Goal: Ask a question: Seek information or help from site administrators or community

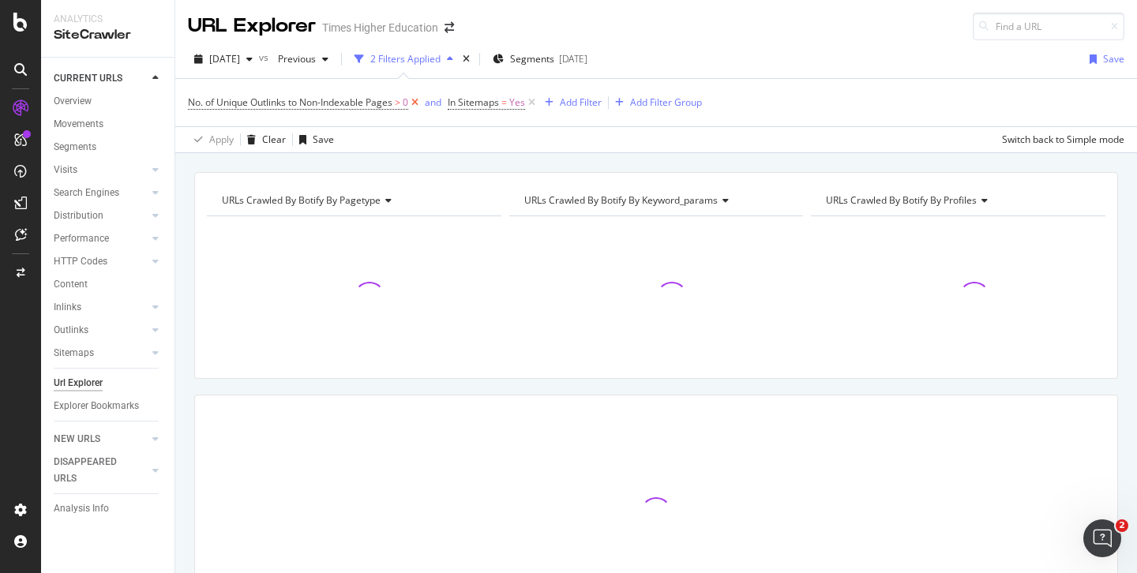
drag, startPoint x: 532, startPoint y: 103, endPoint x: 419, endPoint y: 101, distance: 112.2
click at [532, 103] on icon at bounding box center [531, 103] width 13 height 16
click at [416, 101] on icon at bounding box center [414, 103] width 13 height 16
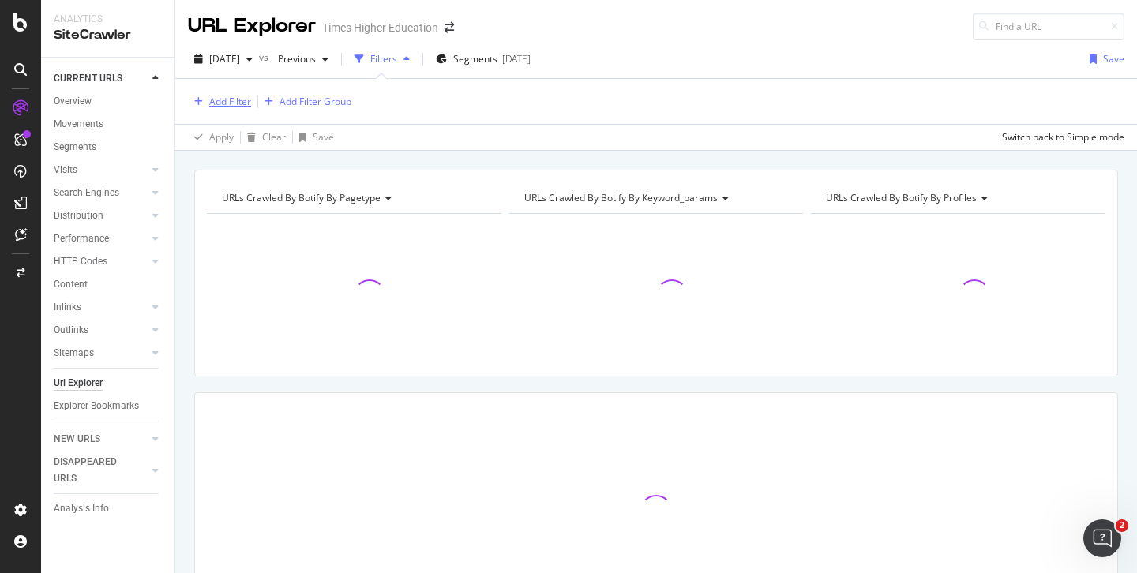
click at [231, 100] on div "Add Filter" at bounding box center [230, 101] width 42 height 13
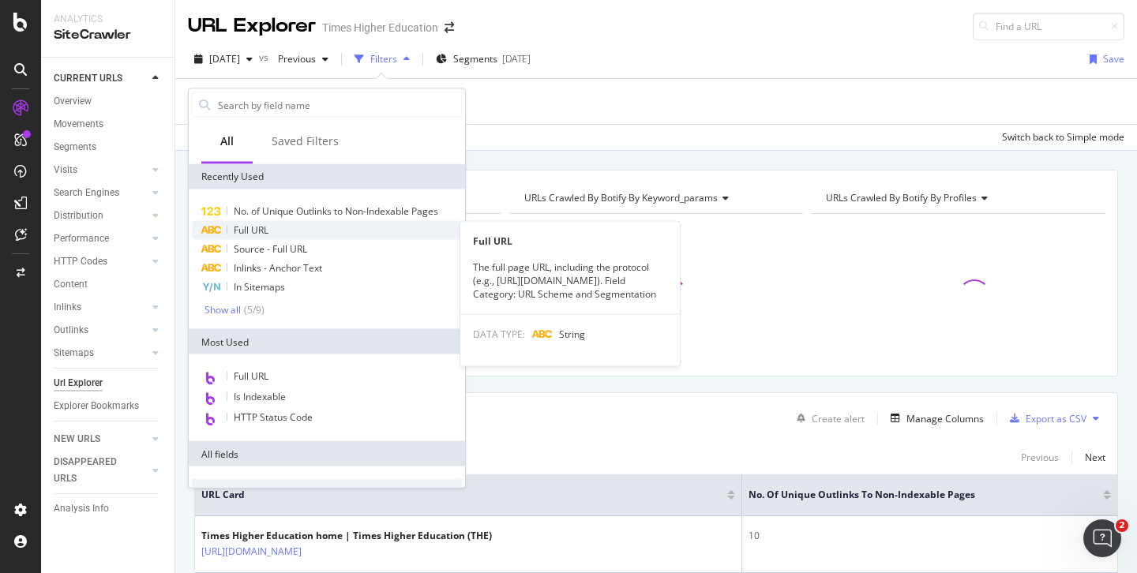
click at [254, 226] on span "Full URL" at bounding box center [251, 230] width 35 height 13
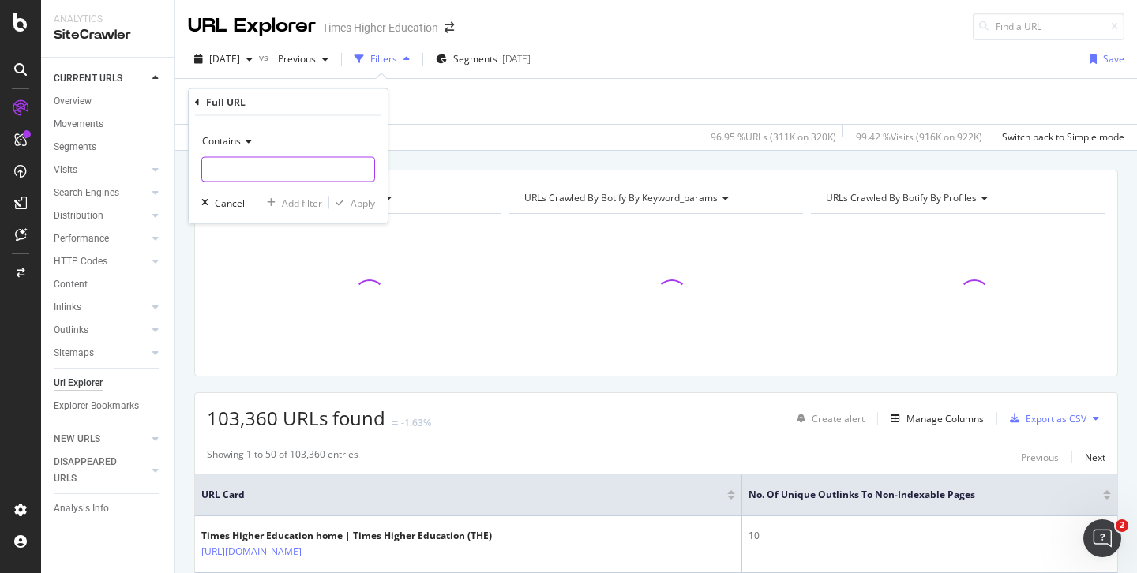
click at [227, 171] on input "text" at bounding box center [288, 169] width 172 height 25
paste input "https://www.timeshighereducation.com/student/best-universities/best-universitie…"
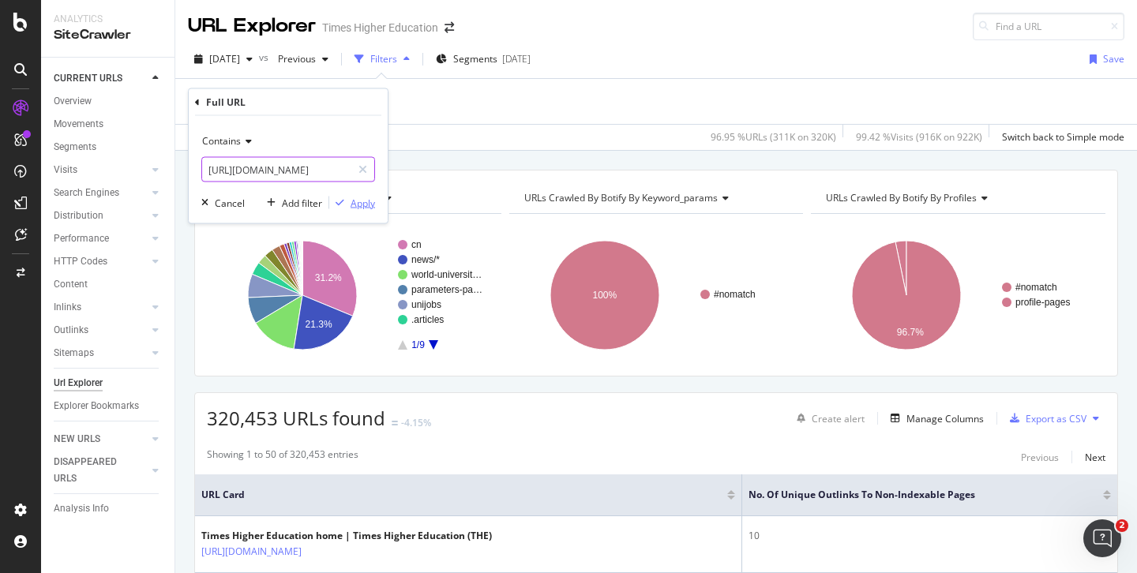
type input "https://www.timeshighereducation.com/student/best-universities/best-universitie…"
click at [366, 201] on div "Apply" at bounding box center [363, 202] width 24 height 13
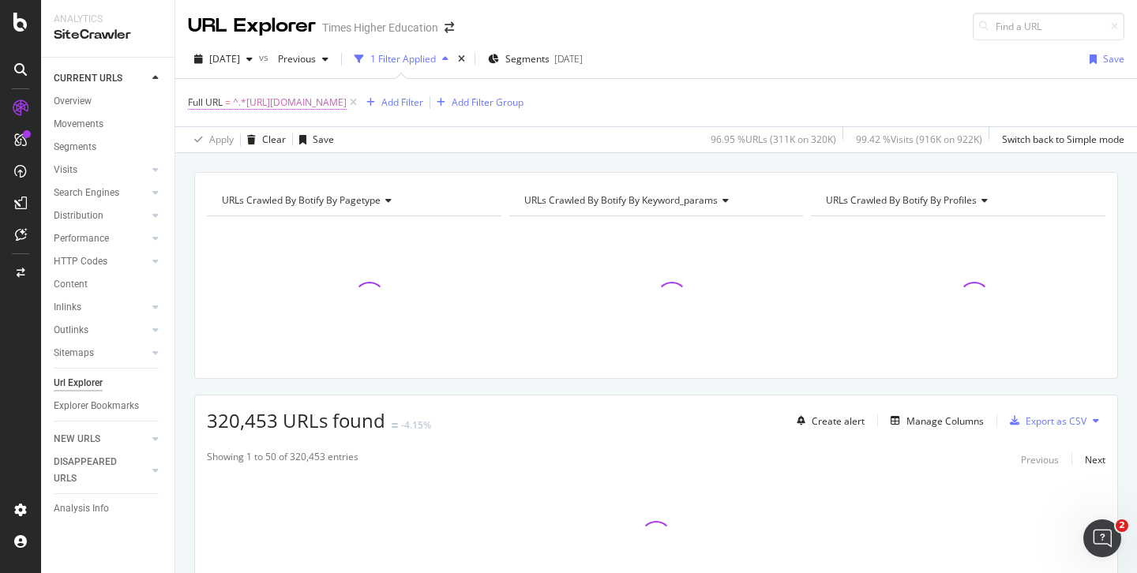
click at [314, 103] on span "^.*https://www.timeshighereducation.com/student/best-universities/best-universi…" at bounding box center [290, 103] width 114 height 22
click at [235, 137] on span "Contains" at bounding box center [221, 139] width 39 height 13
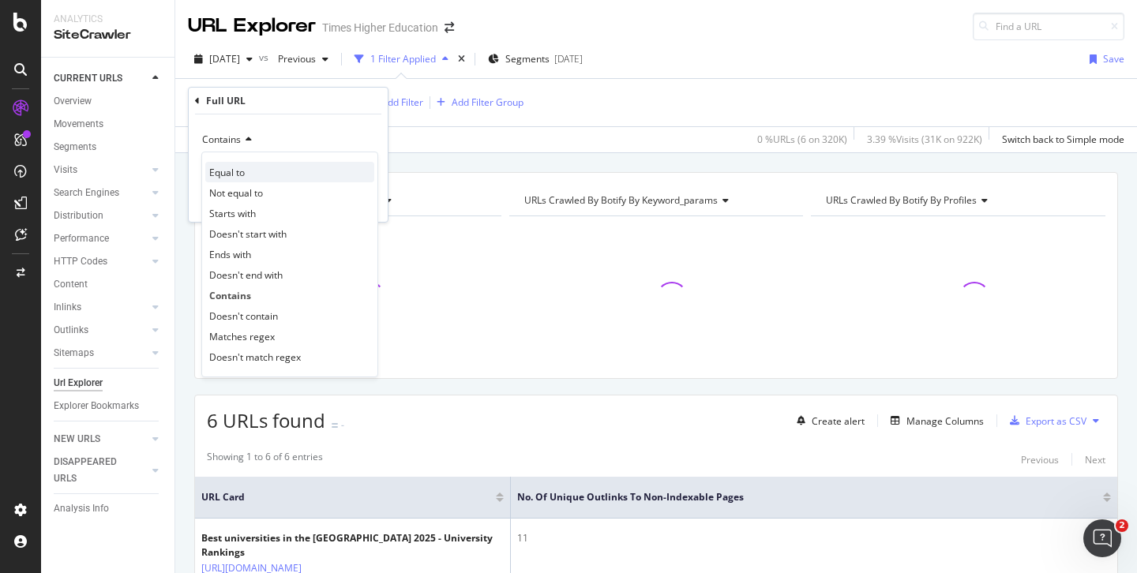
click at [236, 173] on span "Equal to" at bounding box center [227, 172] width 36 height 13
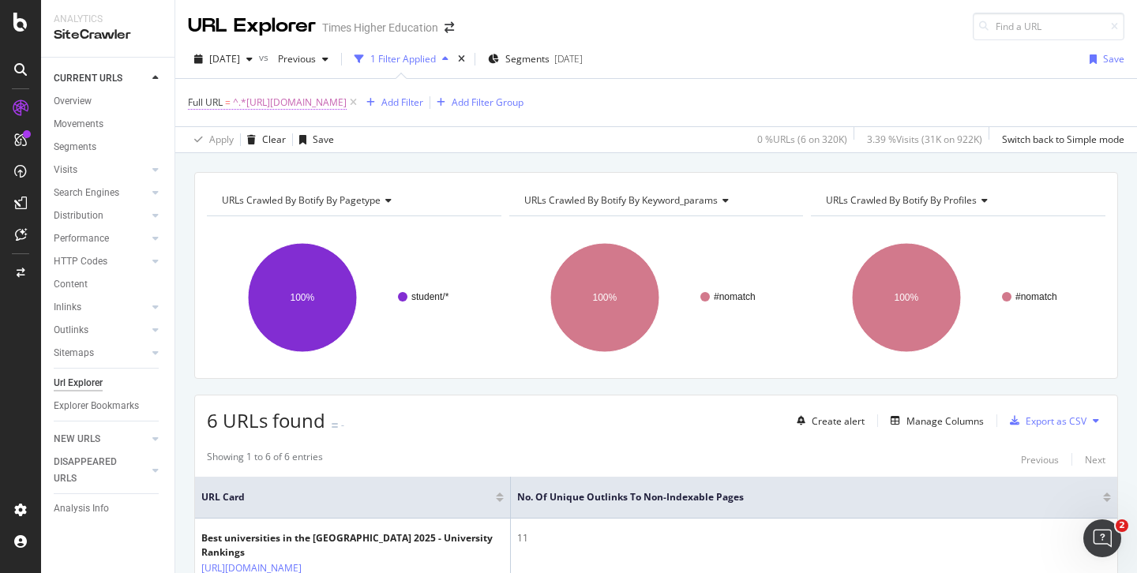
click at [347, 100] on span "^.*https://www.timeshighereducation.com/student/best-universities/best-universi…" at bounding box center [290, 103] width 114 height 22
click at [247, 139] on icon at bounding box center [246, 139] width 11 height 9
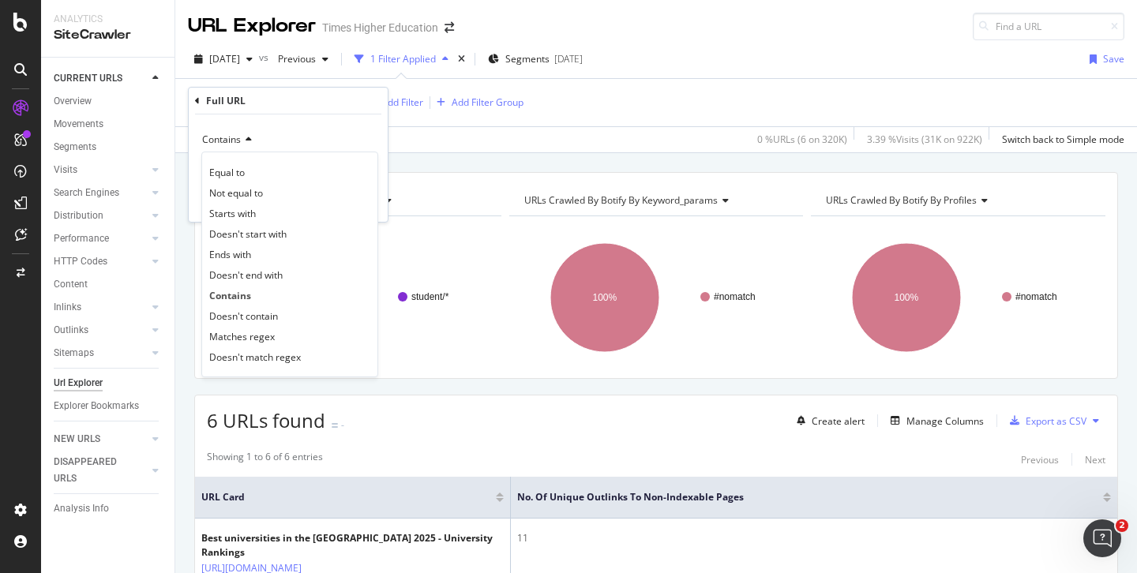
click at [237, 139] on span "Contains" at bounding box center [221, 139] width 39 height 13
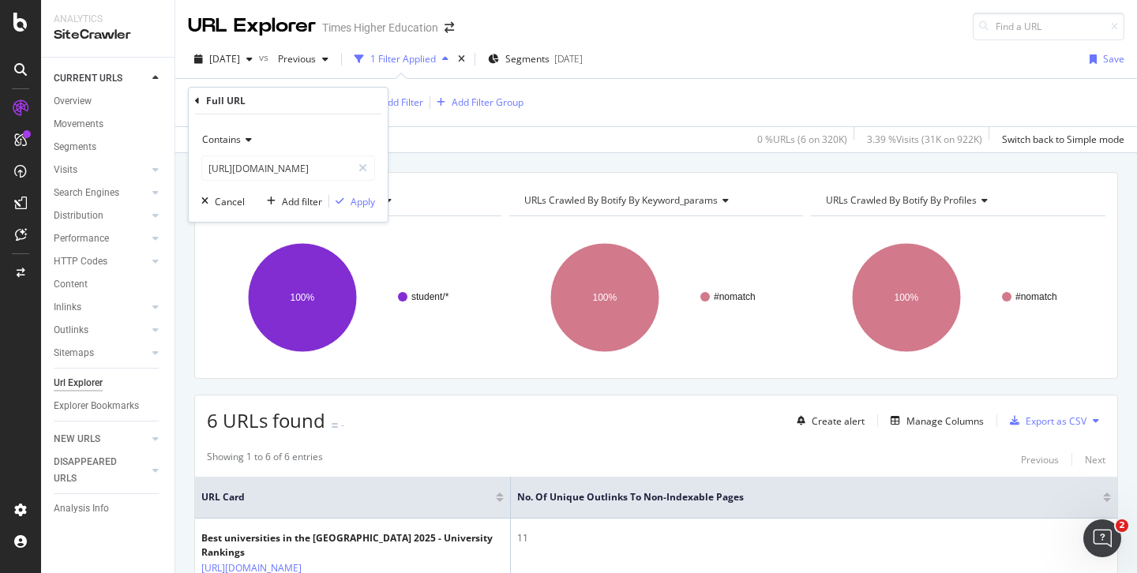
click at [235, 142] on span "Contains" at bounding box center [221, 139] width 39 height 13
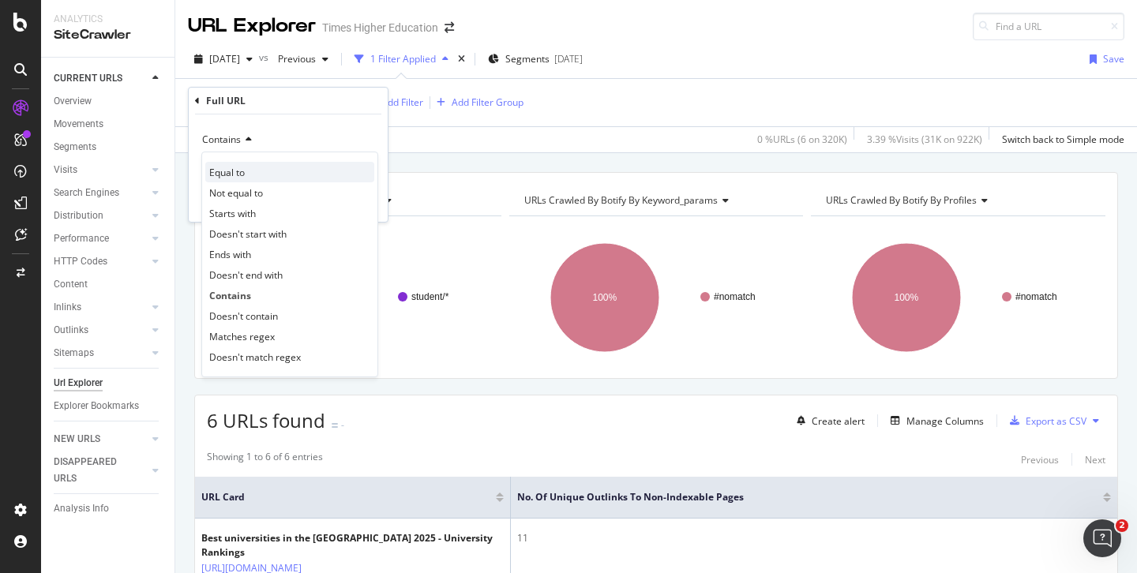
click at [231, 168] on span "Equal to" at bounding box center [227, 172] width 36 height 13
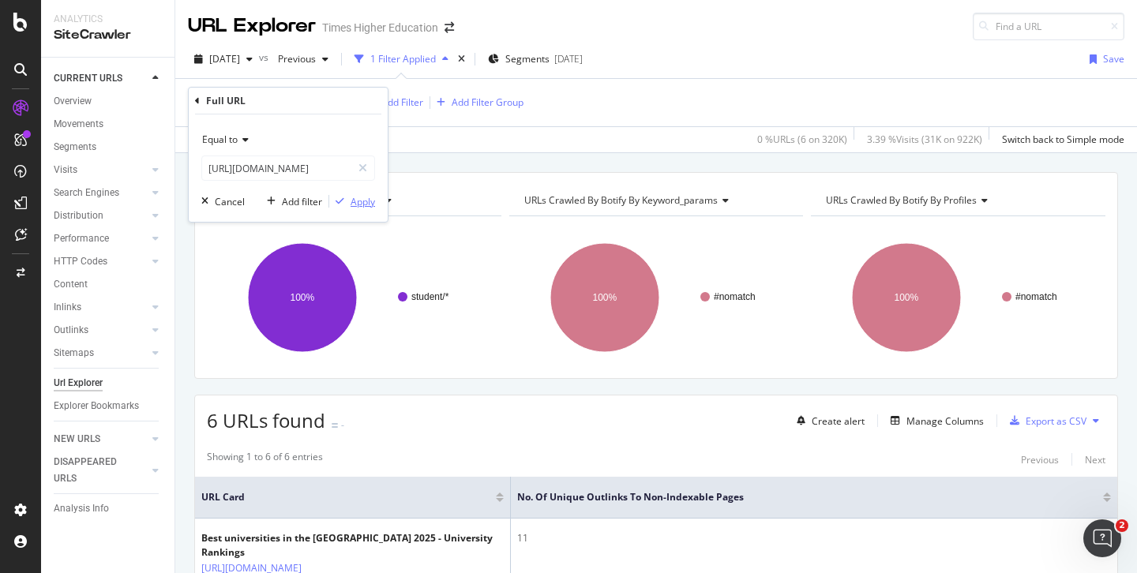
click at [360, 204] on div "Apply" at bounding box center [363, 201] width 24 height 13
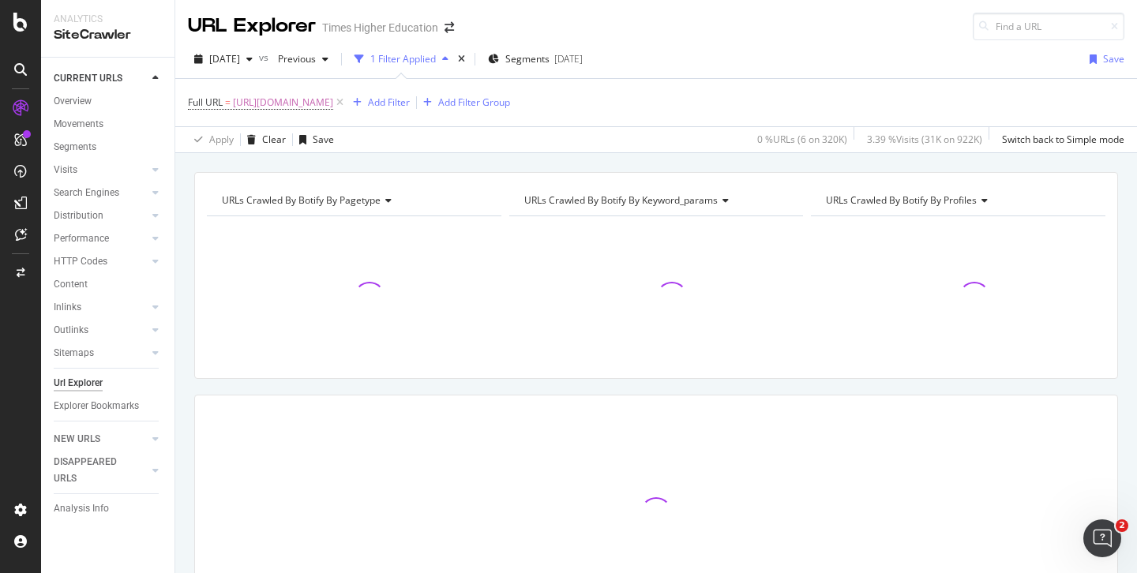
scroll to position [114, 0]
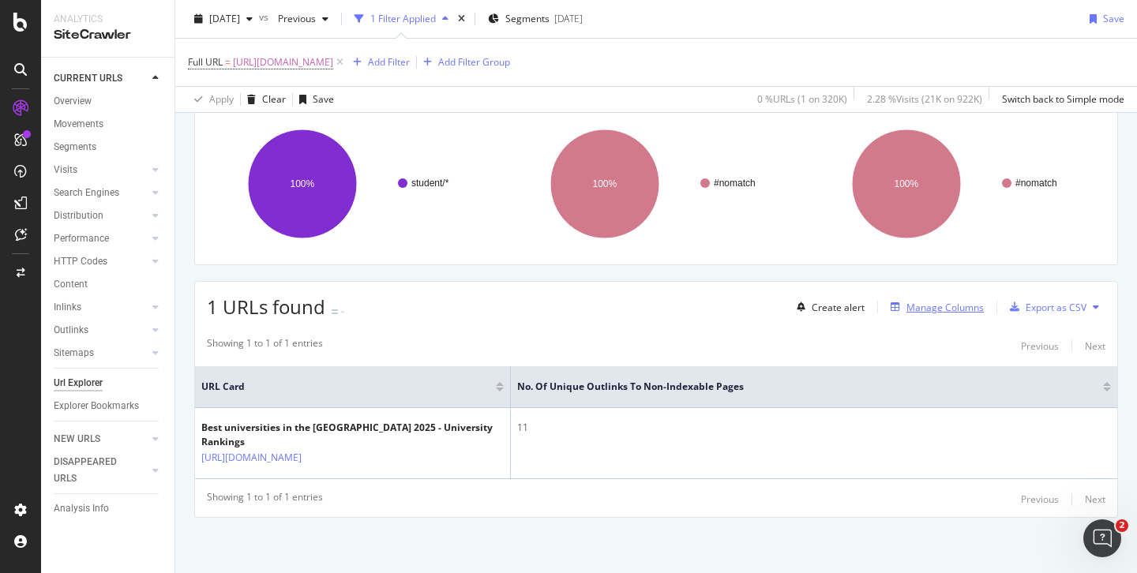
click at [919, 313] on div "Manage Columns" at bounding box center [945, 307] width 77 height 13
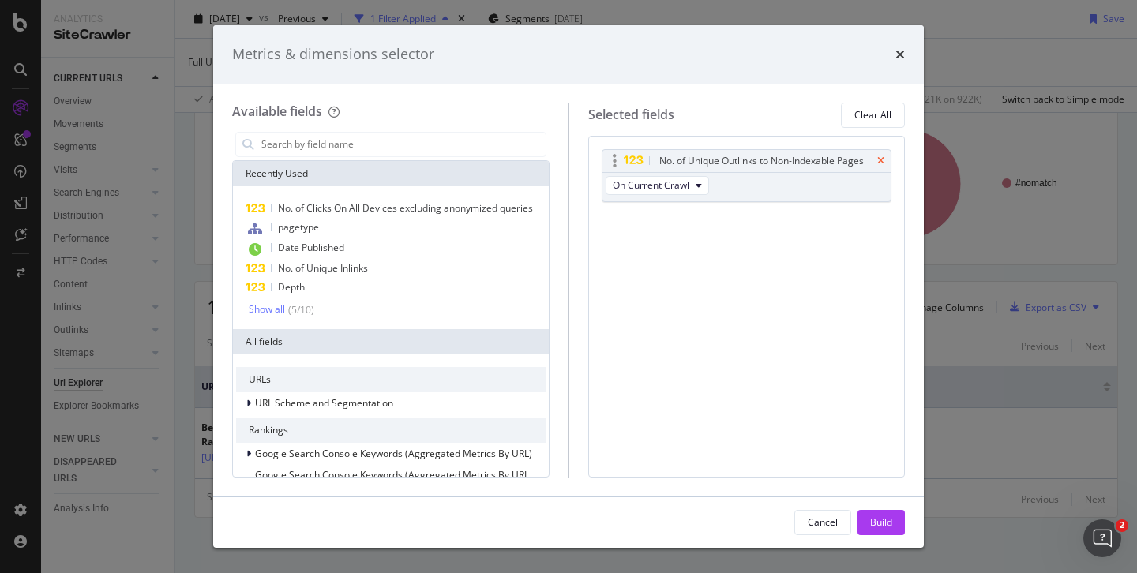
click at [881, 160] on icon "times" at bounding box center [881, 160] width 7 height 9
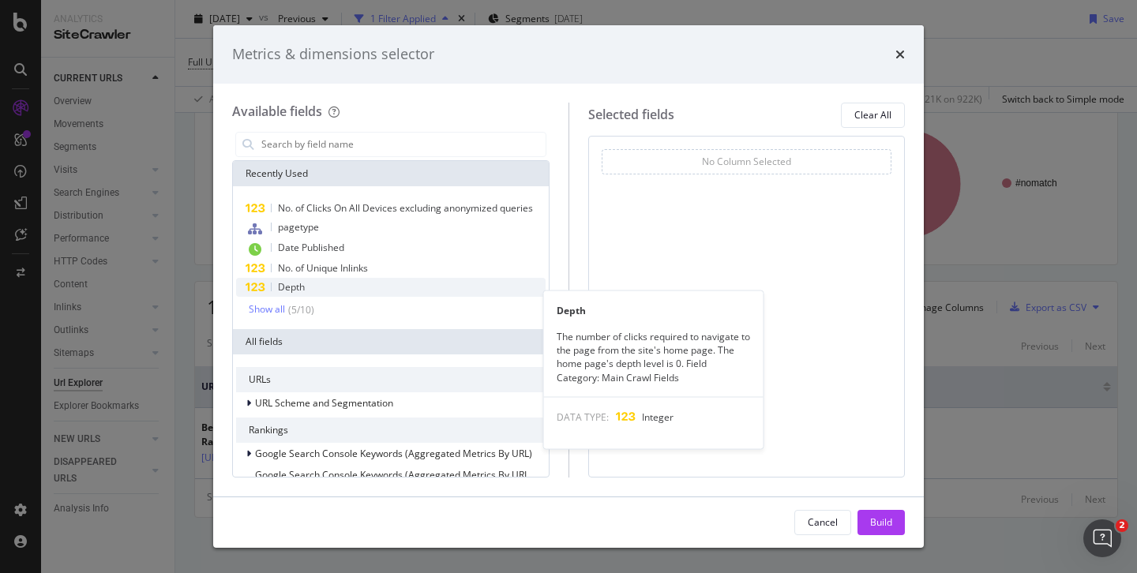
scroll to position [9, 0]
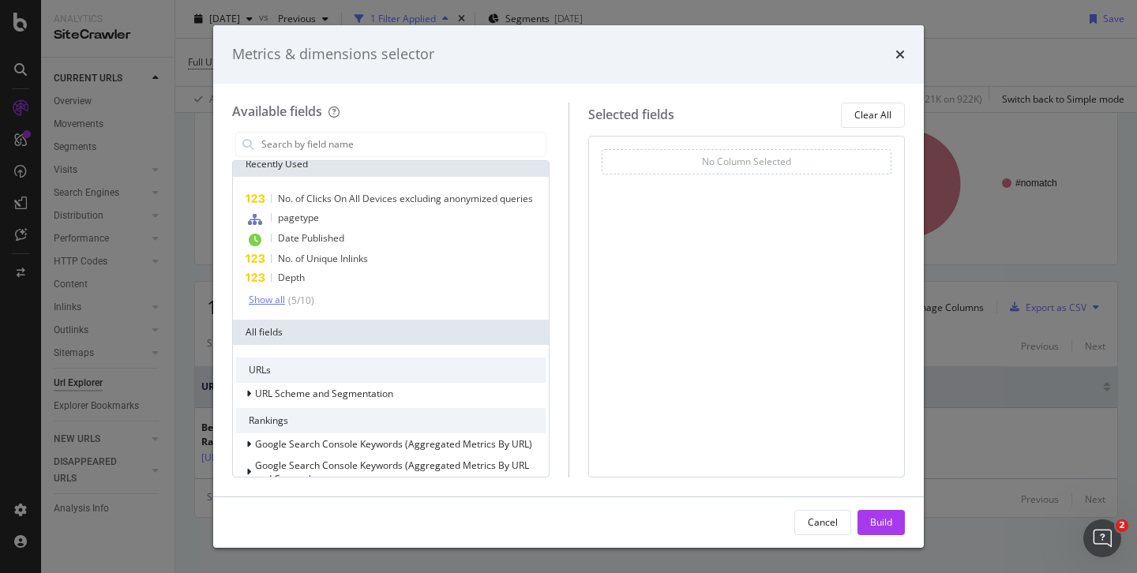
click at [276, 306] on div "Show all" at bounding box center [267, 300] width 36 height 11
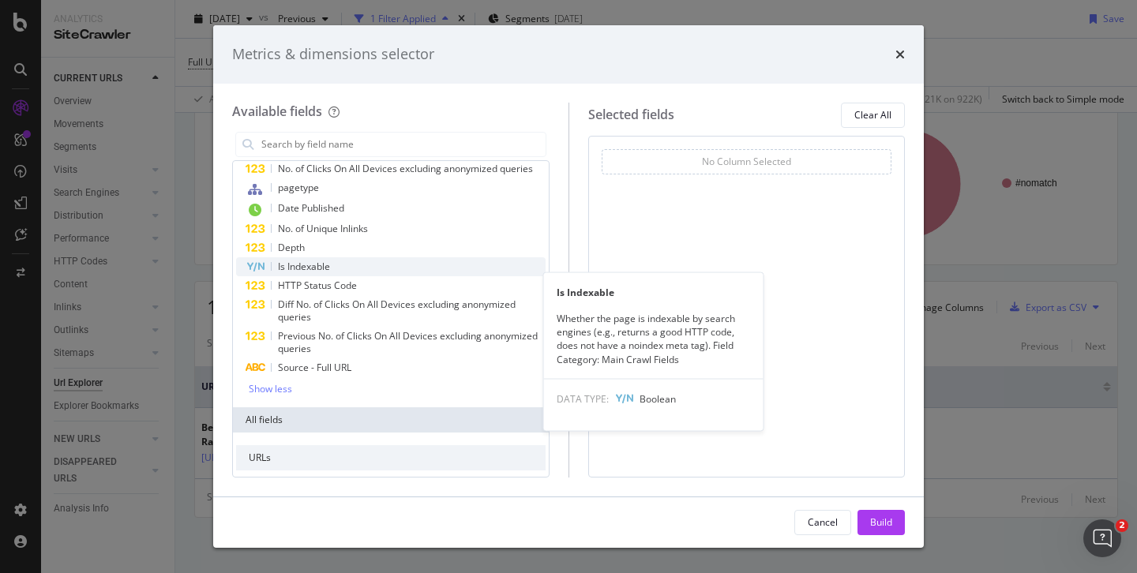
scroll to position [0, 0]
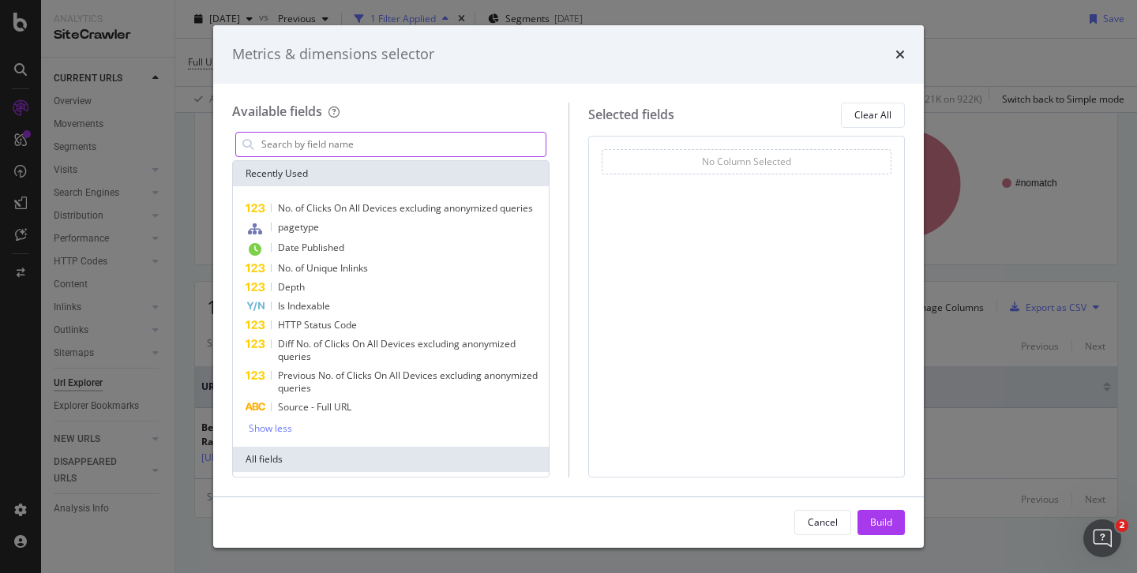
click at [288, 144] on input "modal" at bounding box center [403, 145] width 286 height 24
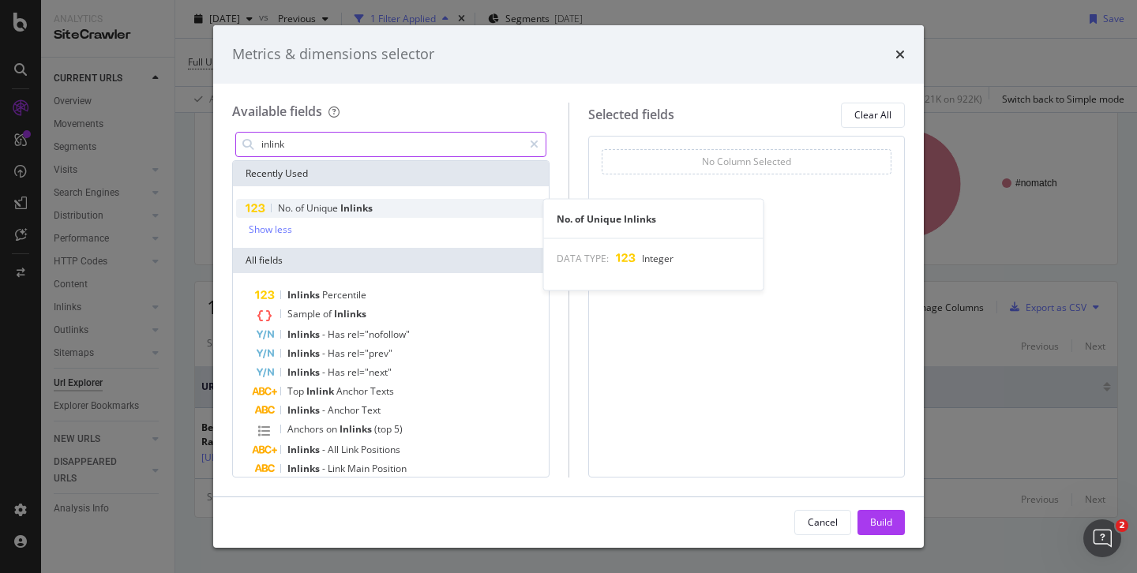
type input "inlink"
click at [325, 211] on span "Unique" at bounding box center [323, 207] width 34 height 13
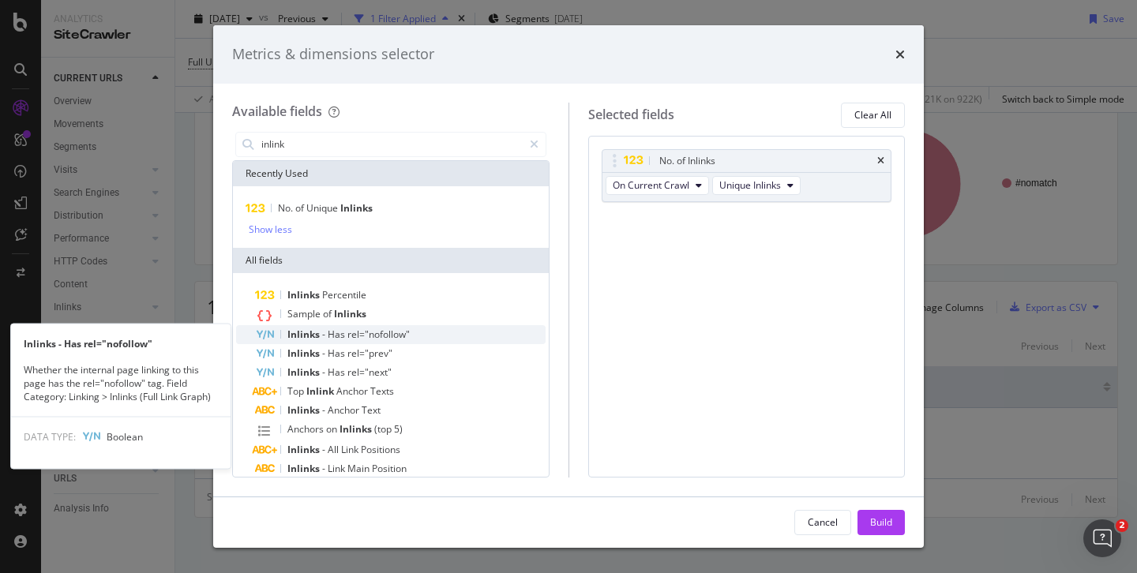
scroll to position [33, 0]
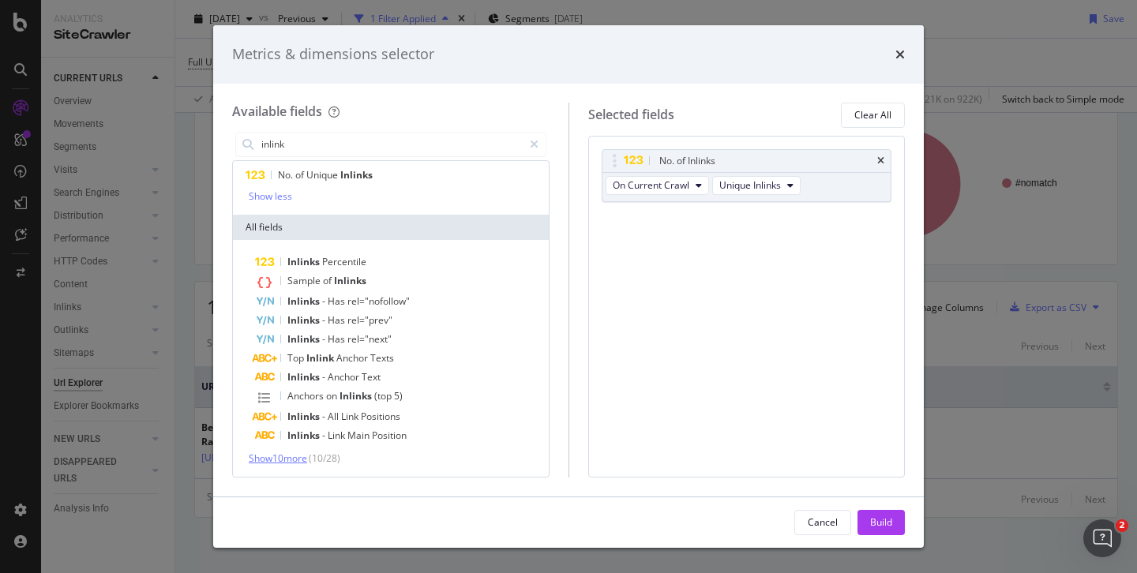
click at [291, 455] on span "Show 10 more" at bounding box center [278, 458] width 58 height 13
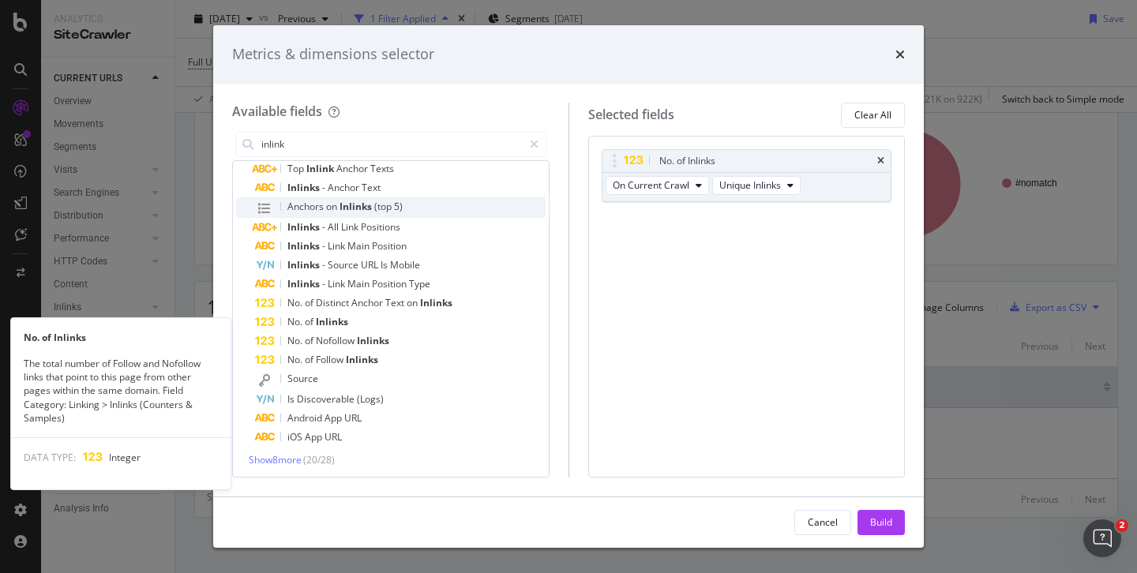
scroll to position [224, 0]
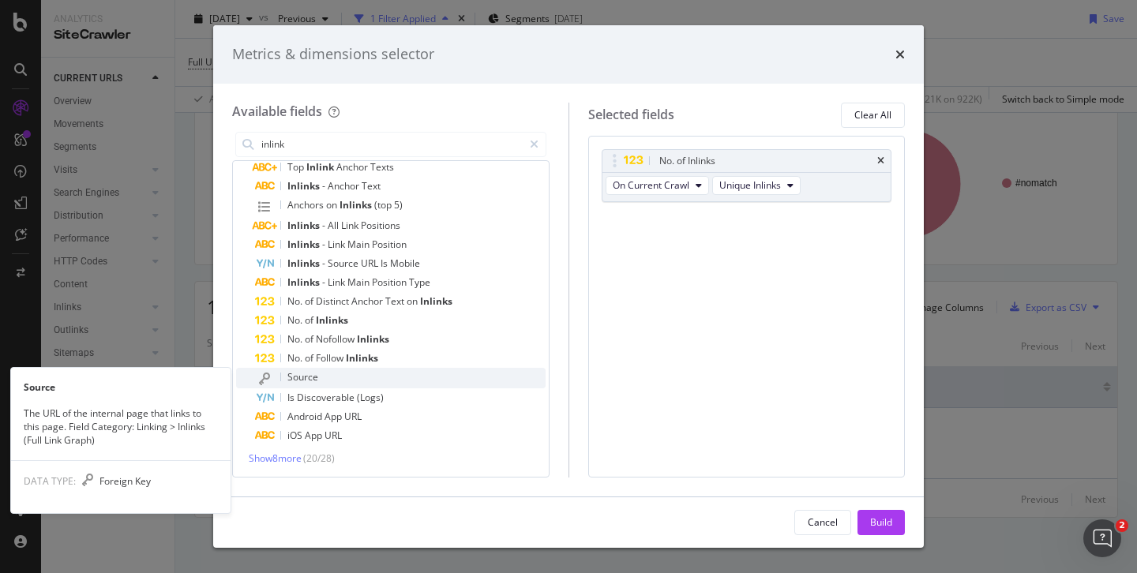
click at [312, 372] on span "Source" at bounding box center [303, 376] width 31 height 13
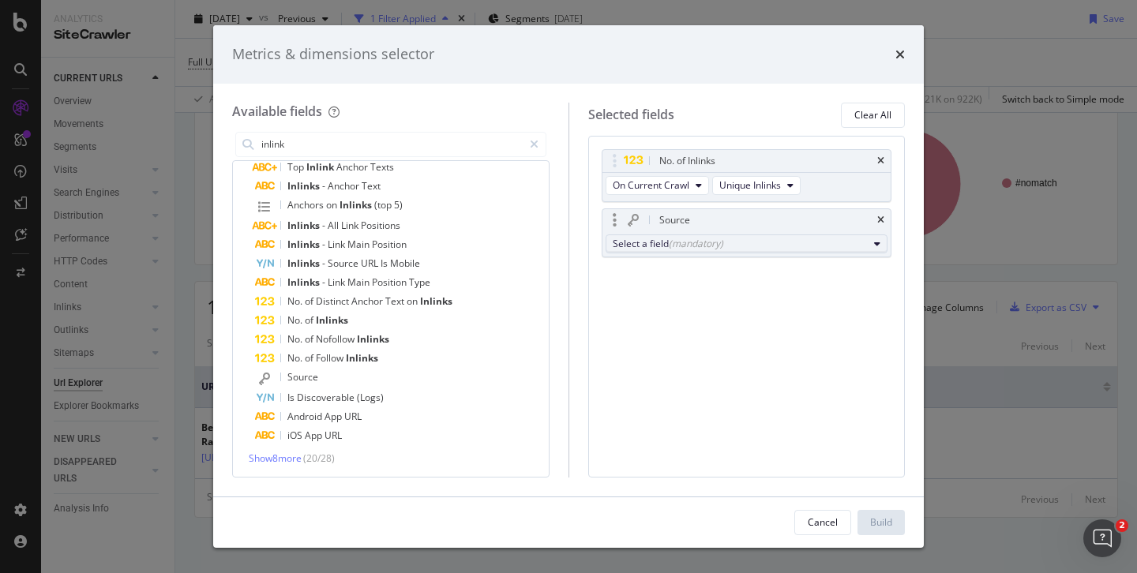
click at [630, 246] on div "Select a field (mandatory)" at bounding box center [741, 243] width 256 height 13
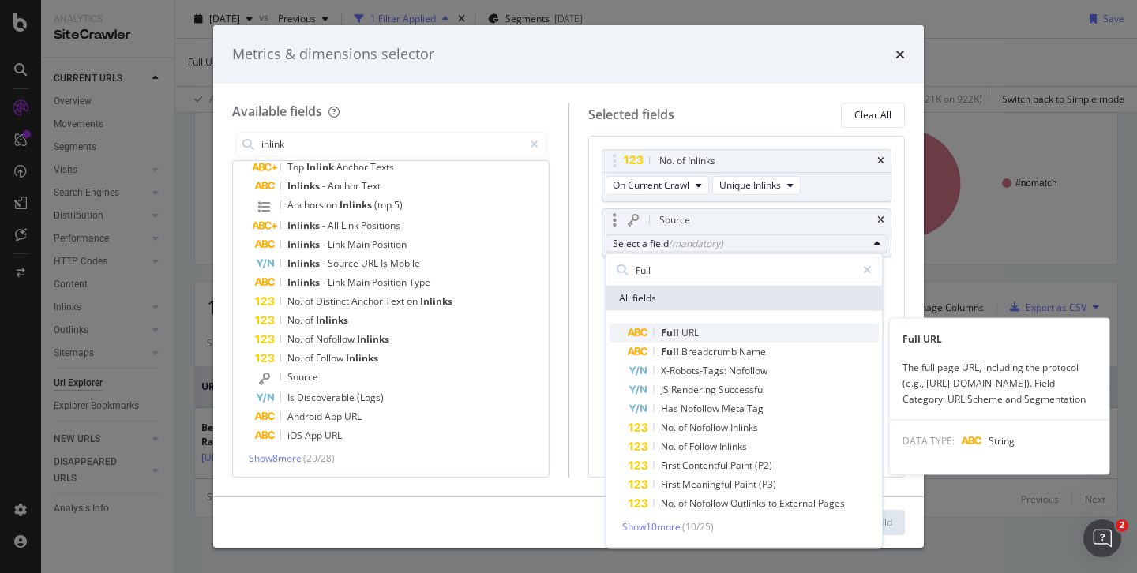
type input "Full"
click at [677, 331] on span "Full" at bounding box center [671, 332] width 21 height 13
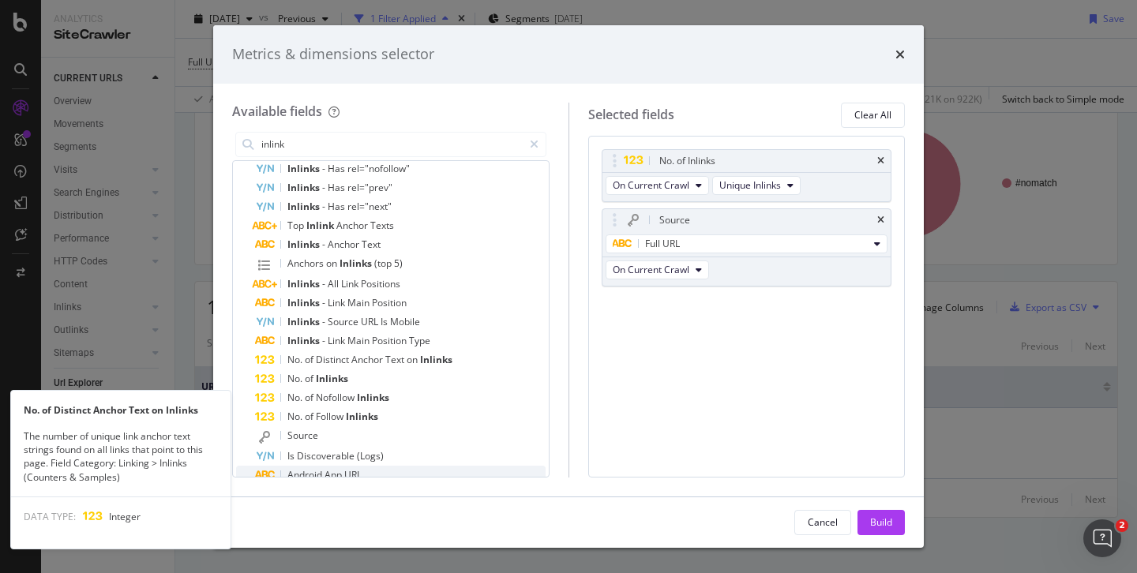
scroll to position [95, 0]
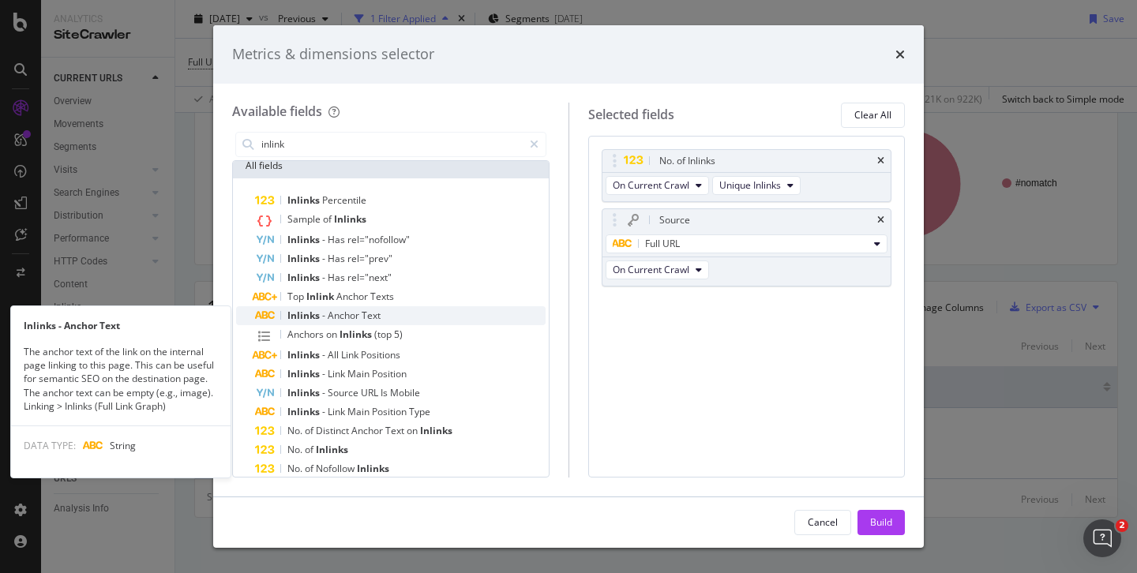
click at [358, 318] on span "Anchor" at bounding box center [345, 315] width 34 height 13
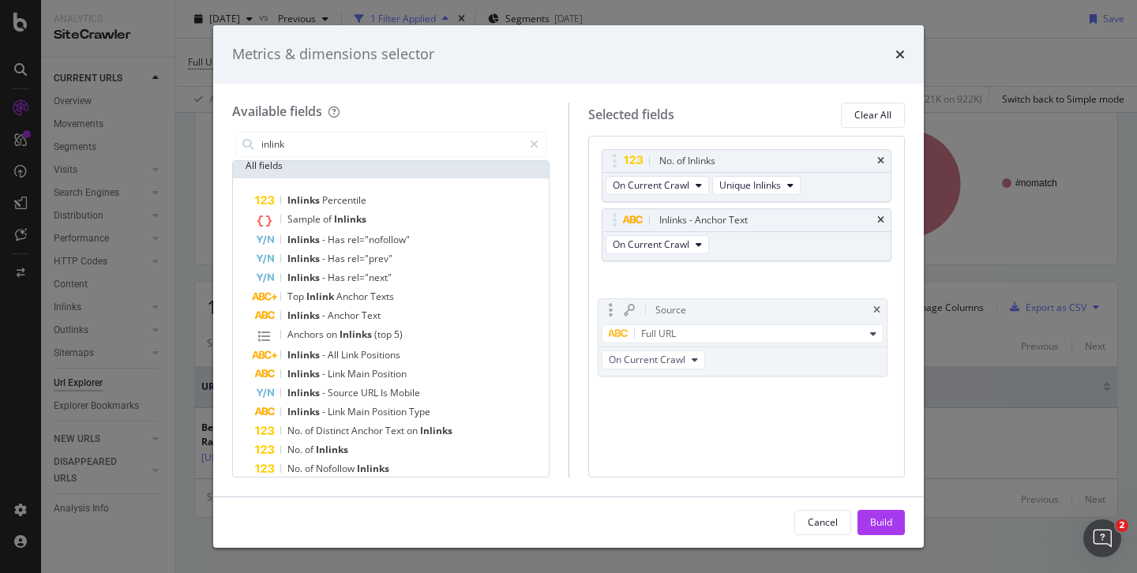
drag, startPoint x: 608, startPoint y: 220, endPoint x: 604, endPoint y: 292, distance: 72.8
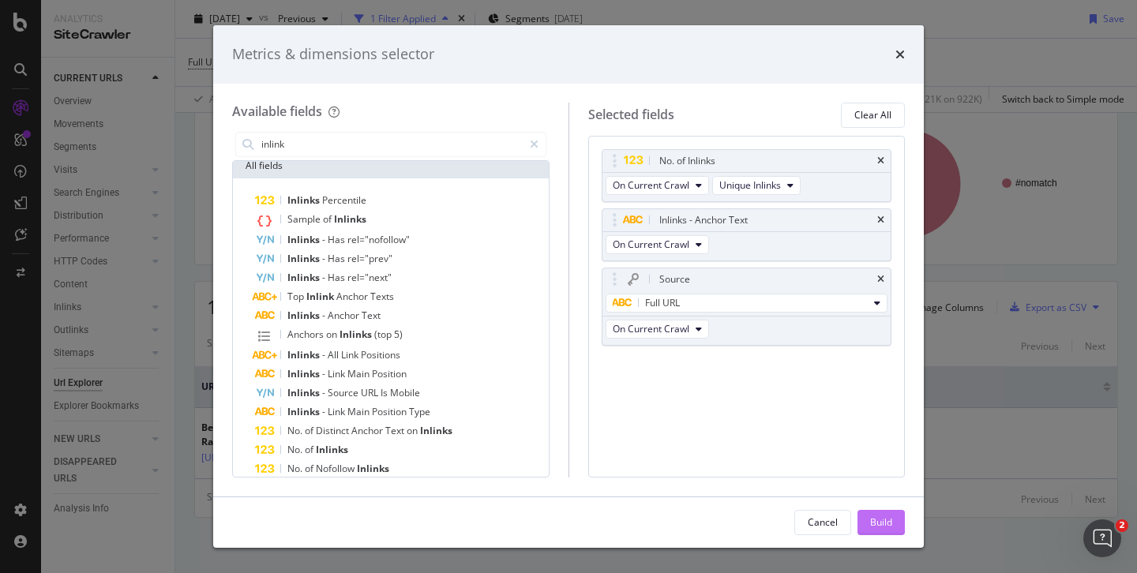
click at [879, 525] on div "Build" at bounding box center [881, 522] width 22 height 13
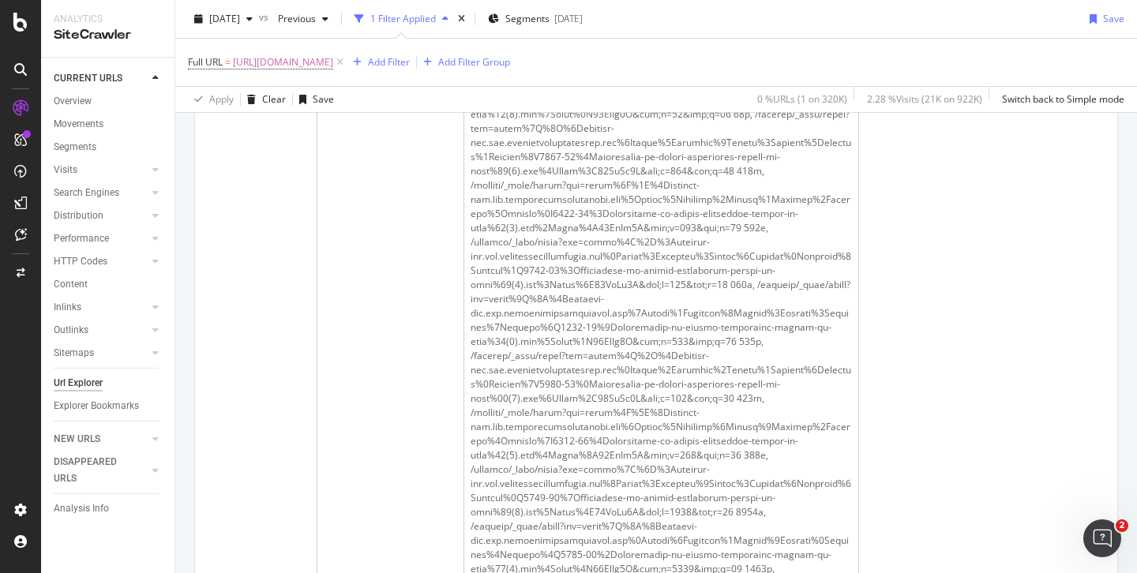
scroll to position [4422, 0]
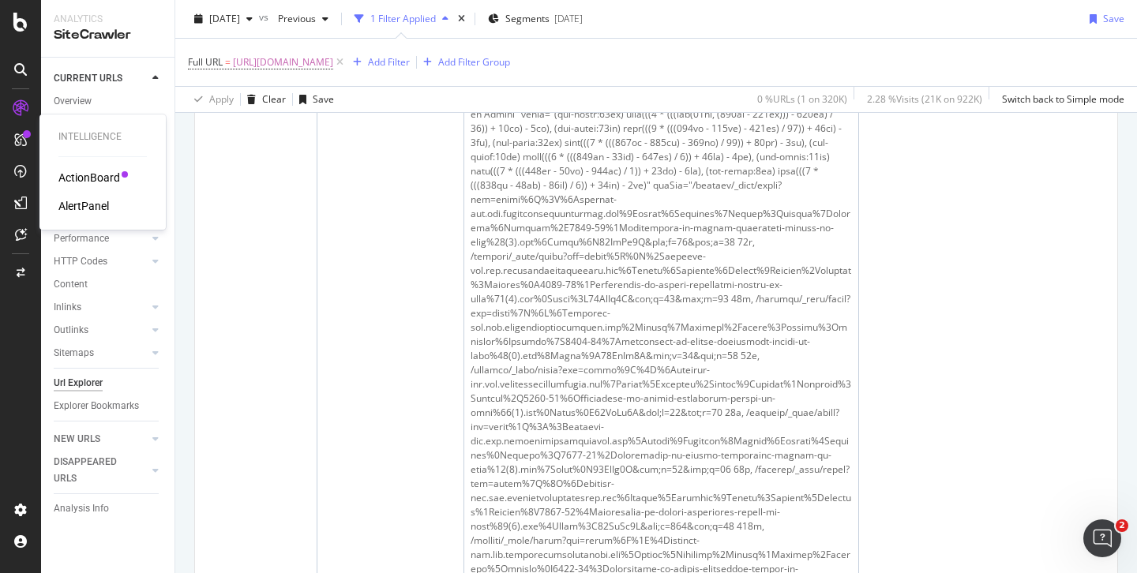
click at [77, 206] on div "AlertPanel" at bounding box center [83, 206] width 51 height 16
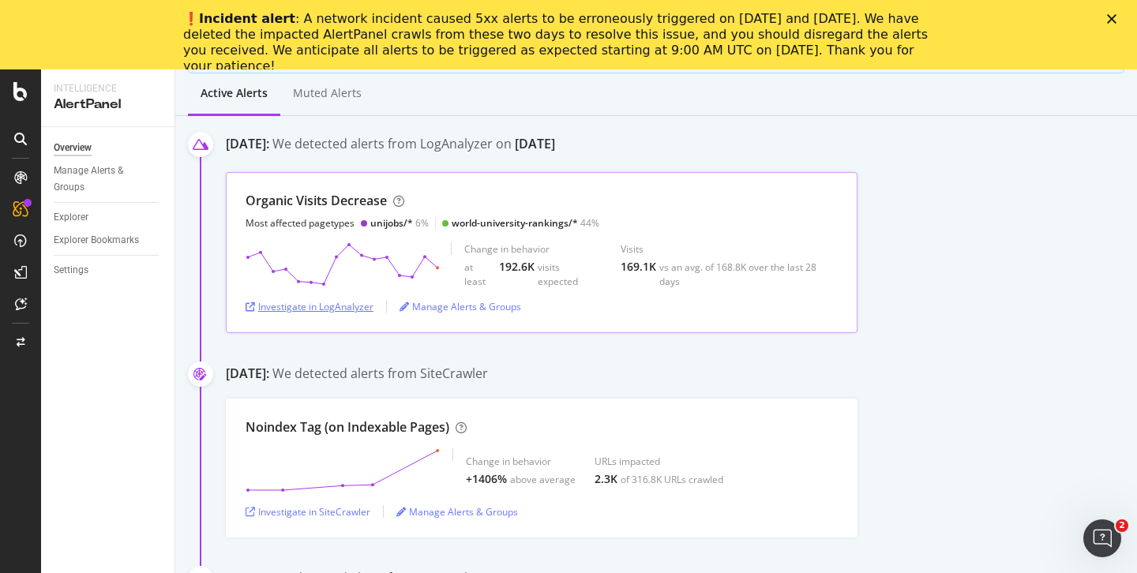
scroll to position [209, 0]
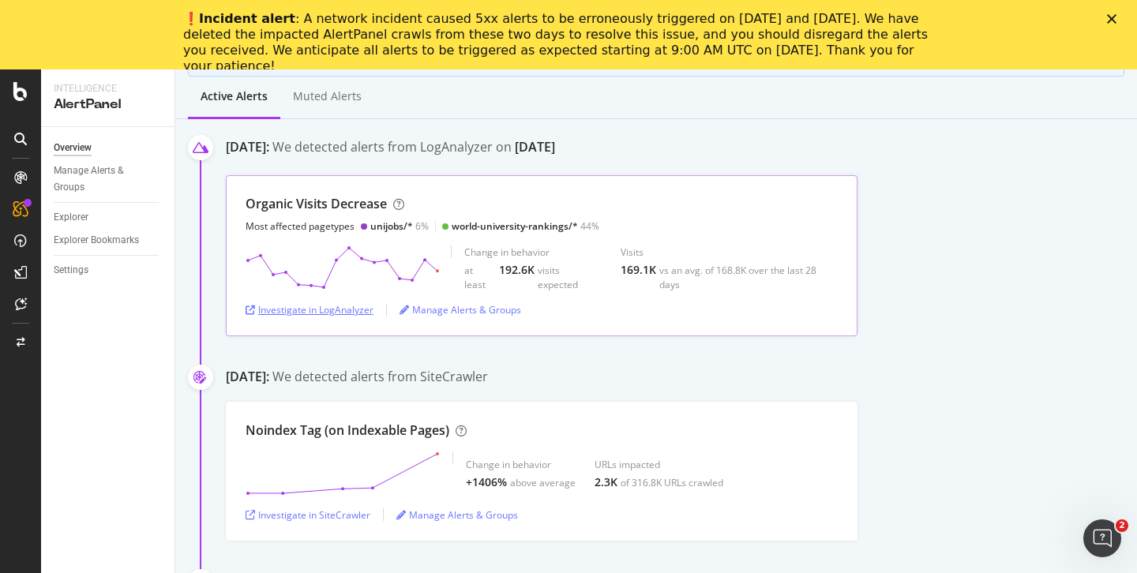
click at [333, 307] on div "Investigate in LogAnalyzer" at bounding box center [310, 309] width 128 height 13
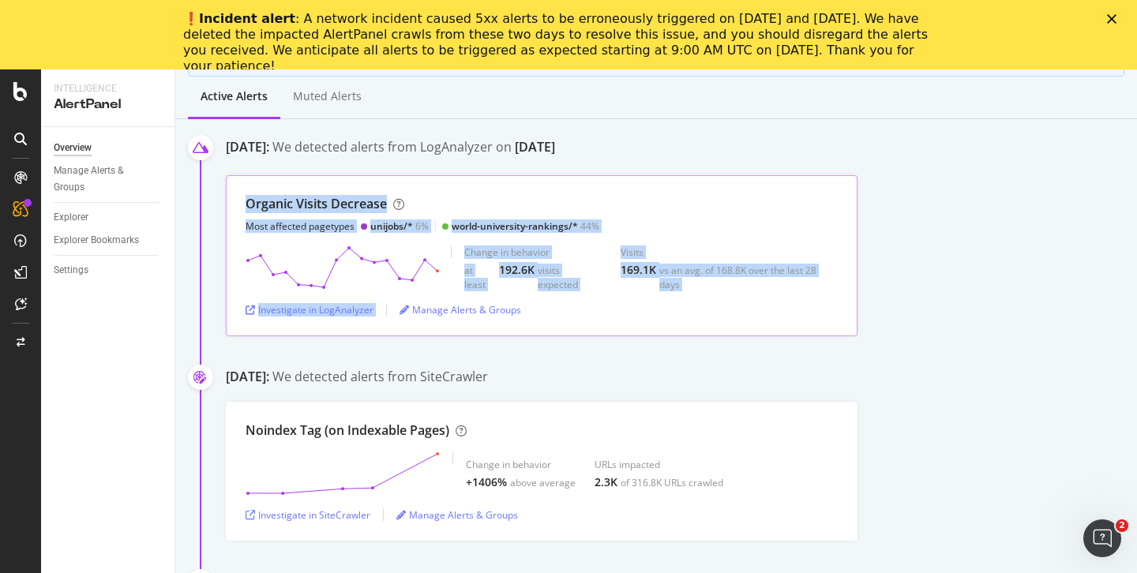
drag, startPoint x: 242, startPoint y: 205, endPoint x: 755, endPoint y: 295, distance: 521.4
click at [755, 295] on div "Organic Visits Decrease Most affected pagetypes unijobs/* 6% world-university-r…" at bounding box center [542, 255] width 632 height 160
click at [731, 246] on div "Visits" at bounding box center [729, 252] width 217 height 13
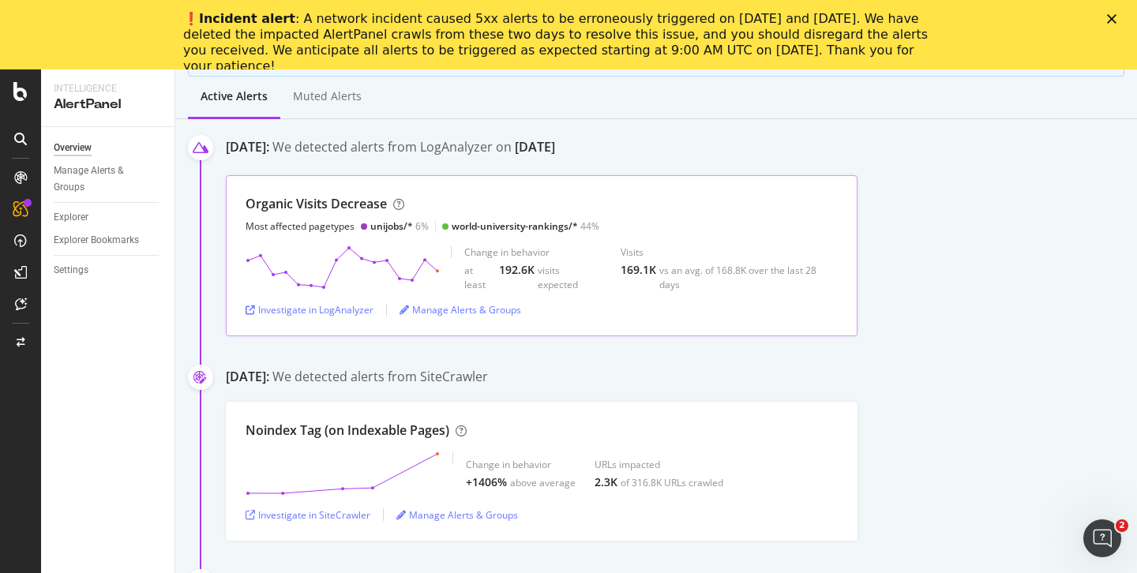
drag, startPoint x: 621, startPoint y: 269, endPoint x: 631, endPoint y: 235, distance: 35.5
click at [635, 239] on div "Organic Visits Decrease Most affected pagetypes unijobs/* 6% world-university-r…" at bounding box center [542, 255] width 632 height 160
click at [630, 224] on div "Organic Visits Decrease Most affected pagetypes unijobs/* 6% world-university-r…" at bounding box center [542, 214] width 592 height 38
drag, startPoint x: 466, startPoint y: 253, endPoint x: 484, endPoint y: 253, distance: 18.2
click at [484, 253] on div "Change in behavior" at bounding box center [532, 252] width 137 height 13
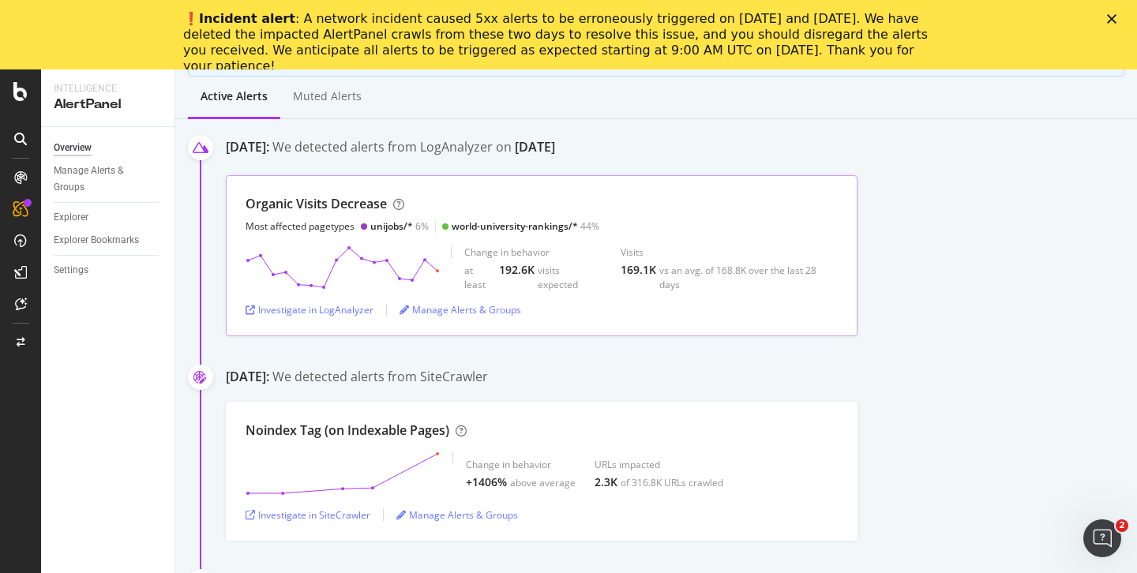
click at [716, 219] on div "Organic Visits Decrease Most affected pagetypes unijobs/* 6% world-university-r…" at bounding box center [542, 214] width 592 height 38
click at [333, 314] on div "Investigate in LogAnalyzer" at bounding box center [310, 309] width 128 height 13
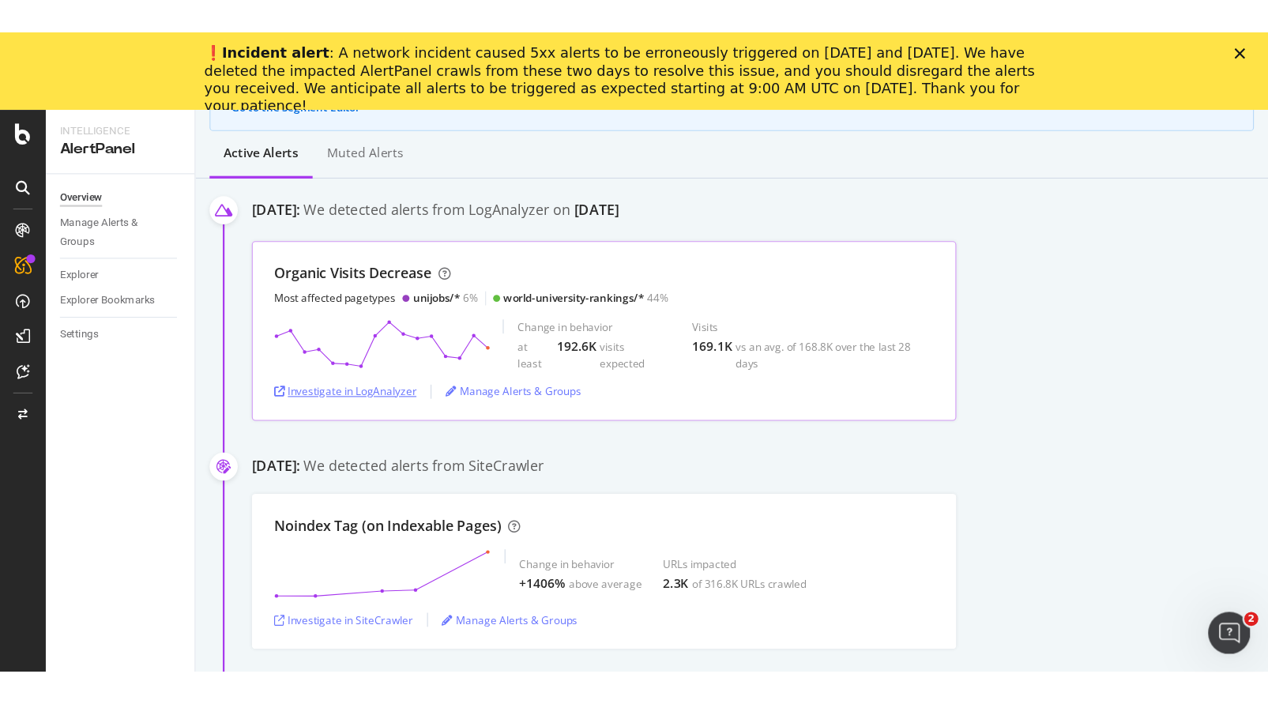
scroll to position [194, 0]
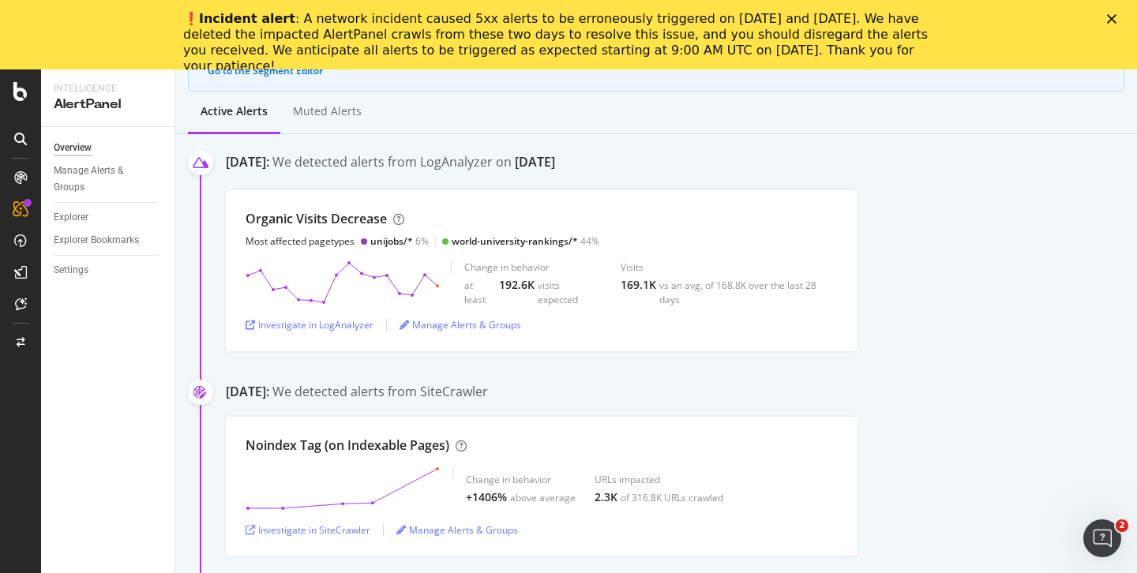
click at [993, 167] on div "September 25th 2025: We detected alerts from LogAnalyzer on September 23rd" at bounding box center [681, 165] width 911 height 24
click at [339, 327] on div "Investigate in LogAnalyzer" at bounding box center [310, 324] width 128 height 13
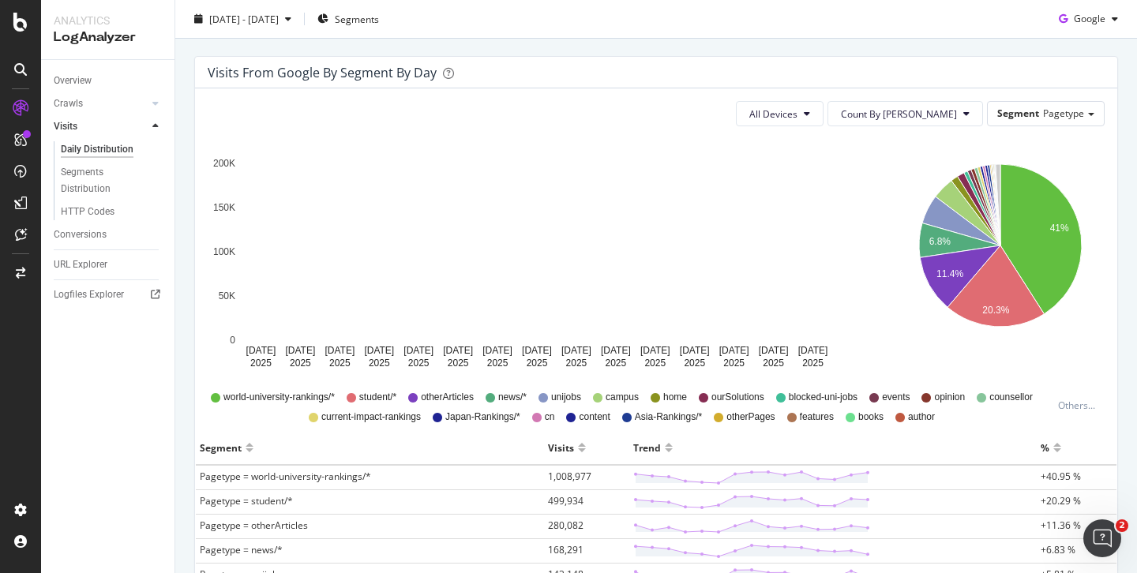
scroll to position [57, 0]
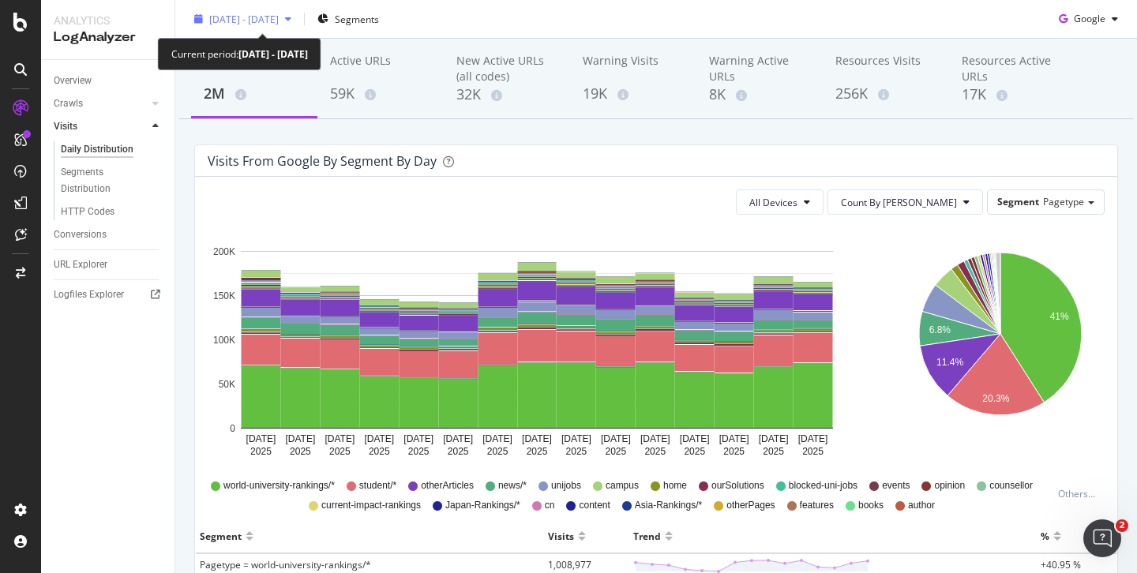
click at [279, 20] on span "[DATE] - [DATE]" at bounding box center [244, 18] width 70 height 13
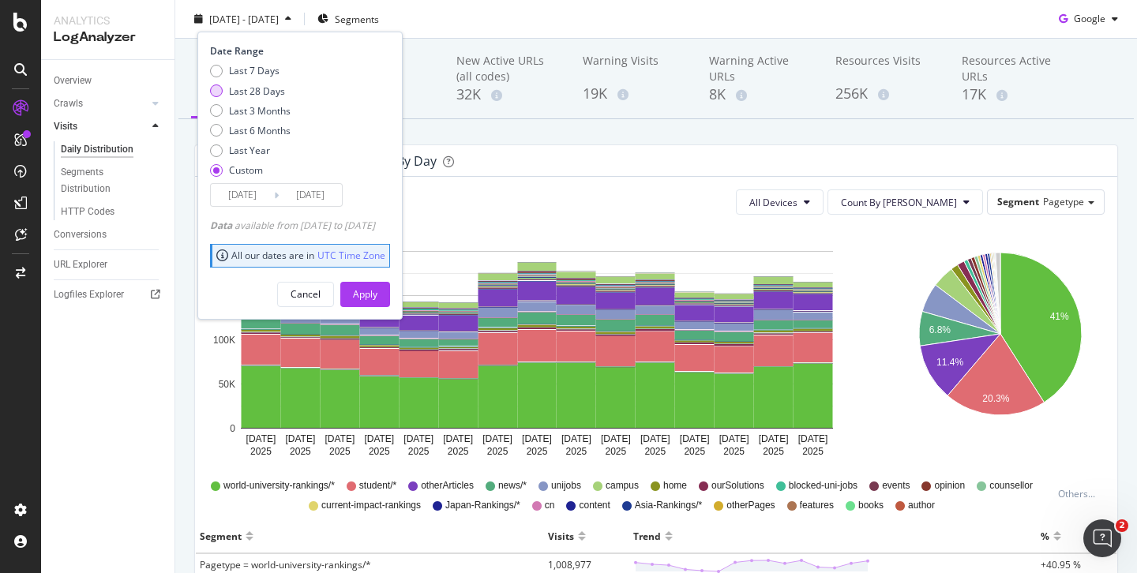
click at [213, 90] on div "Last 28 Days" at bounding box center [216, 91] width 13 height 13
type input "2025/09/01"
type input "[DATE]"
click at [378, 291] on div "Apply" at bounding box center [365, 294] width 24 height 13
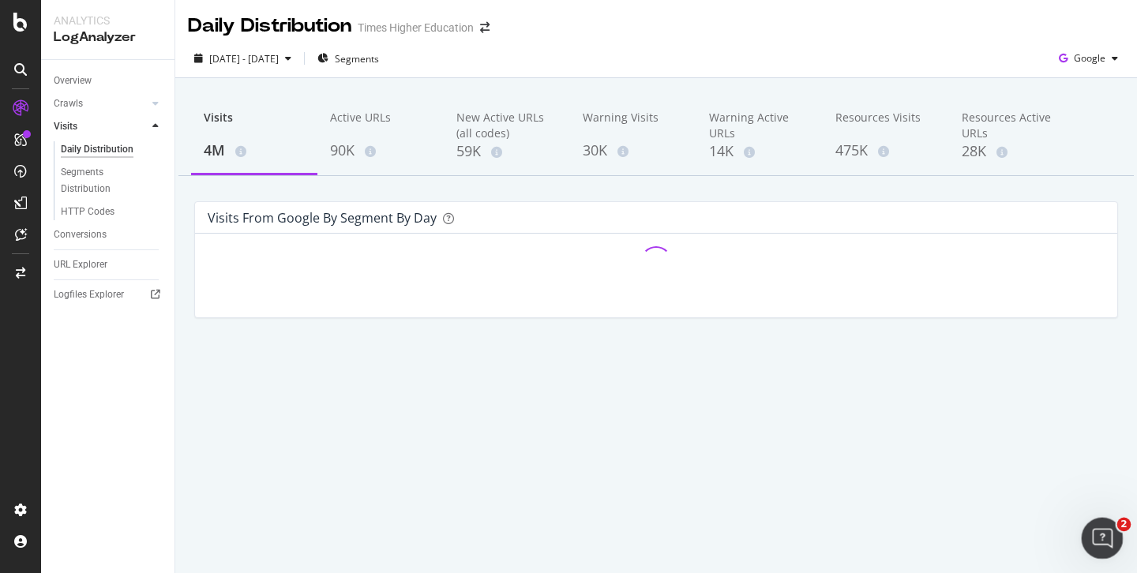
click at [1092, 529] on icon "Open Intercom Messenger" at bounding box center [1101, 537] width 26 height 26
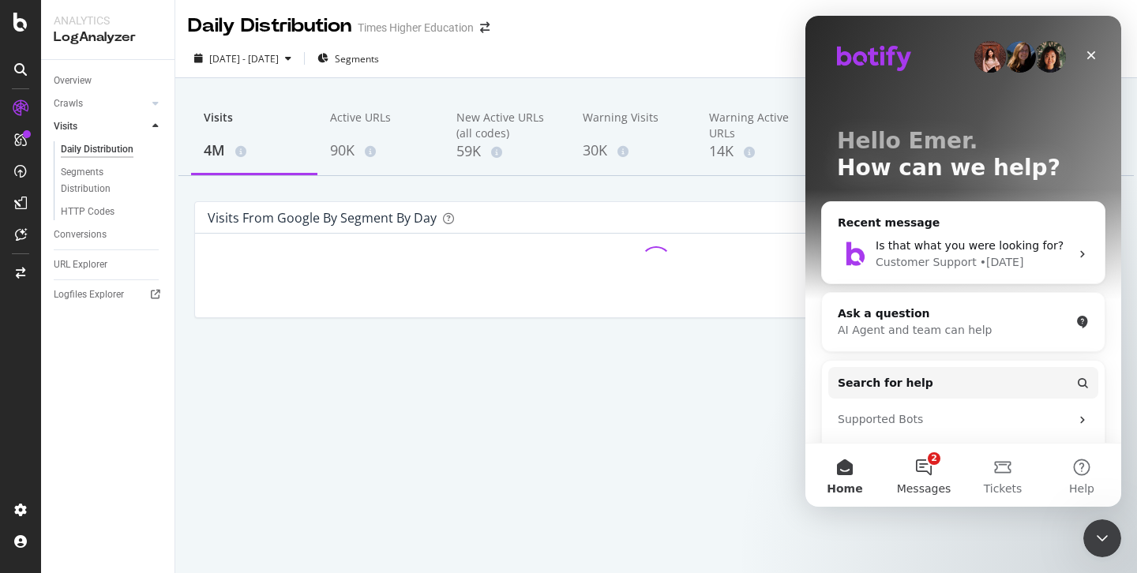
click at [927, 459] on button "2 Messages" at bounding box center [924, 475] width 79 height 63
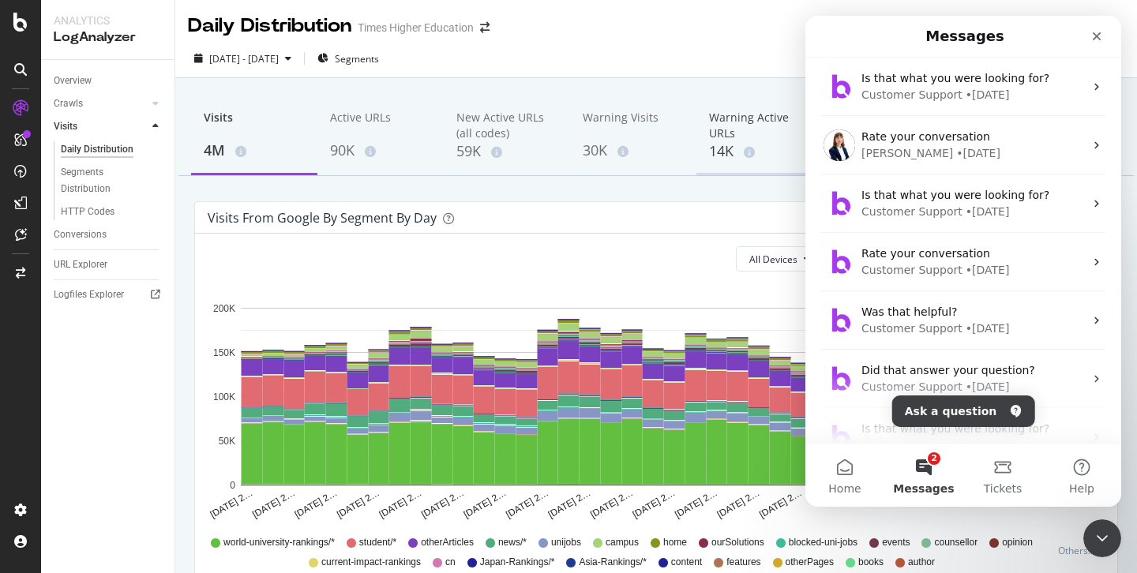
click at [776, 169] on div "Warning Active URLs 14K" at bounding box center [760, 136] width 126 height 78
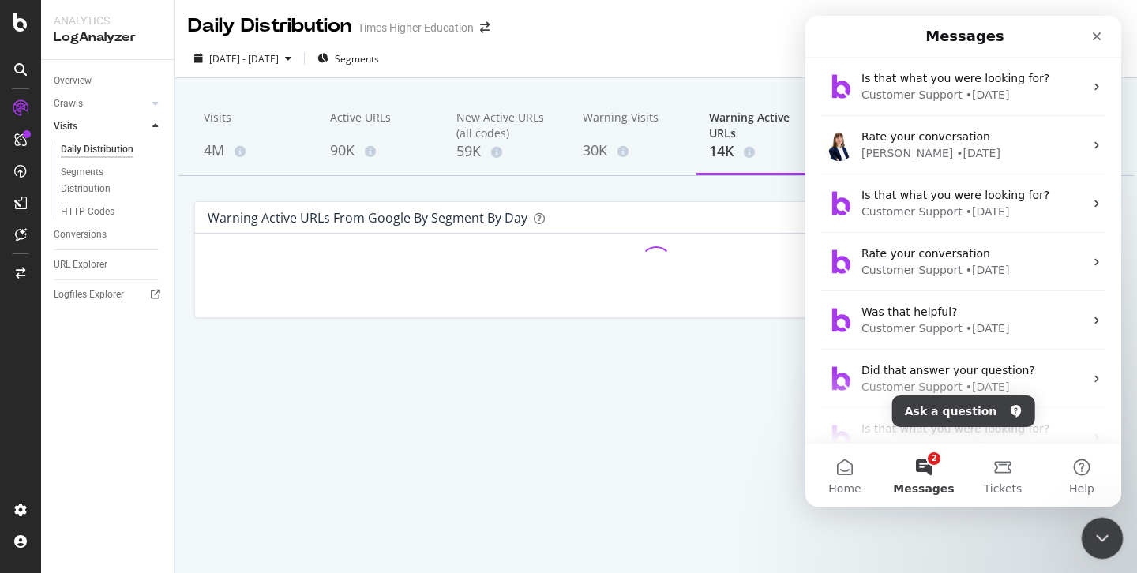
click at [1099, 534] on icon "Close Intercom Messenger" at bounding box center [1100, 536] width 19 height 19
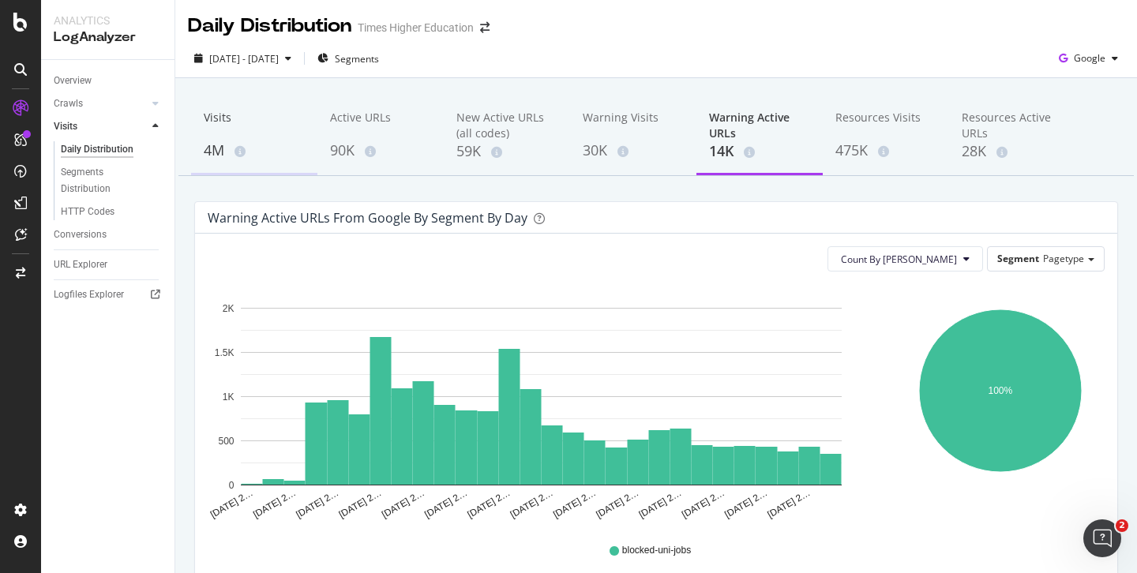
click at [216, 116] on div "Visits" at bounding box center [254, 125] width 101 height 30
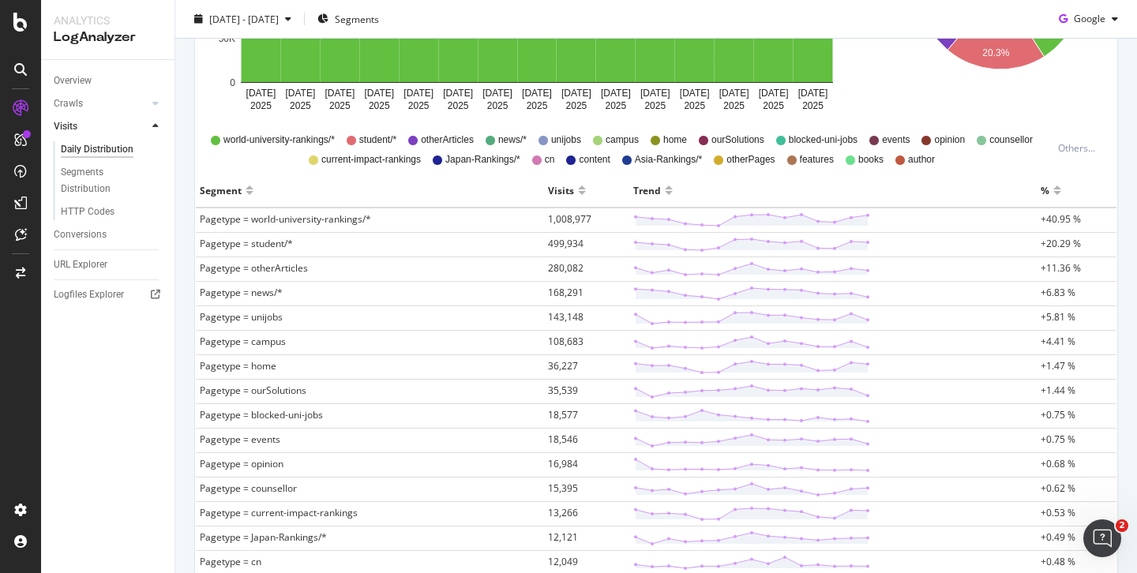
scroll to position [401, 0]
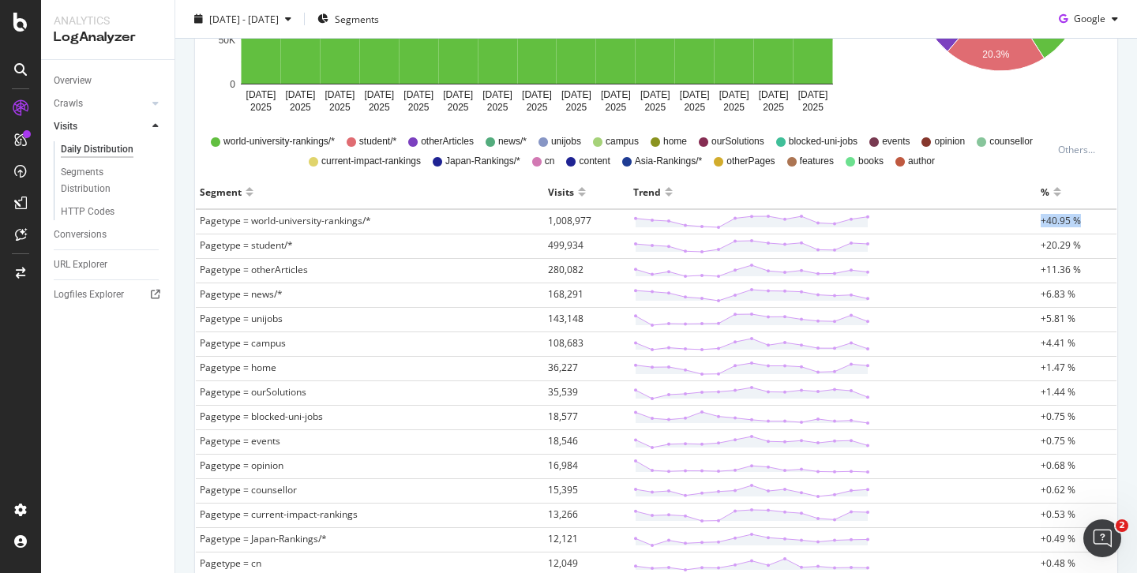
drag, startPoint x: 1087, startPoint y: 220, endPoint x: 1016, endPoint y: 220, distance: 71.1
click at [1016, 220] on tr "Pagetype = world-university-rankings/* 1,008,977 +40.95 %" at bounding box center [656, 221] width 921 height 25
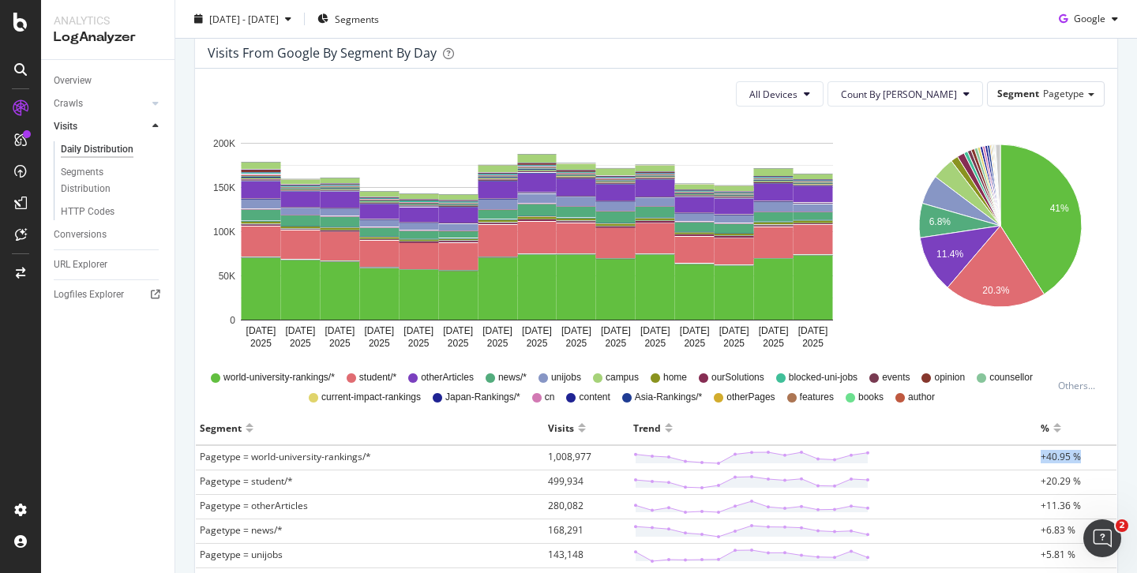
scroll to position [0, 0]
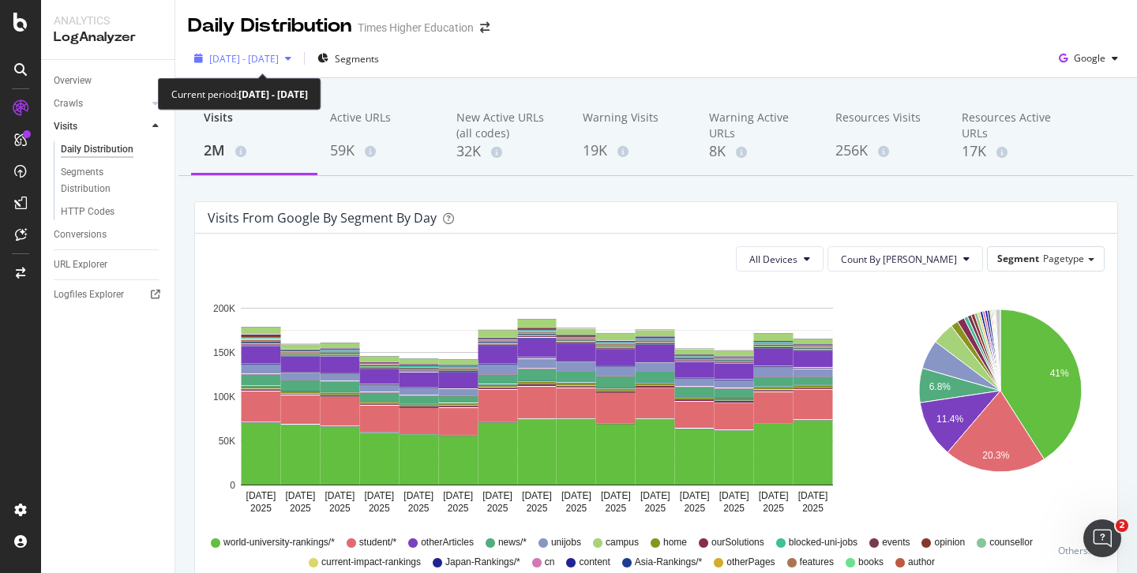
click at [279, 58] on span "2025 Sep. 9th - Sep. 23rd" at bounding box center [244, 58] width 70 height 13
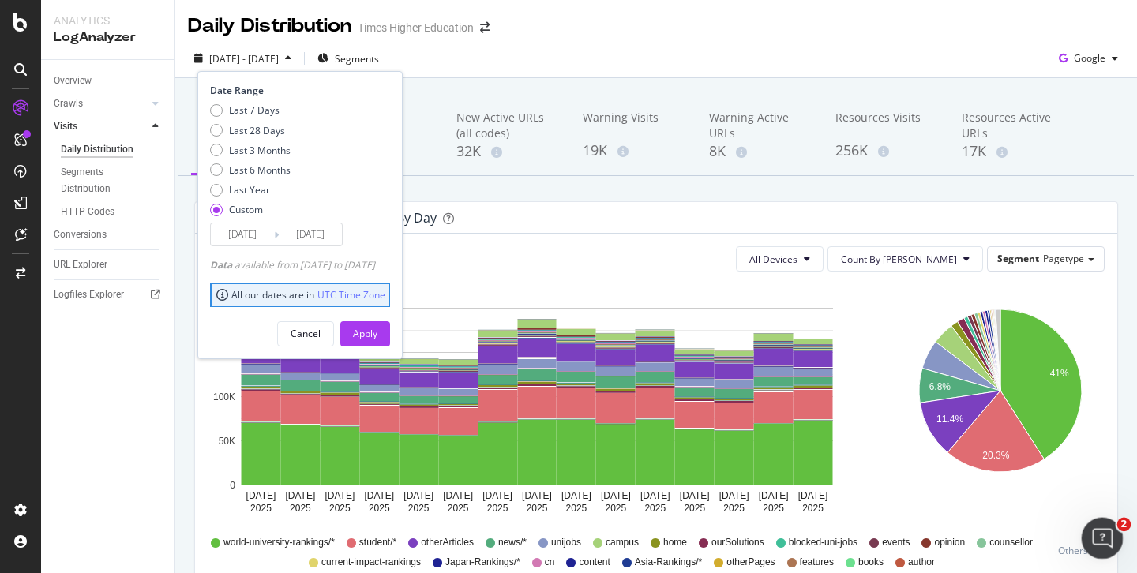
click at [1084, 532] on div "Open Intercom Messenger" at bounding box center [1100, 536] width 52 height 52
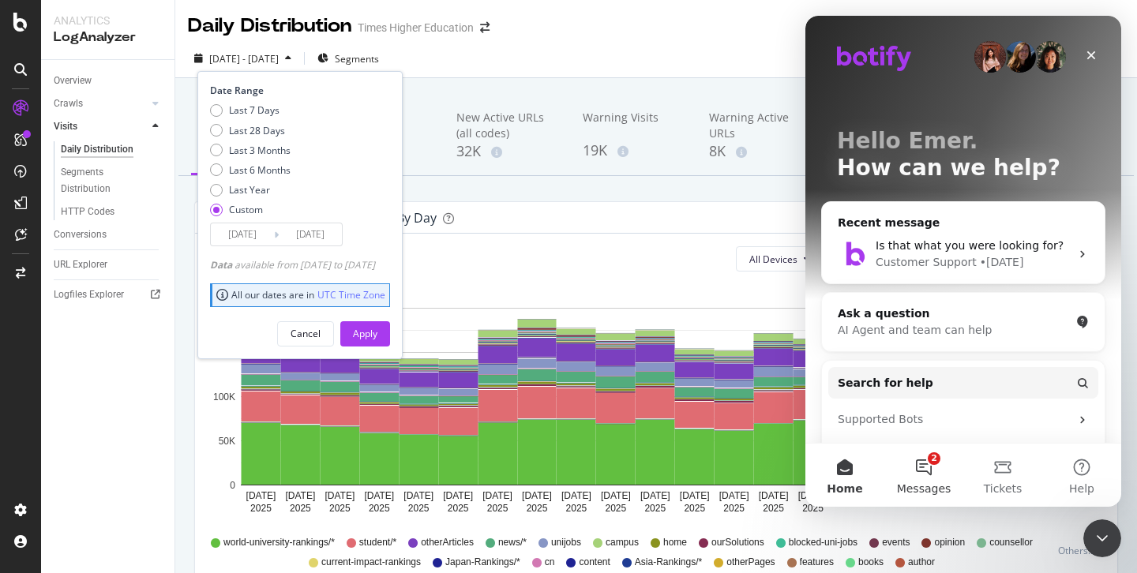
click at [923, 466] on button "2 Messages" at bounding box center [924, 475] width 79 height 63
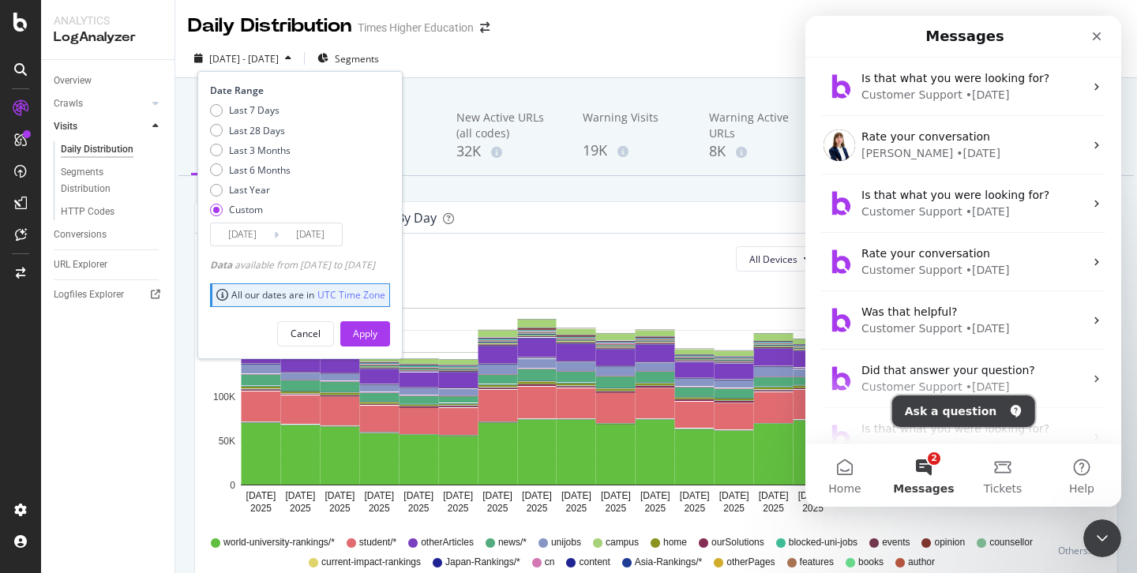
click at [940, 408] on button "Ask a question" at bounding box center [964, 412] width 143 height 32
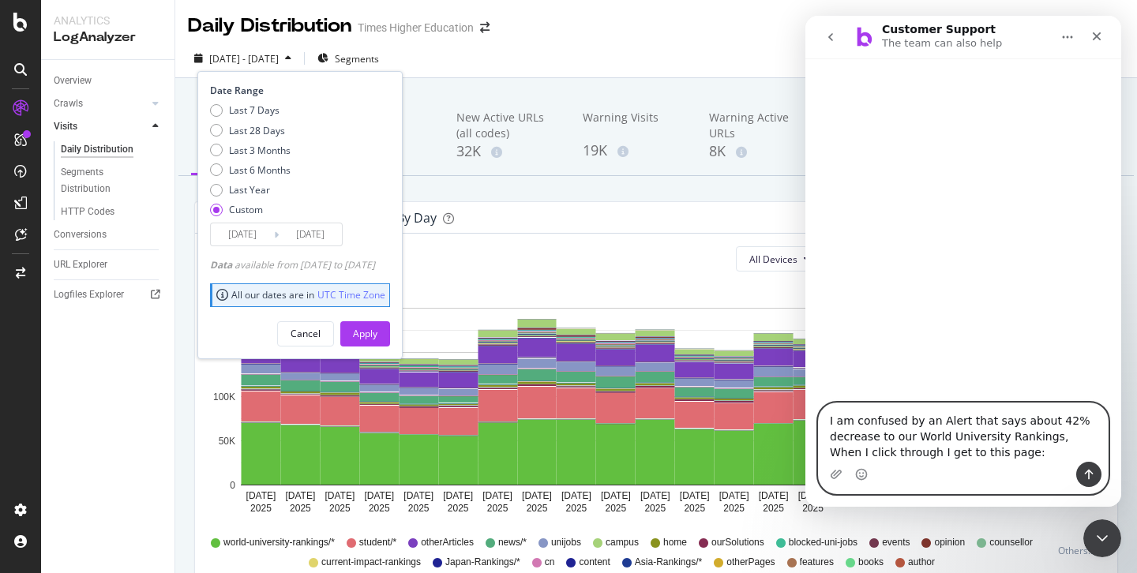
click at [1009, 457] on textarea "I am confused by an Alert that says about 42% decrease to our World University …" at bounding box center [963, 433] width 289 height 58
paste textarea "[URL][DOMAIN_NAME]"
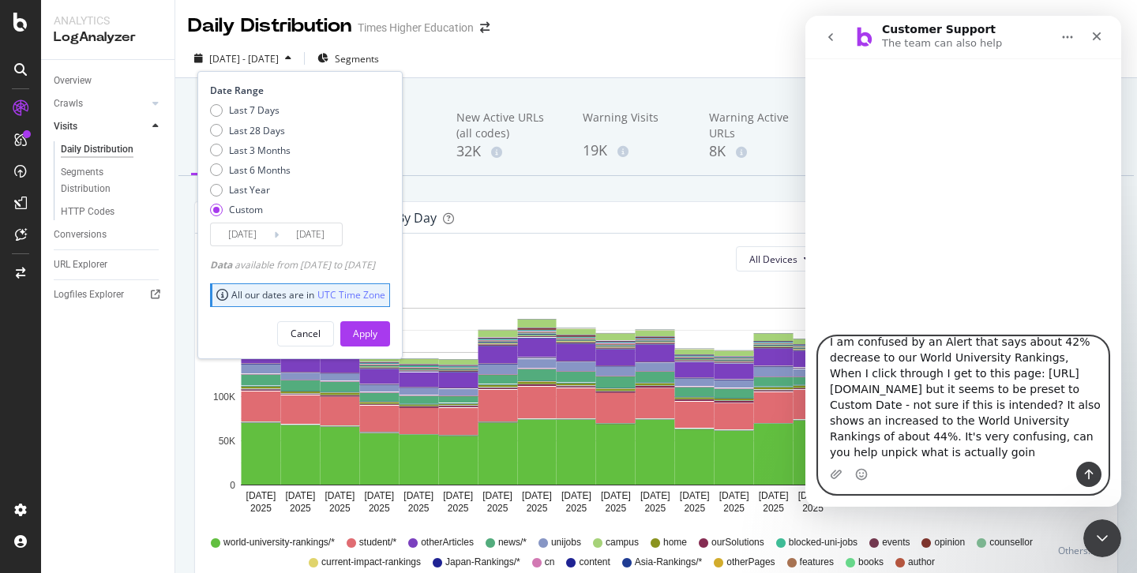
scroll to position [152, 0]
type textarea "I am confused by an Alert that says about 42% decrease to our World University …"
click at [837, 472] on icon "Upload attachment" at bounding box center [836, 474] width 13 height 13
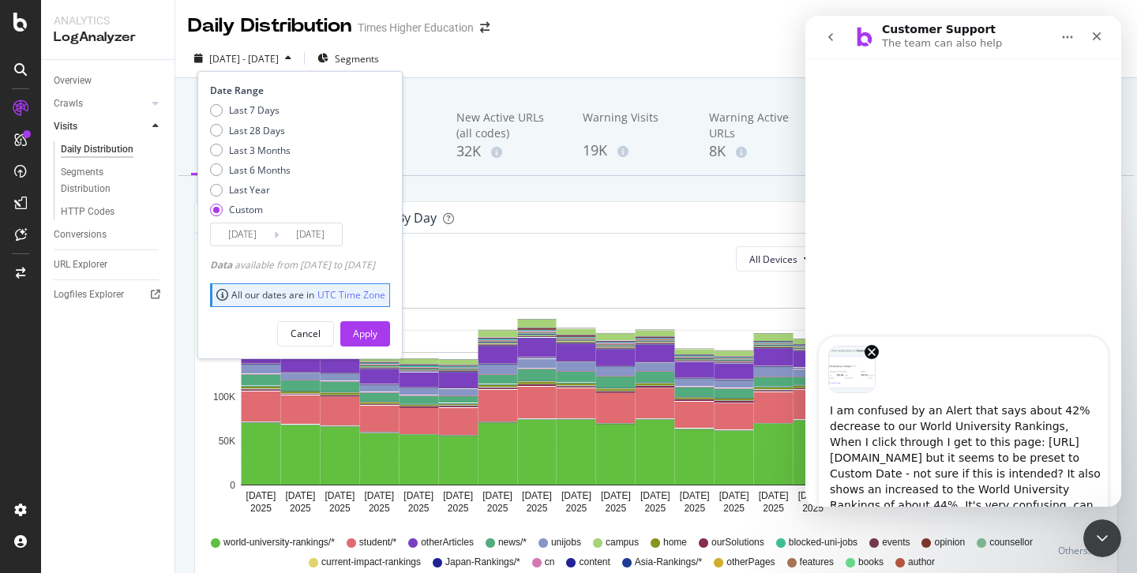
click at [851, 373] on img "Image previews" at bounding box center [852, 369] width 47 height 47
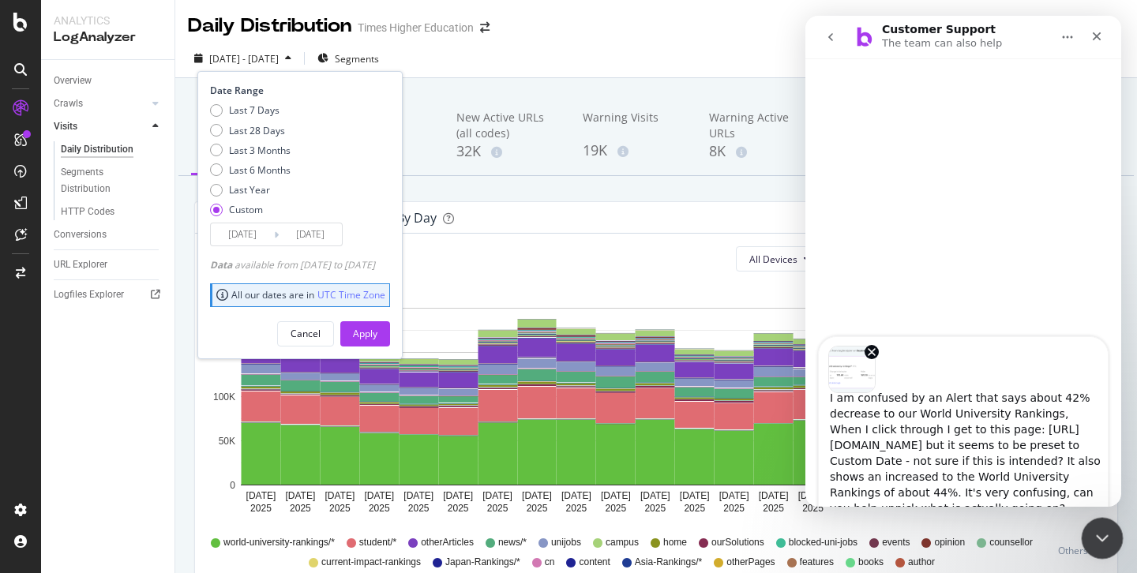
click at [1096, 536] on icon "Close Intercom Messenger" at bounding box center [1100, 536] width 11 height 6
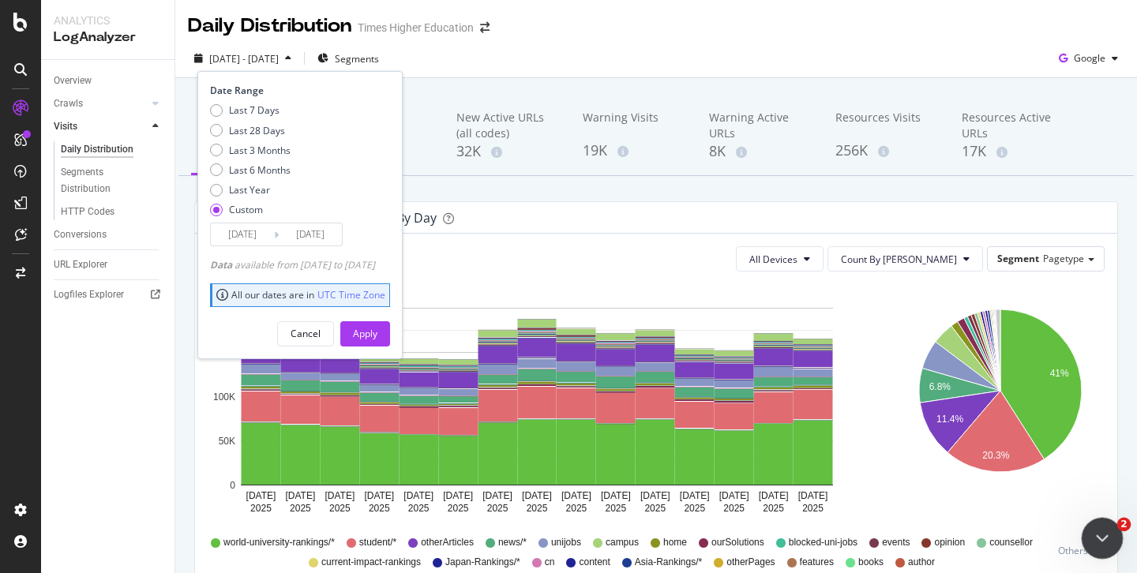
scroll to position [0, 0]
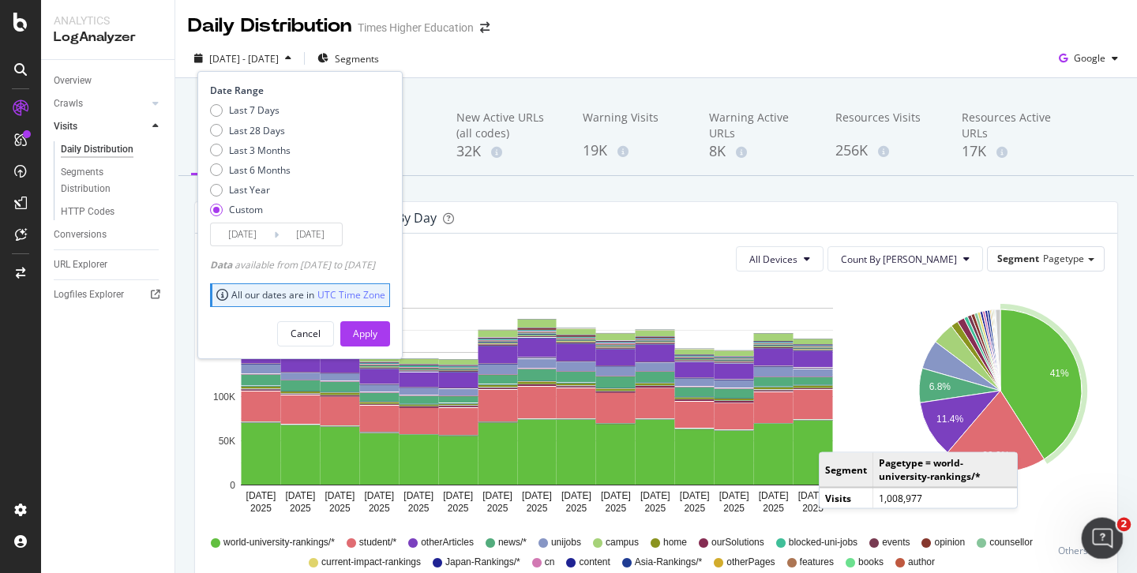
click at [1094, 532] on icon "Open Intercom Messenger" at bounding box center [1101, 537] width 26 height 26
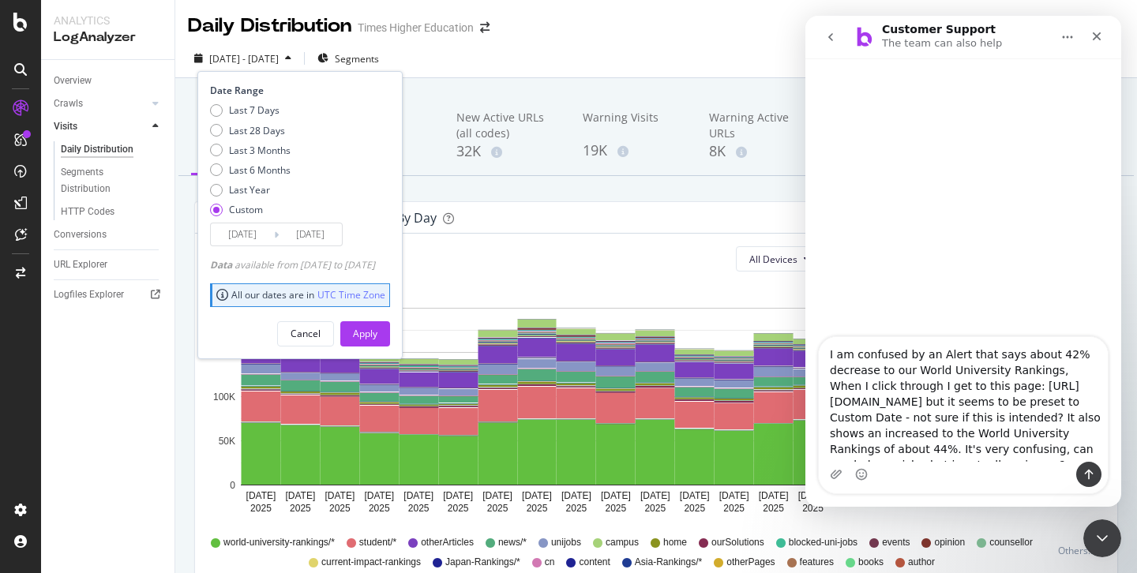
scroll to position [155, 0]
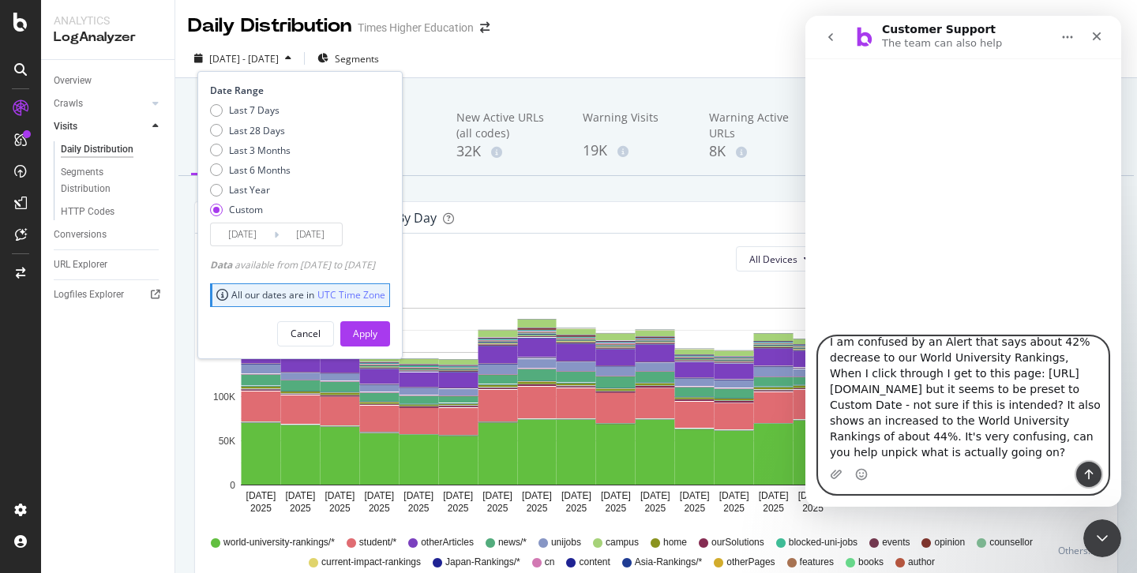
click at [1091, 475] on icon "Send a message…" at bounding box center [1089, 474] width 13 height 13
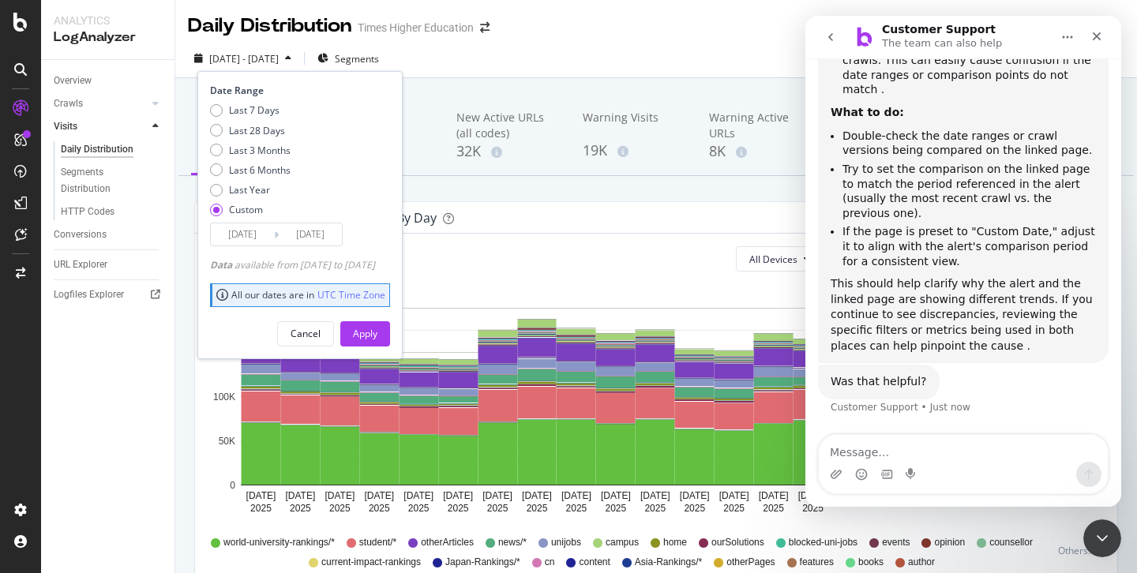
scroll to position [851, 0]
click at [948, 201] on li "Try to set the comparison on the linked page to match the period referenced in …" at bounding box center [970, 191] width 254 height 58
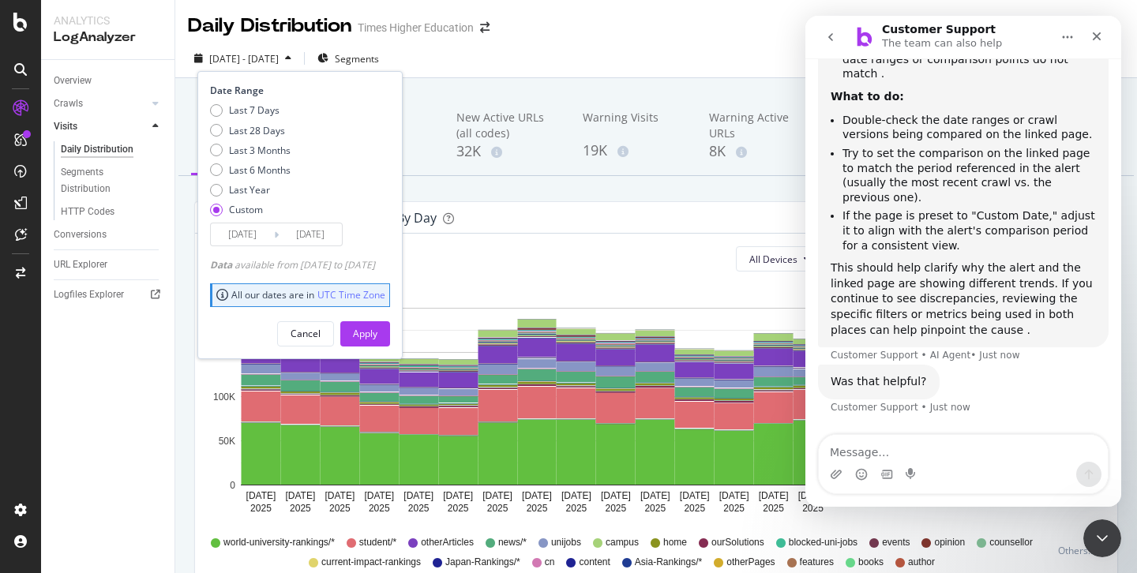
scroll to position [836, 0]
click at [216, 109] on div "Last 7 Days" at bounding box center [216, 110] width 13 height 13
type input "2025/09/22"
type input "2025/09/28"
click at [378, 332] on div "Apply" at bounding box center [365, 333] width 24 height 13
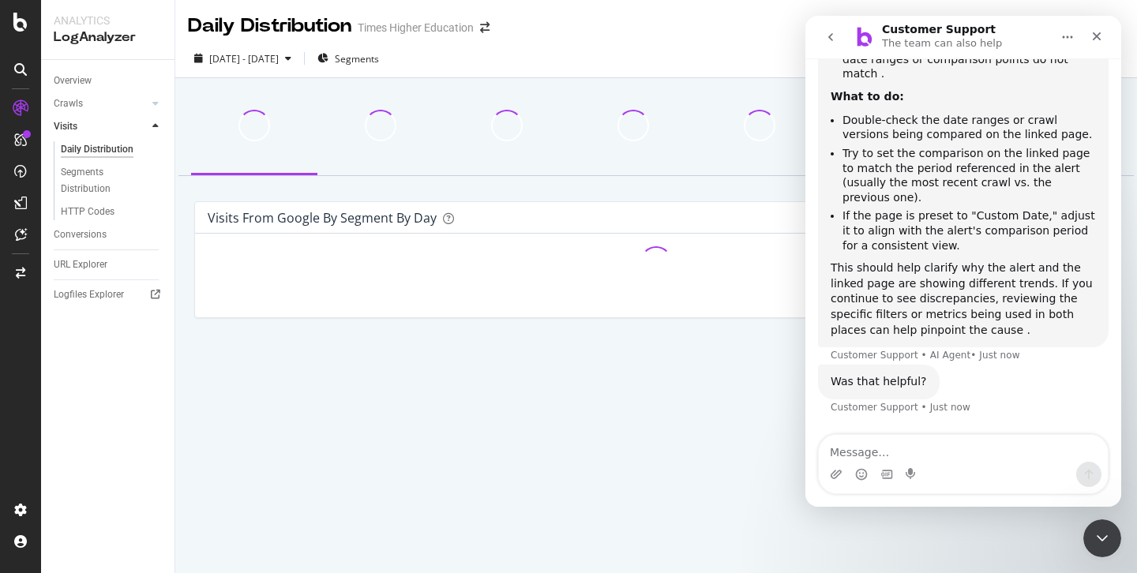
scroll to position [867, 0]
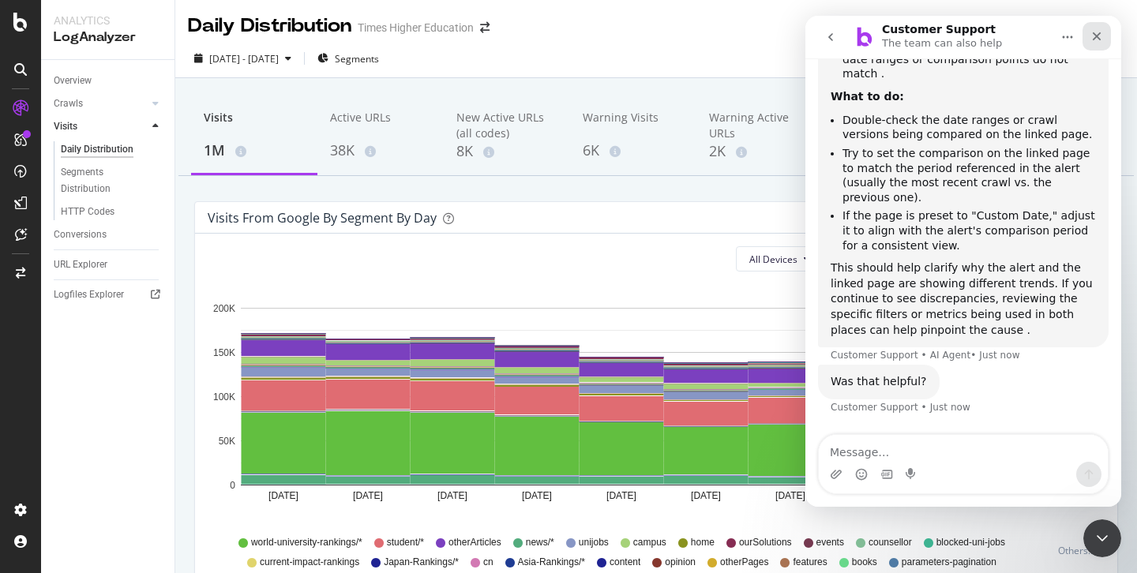
drag, startPoint x: 1097, startPoint y: 36, endPoint x: 1903, endPoint y: 51, distance: 805.8
click at [1097, 36] on icon "Close" at bounding box center [1097, 36] width 9 height 9
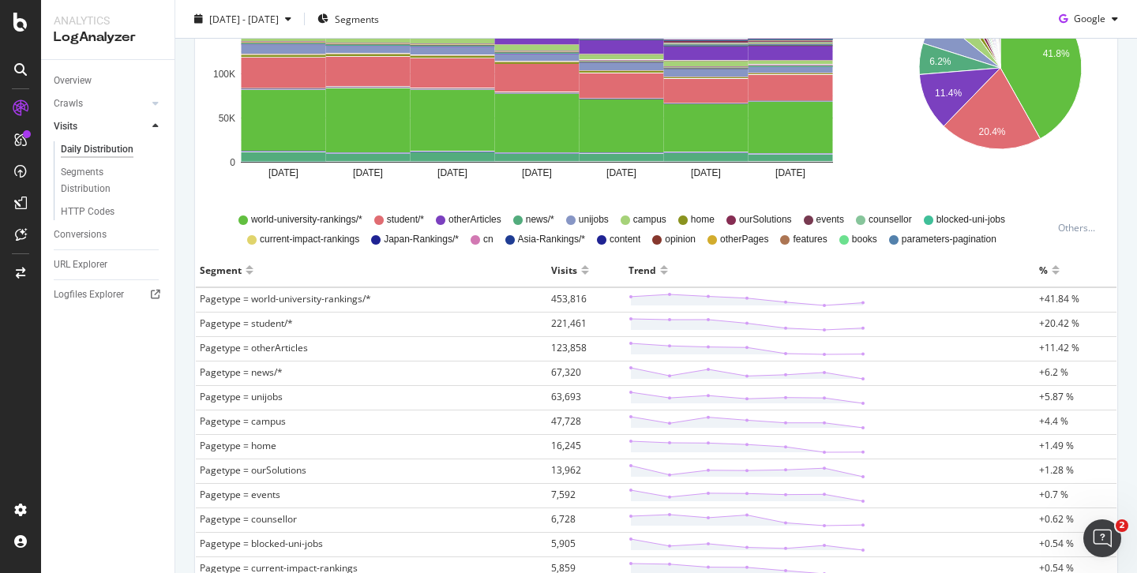
scroll to position [324, 0]
drag, startPoint x: 1073, startPoint y: 299, endPoint x: 952, endPoint y: 325, distance: 123.6
click at [1059, 153] on icon "41.8% 6.2% 11.4% 20.4%" at bounding box center [1001, 79] width 204 height 237
click at [1096, 520] on div "Open Intercom Messenger" at bounding box center [1100, 536] width 52 height 52
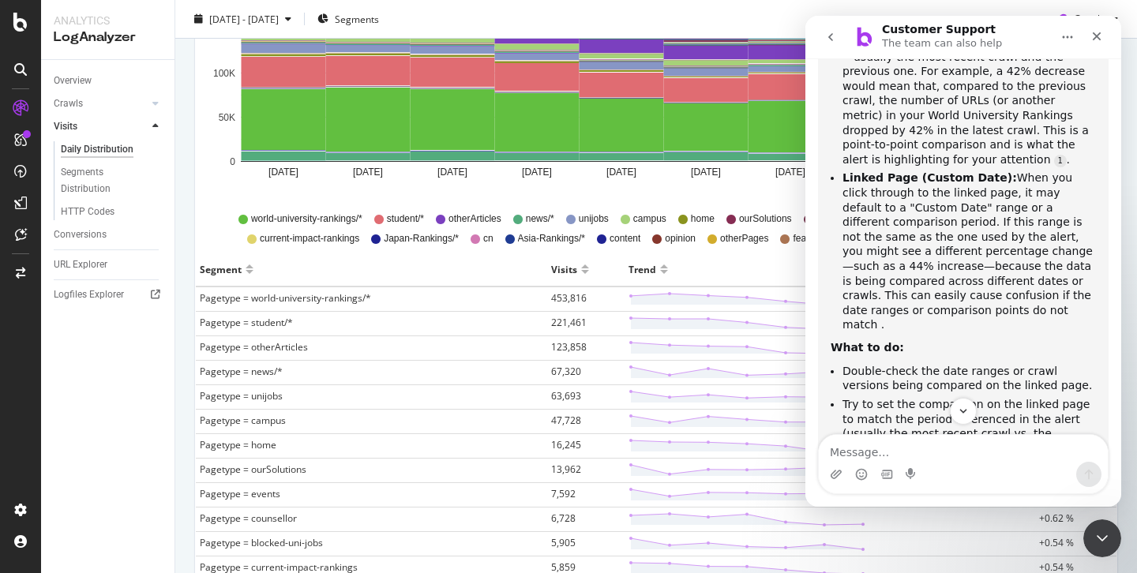
scroll to position [742, 0]
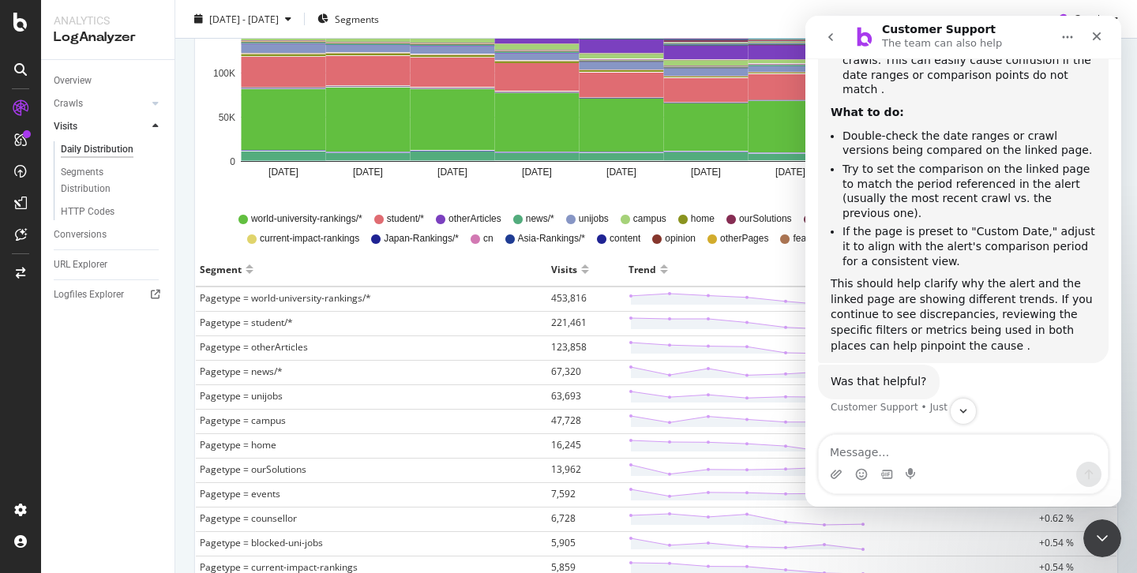
click at [847, 454] on textarea "Message…" at bounding box center [963, 448] width 289 height 27
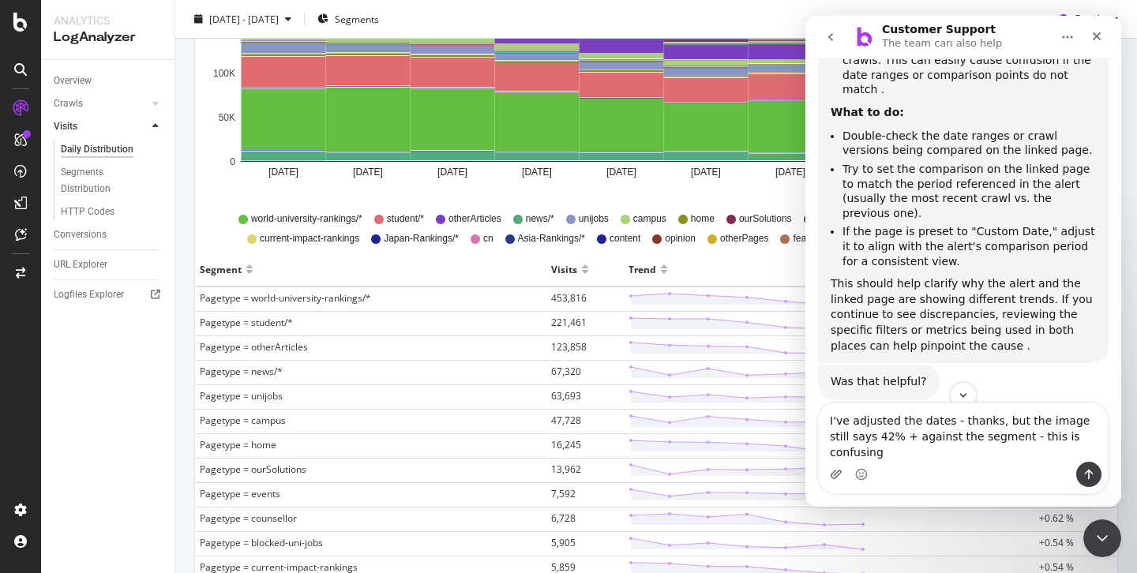
type textarea "I've adjusted the dates - thanks, but the image still says 42% + against the se…"
click at [832, 475] on icon "Upload attachment" at bounding box center [836, 474] width 13 height 13
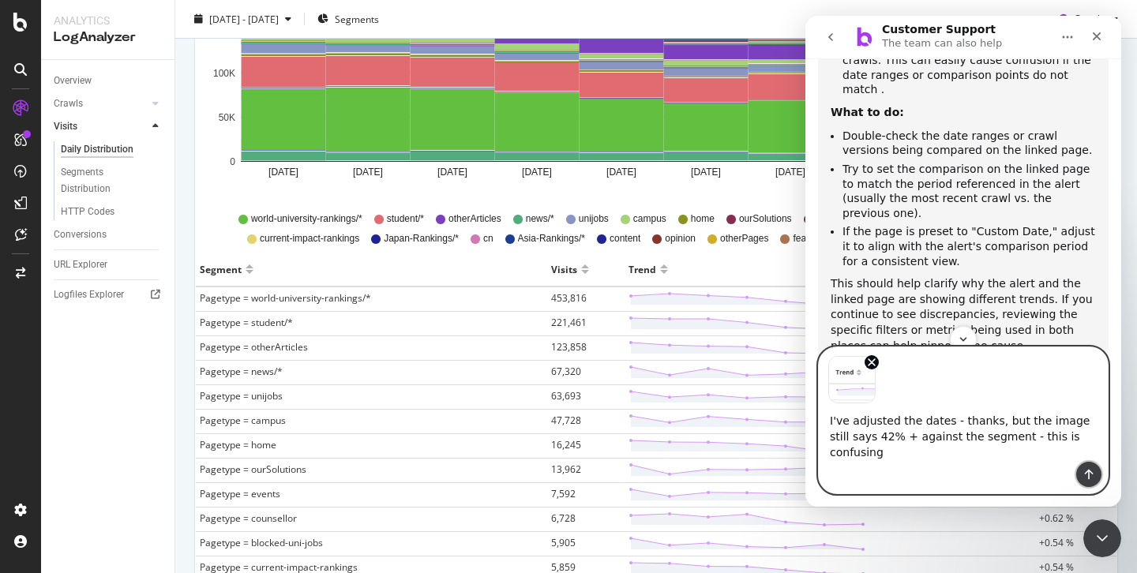
click at [1088, 473] on icon "Send a message…" at bounding box center [1089, 474] width 13 height 13
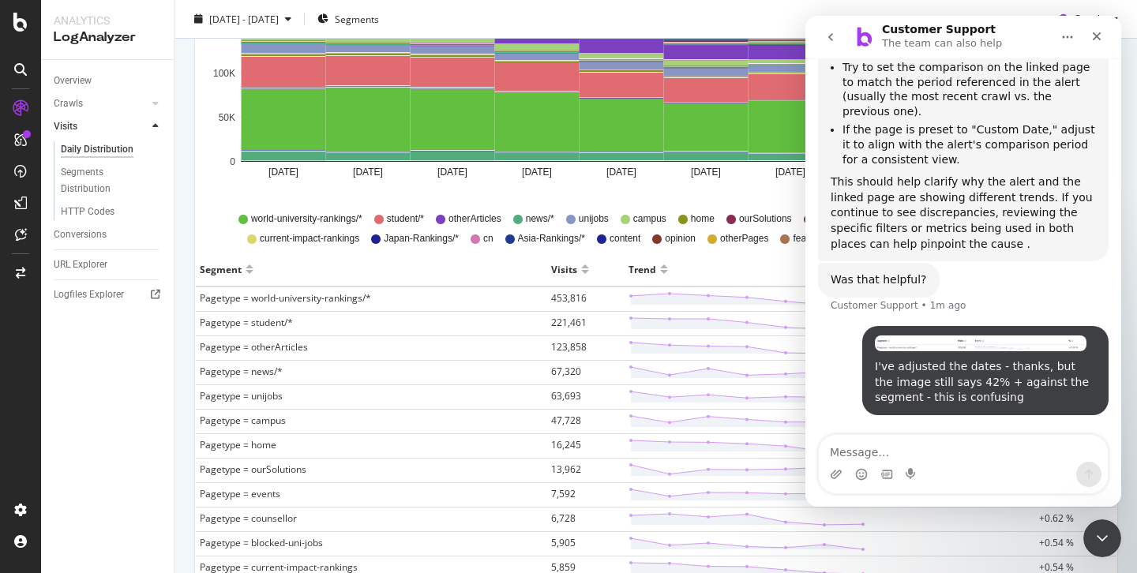
scroll to position [927, 0]
click at [1103, 533] on icon "Close Intercom Messenger" at bounding box center [1100, 536] width 19 height 19
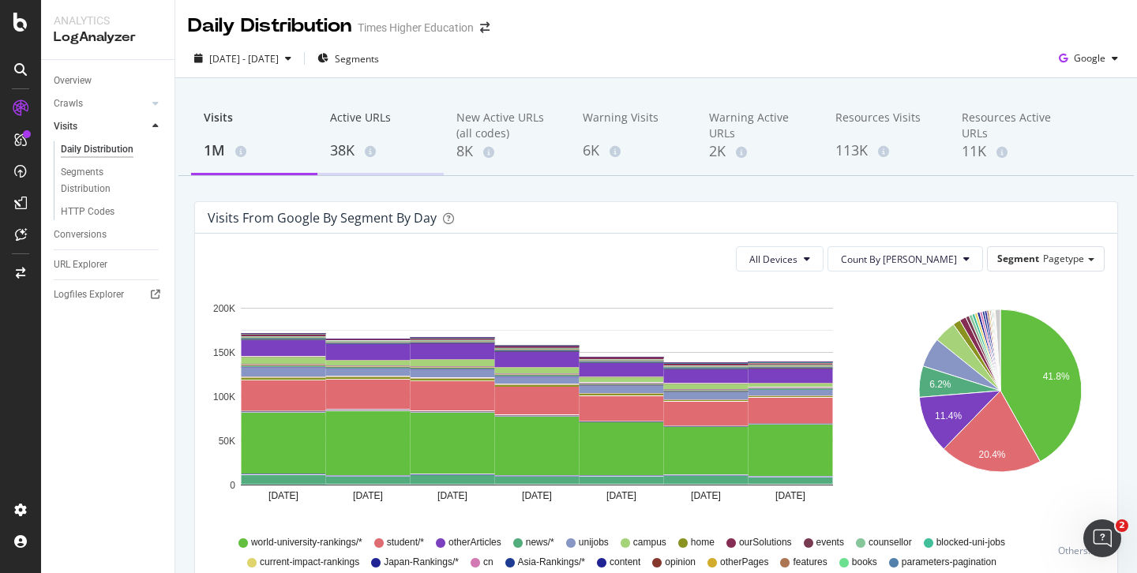
scroll to position [1273, 0]
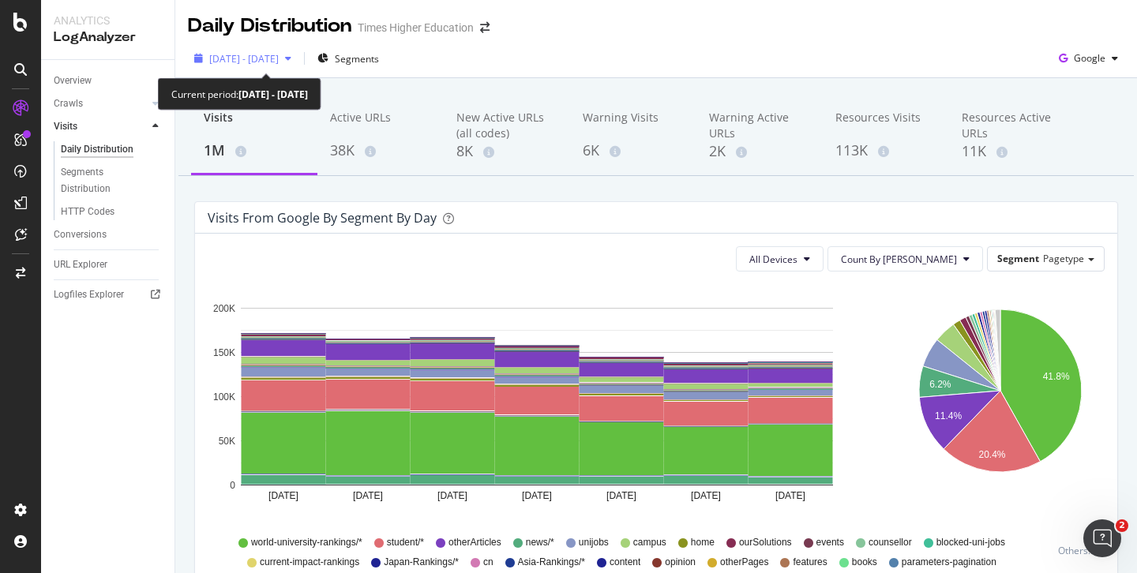
click at [279, 56] on span "2025 Sep. 22nd - Sep. 28th" at bounding box center [244, 58] width 70 height 13
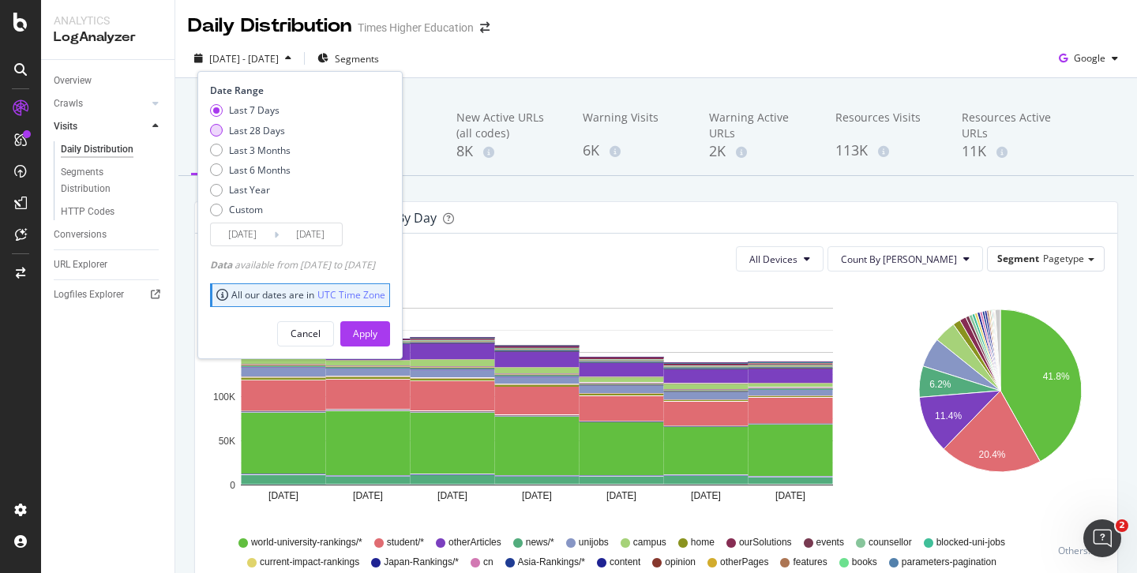
click at [212, 134] on div "Last 28 Days" at bounding box center [216, 130] width 13 height 13
type input "2025/09/01"
click at [378, 340] on div "Apply" at bounding box center [365, 333] width 24 height 13
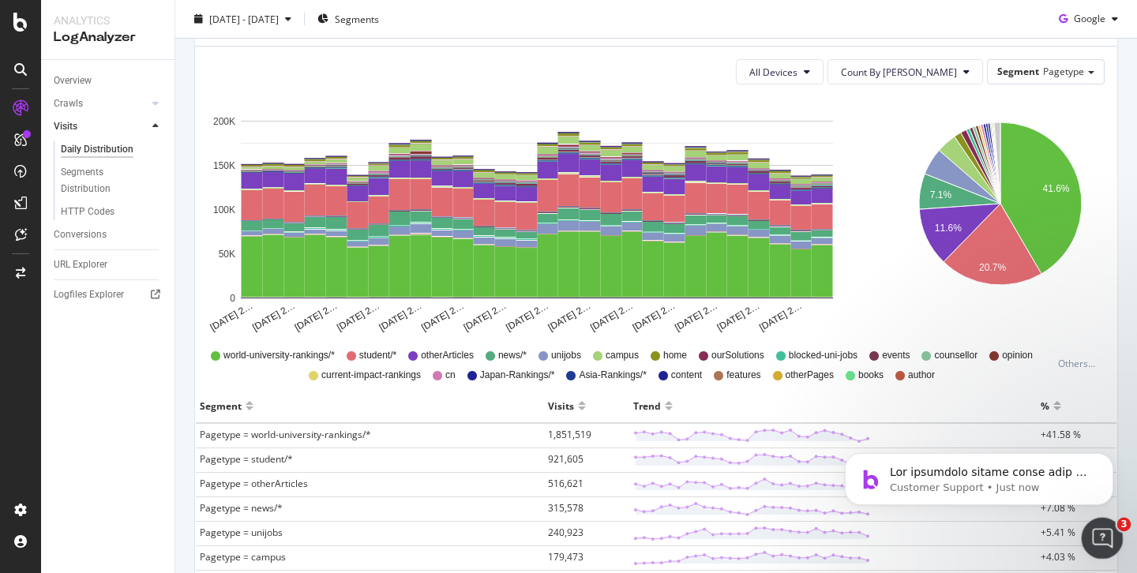
click at [1096, 532] on icon "Open Intercom Messenger" at bounding box center [1101, 537] width 26 height 26
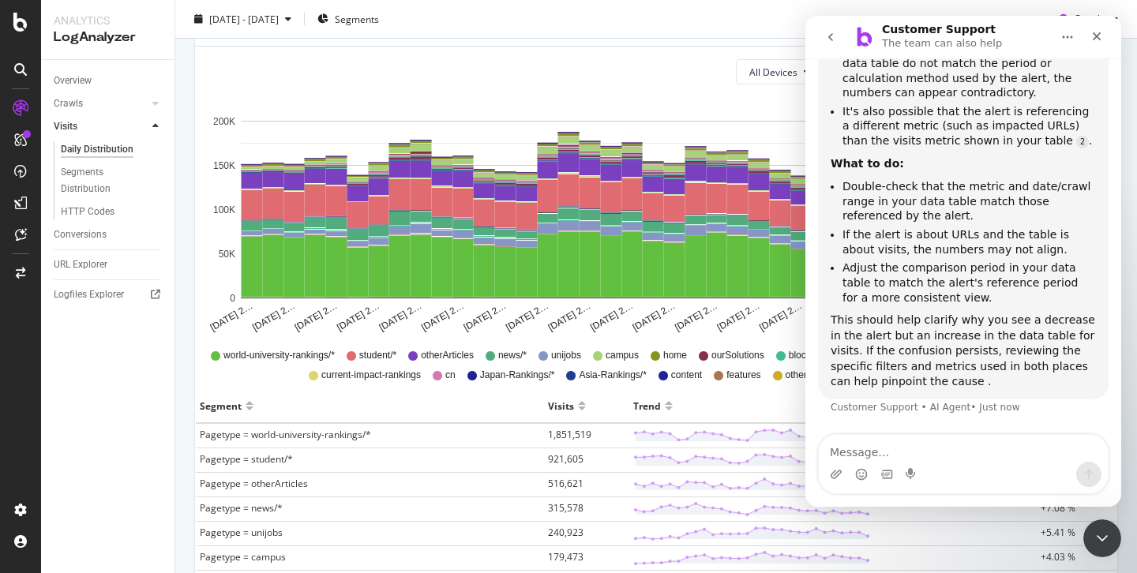
scroll to position [1751, 0]
click at [1102, 535] on icon "Close Intercom Messenger" at bounding box center [1100, 536] width 19 height 19
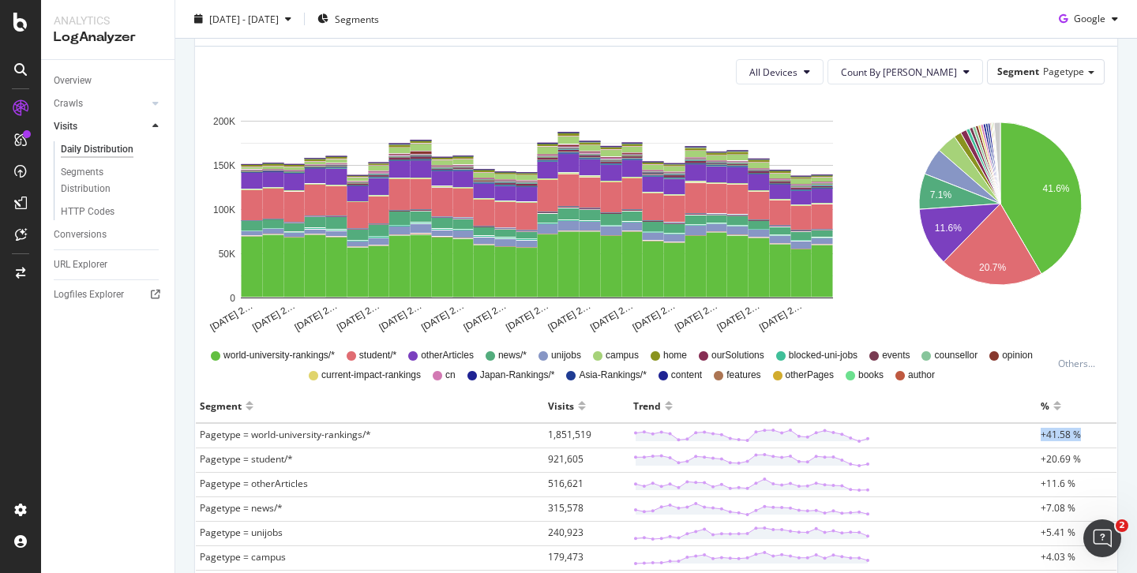
drag, startPoint x: 1029, startPoint y: 435, endPoint x: 1068, endPoint y: 435, distance: 38.7
click at [1068, 435] on td "+41.58 %" at bounding box center [1077, 435] width 80 height 25
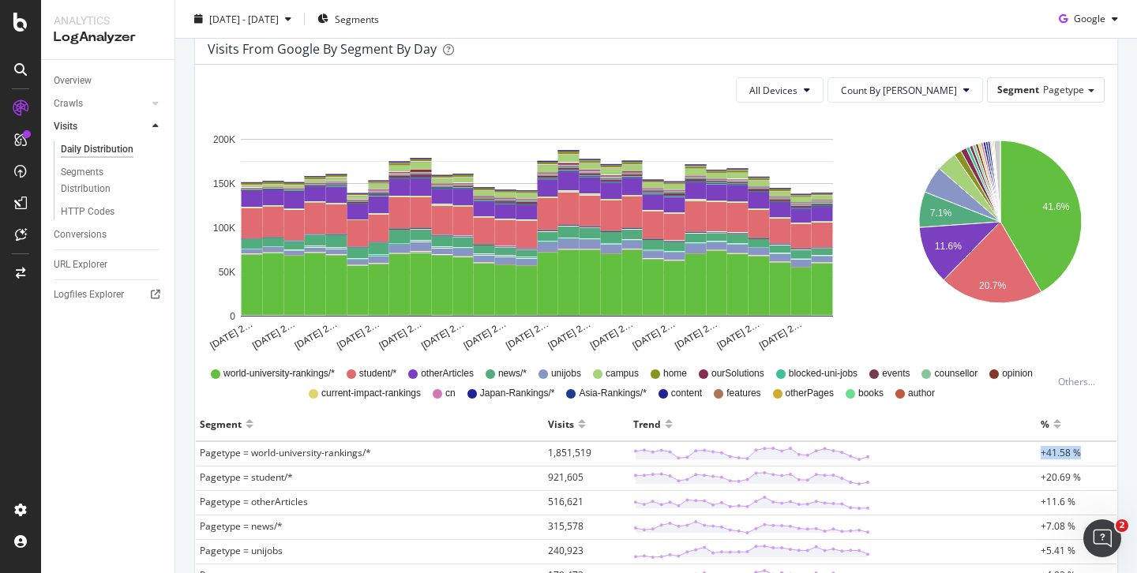
scroll to position [170, 0]
click at [938, 421] on div "Trend" at bounding box center [833, 423] width 400 height 25
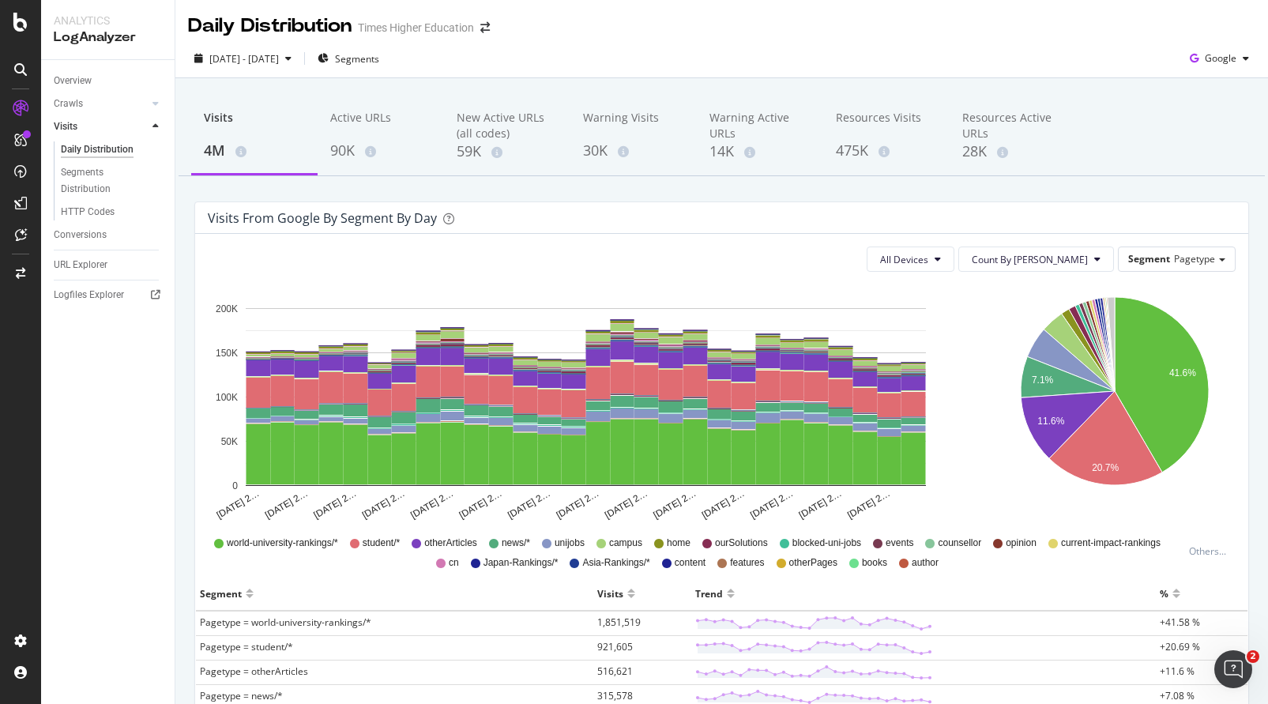
scroll to position [2, 0]
click at [1137, 573] on icon "Open Intercom Messenger" at bounding box center [1231, 667] width 26 height 26
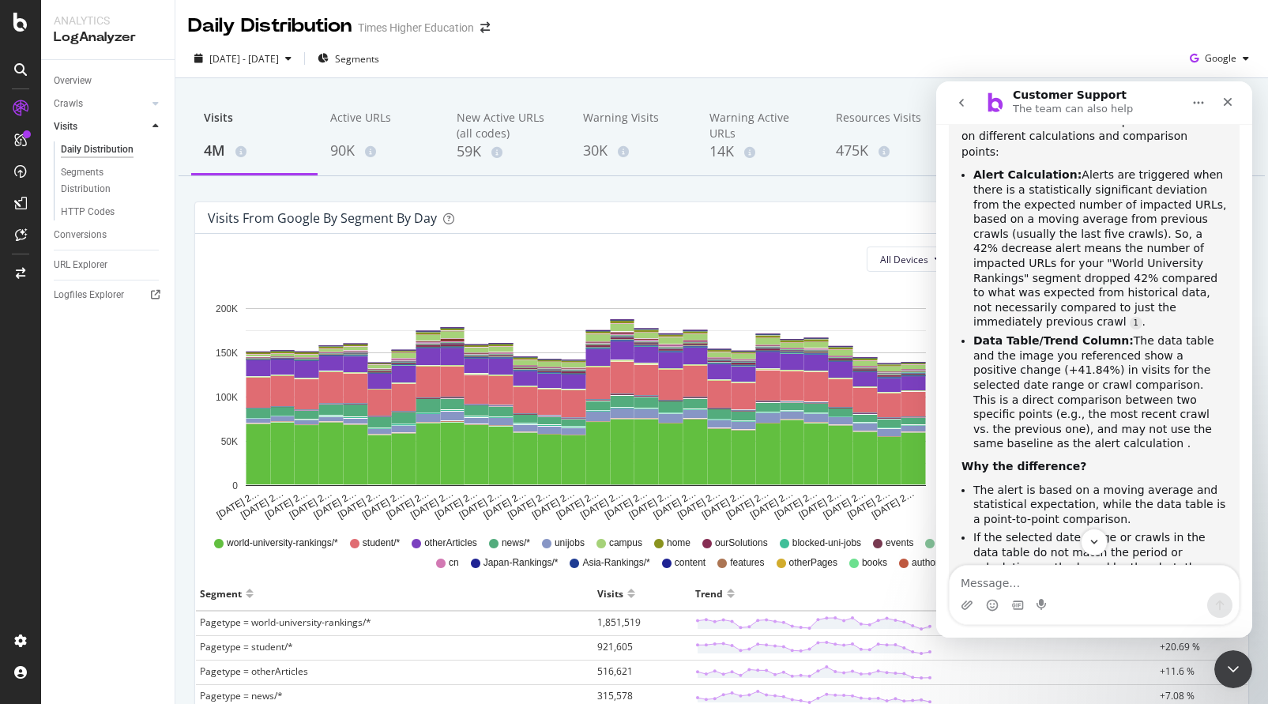
scroll to position [1211, 0]
click at [962, 102] on icon "go back" at bounding box center [961, 102] width 13 height 13
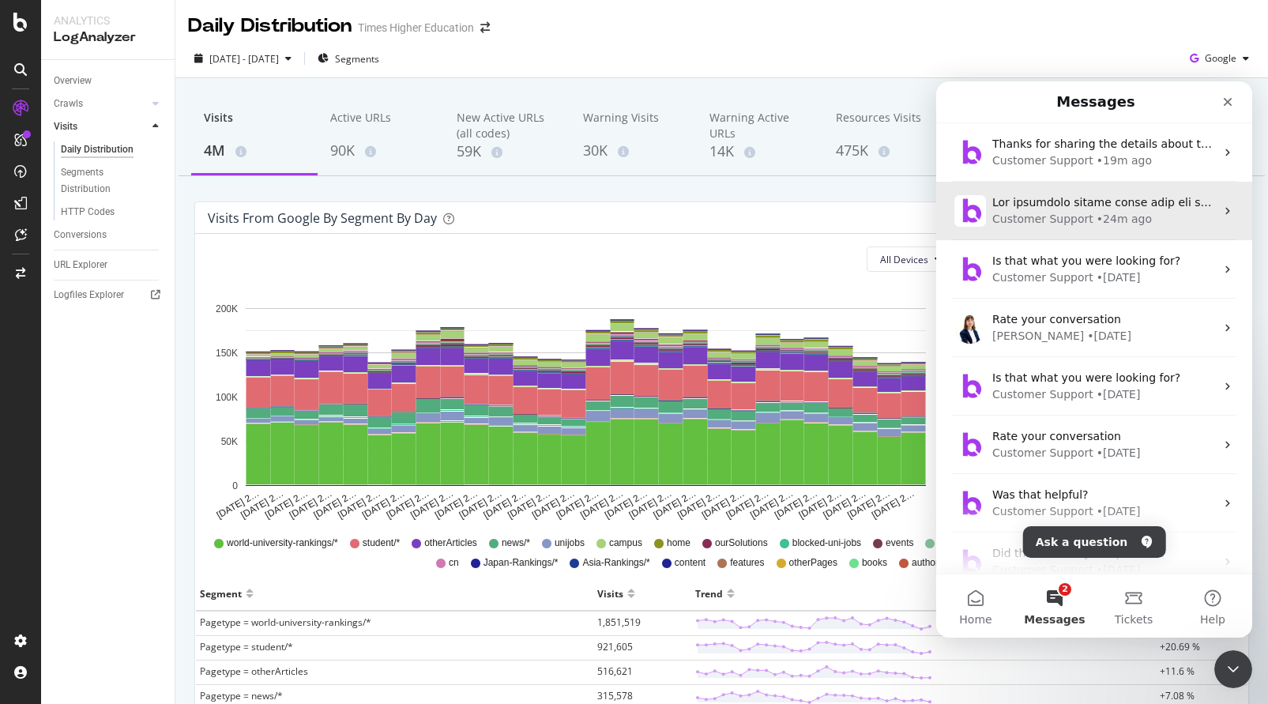
scroll to position [0, 0]
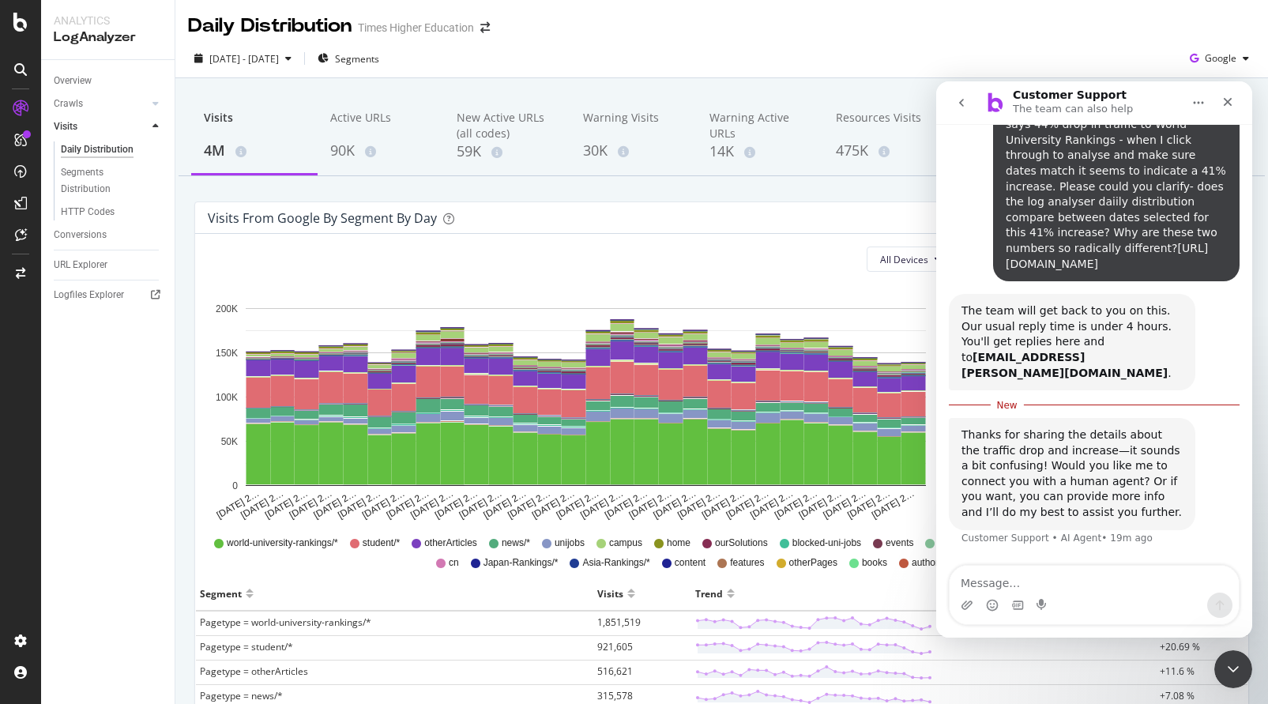
scroll to position [250, 0]
type textarea "Please connent to a human"
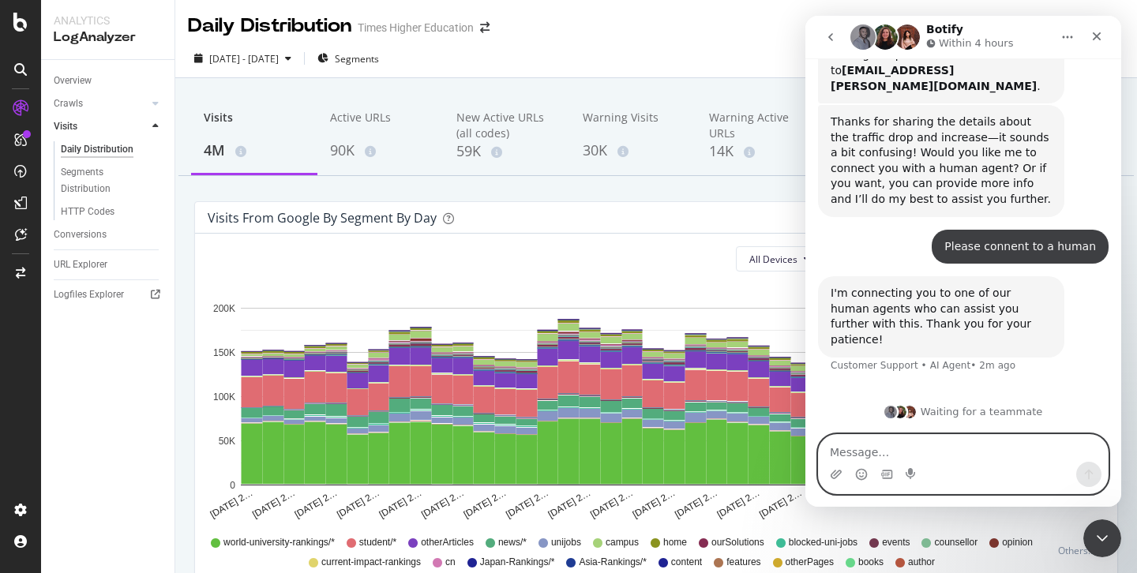
scroll to position [458, 0]
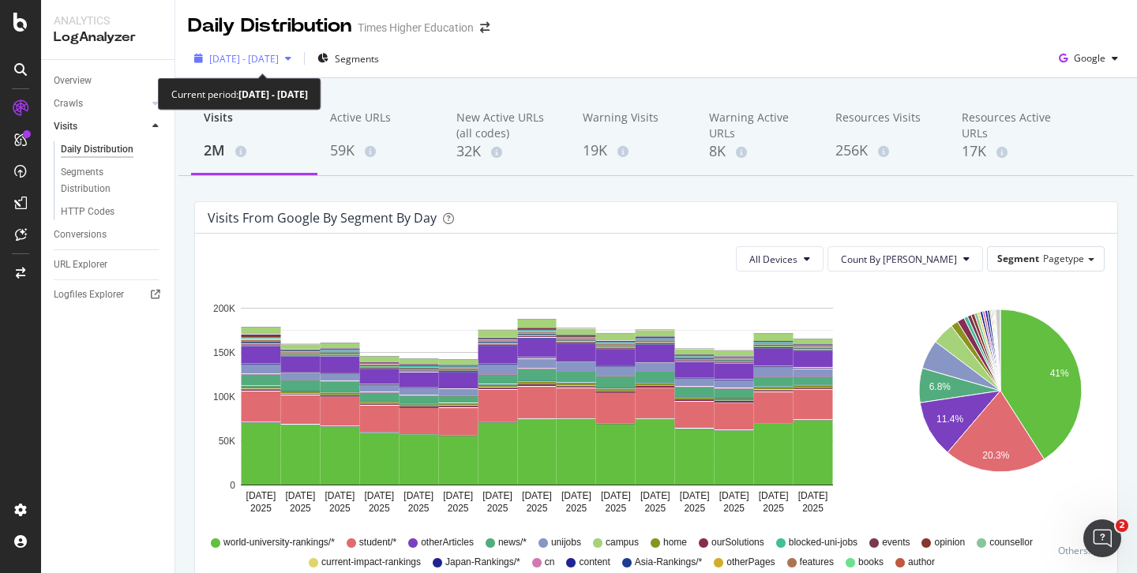
click at [250, 57] on span "2025 Sep. 9th - Sep. 23rd" at bounding box center [244, 58] width 70 height 13
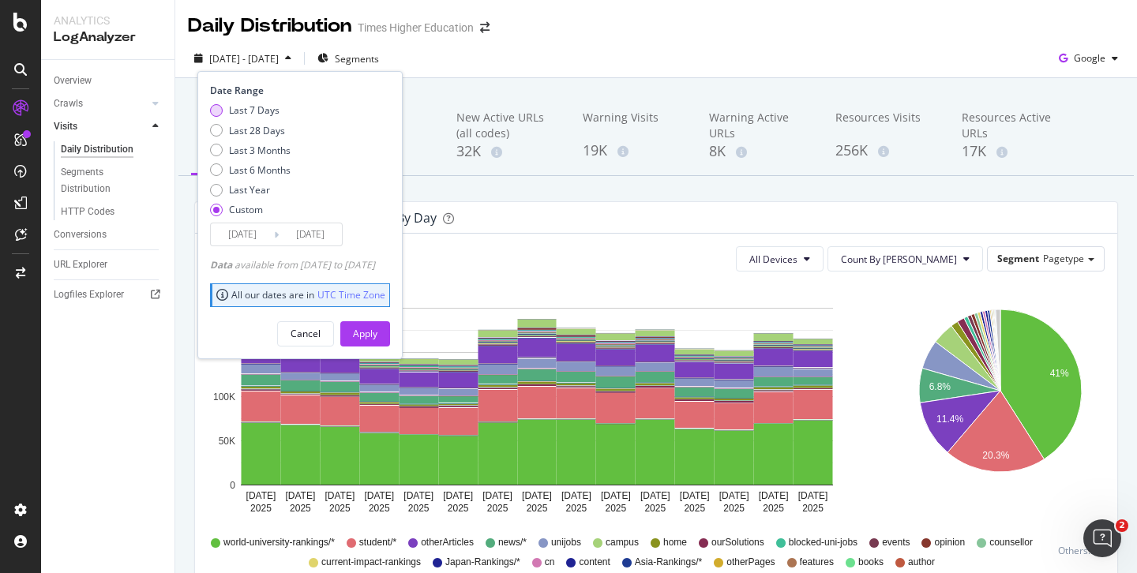
click at [214, 107] on div "Last 7 Days" at bounding box center [216, 110] width 13 height 13
type input "2025/09/22"
type input "2025/09/28"
click at [378, 327] on div "Apply" at bounding box center [365, 333] width 24 height 13
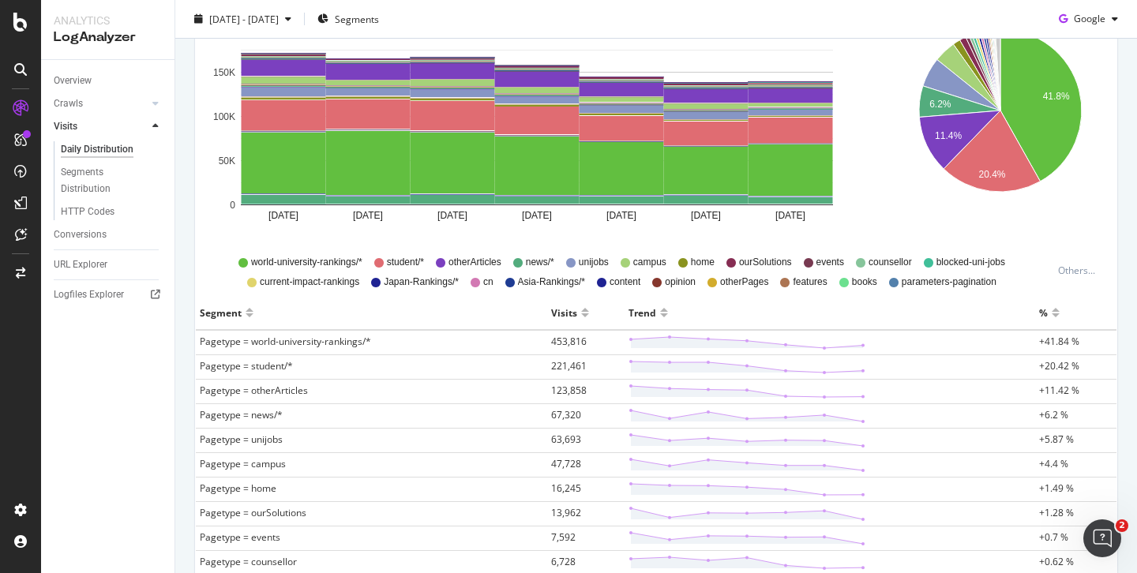
scroll to position [288, 0]
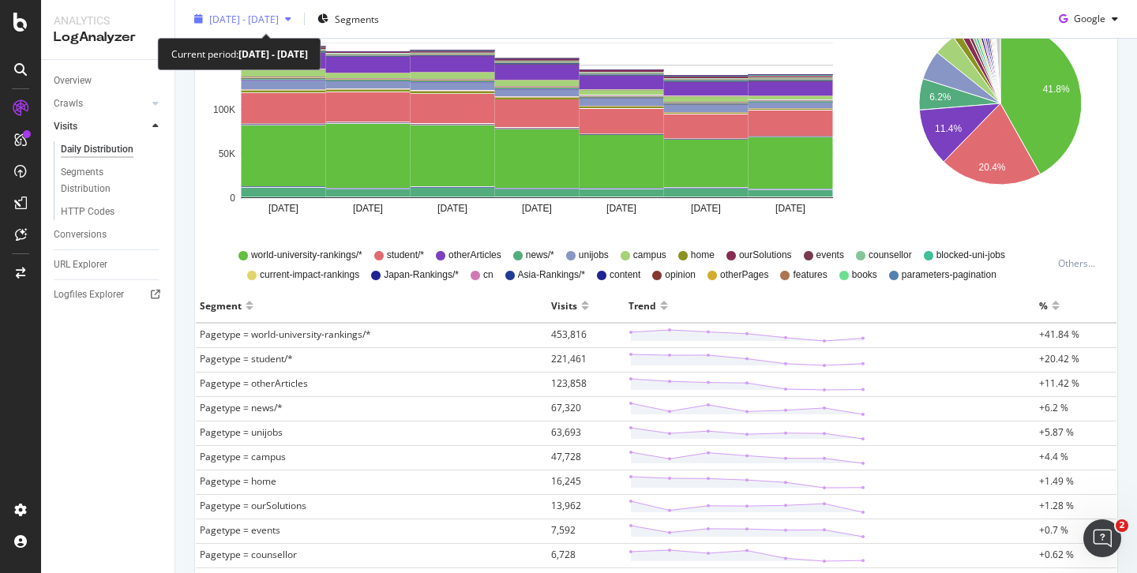
click at [227, 16] on span "2025 Sep. 22nd - Sep. 28th" at bounding box center [244, 18] width 70 height 13
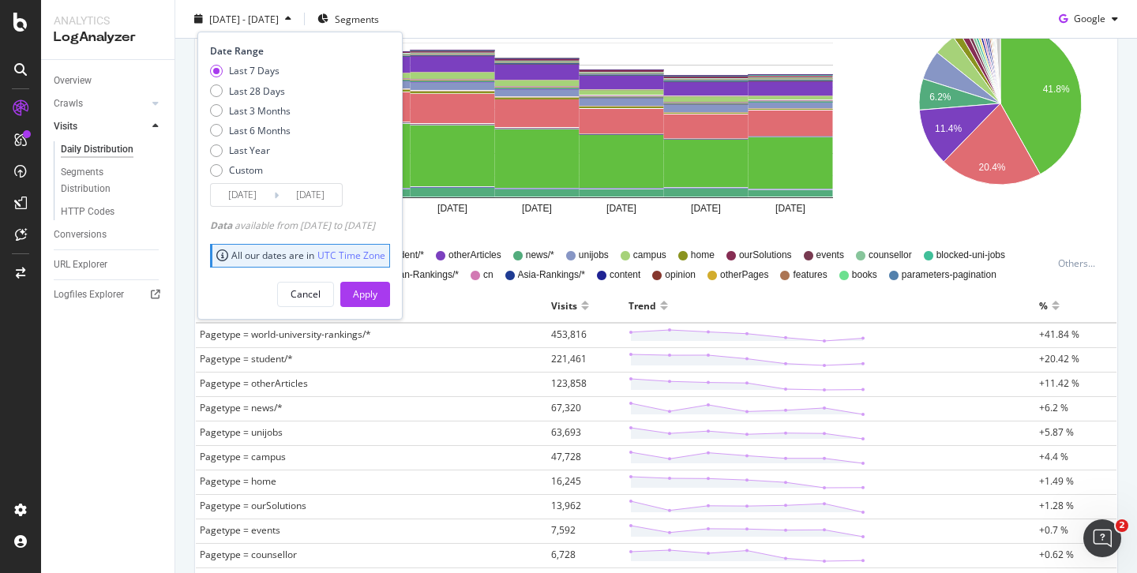
click at [256, 194] on input "2025/09/22" at bounding box center [242, 195] width 63 height 22
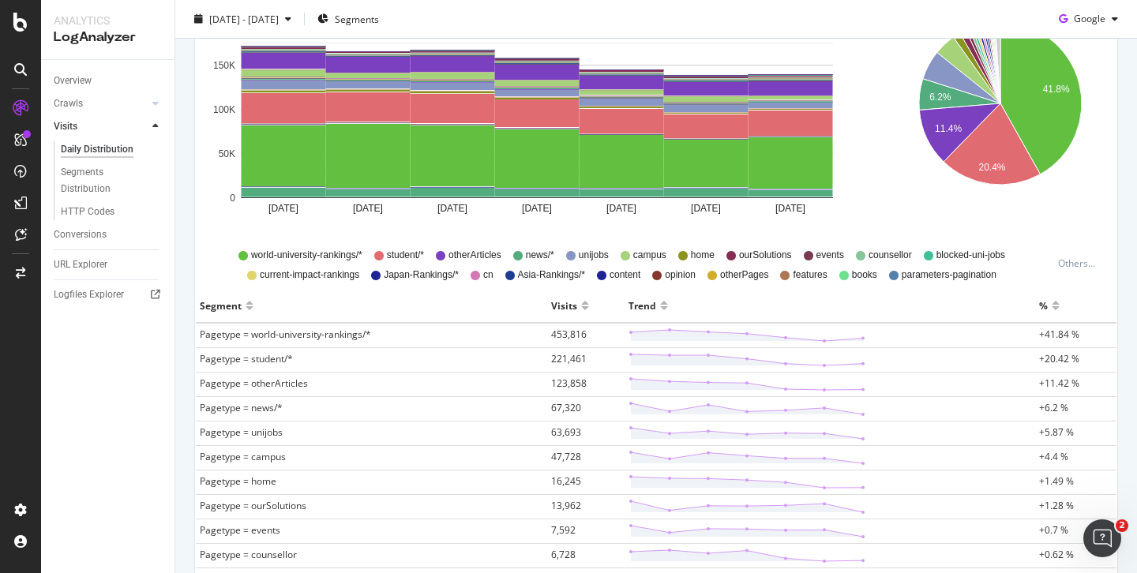
click at [519, 17] on div "2025 Sep. 22nd - Sep. 28th Segments Google" at bounding box center [656, 22] width 962 height 32
click at [1096, 517] on html at bounding box center [1100, 536] width 38 height 38
click at [1095, 517] on div "Open Intercom Messenger" at bounding box center [1100, 536] width 52 height 52
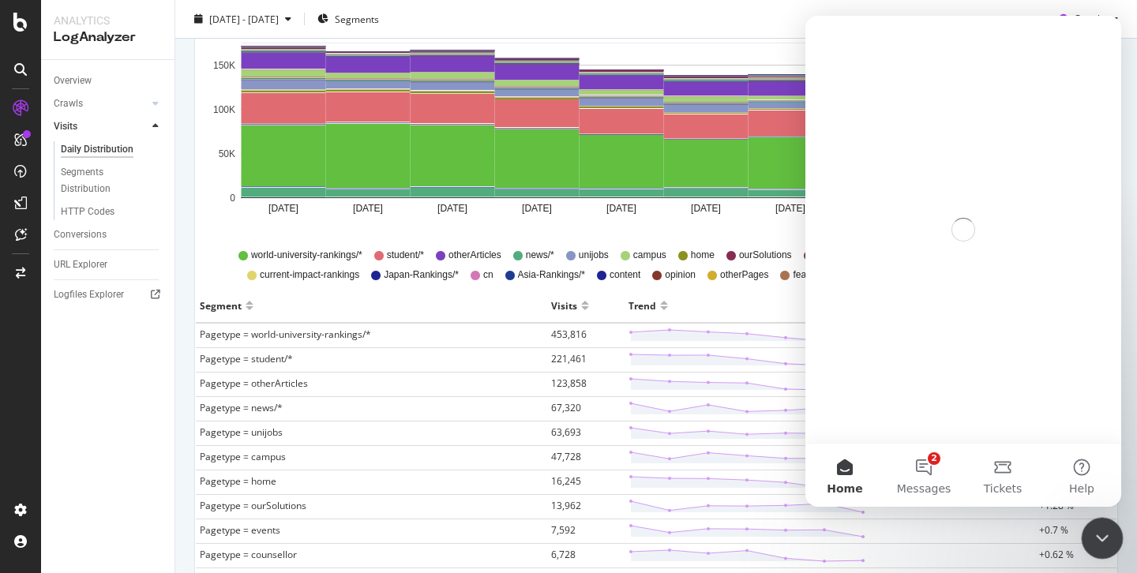
scroll to position [0, 0]
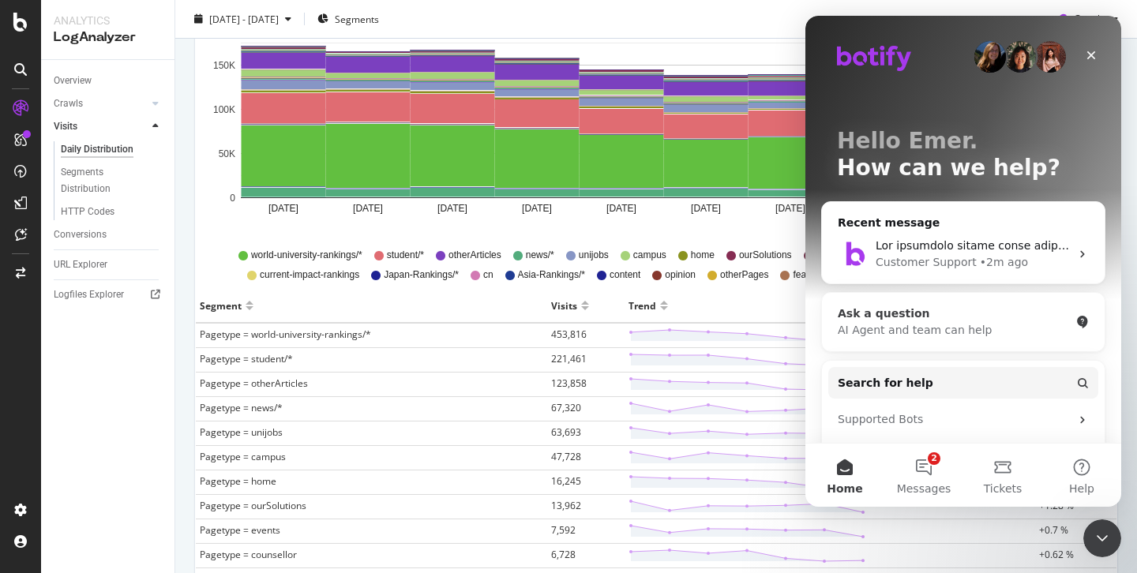
click at [909, 306] on div "Ask a question" at bounding box center [954, 314] width 232 height 17
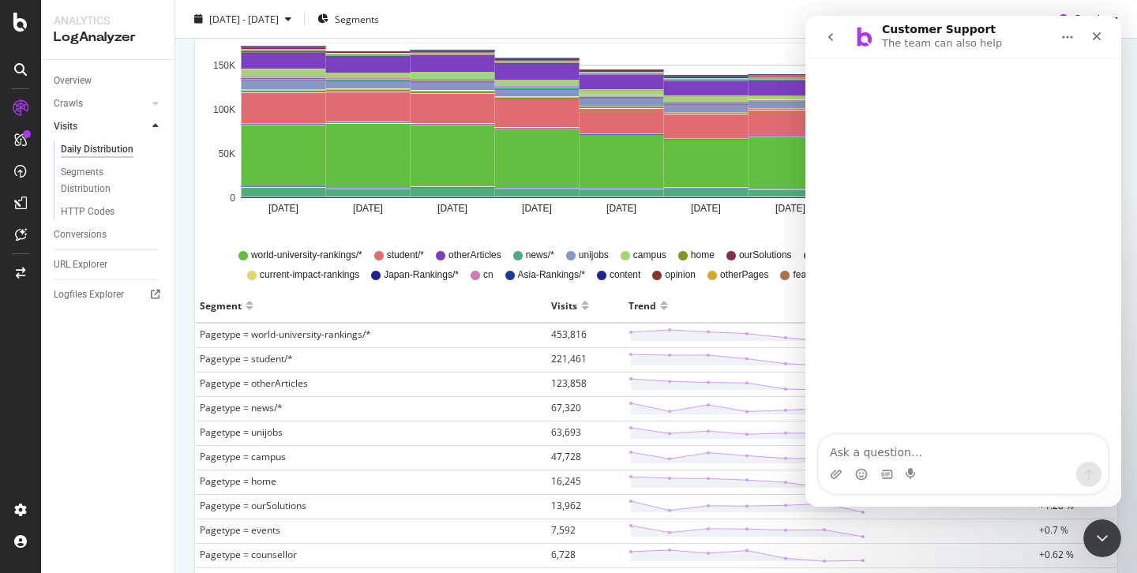
click at [859, 455] on textarea "Ask a question…" at bounding box center [963, 448] width 289 height 27
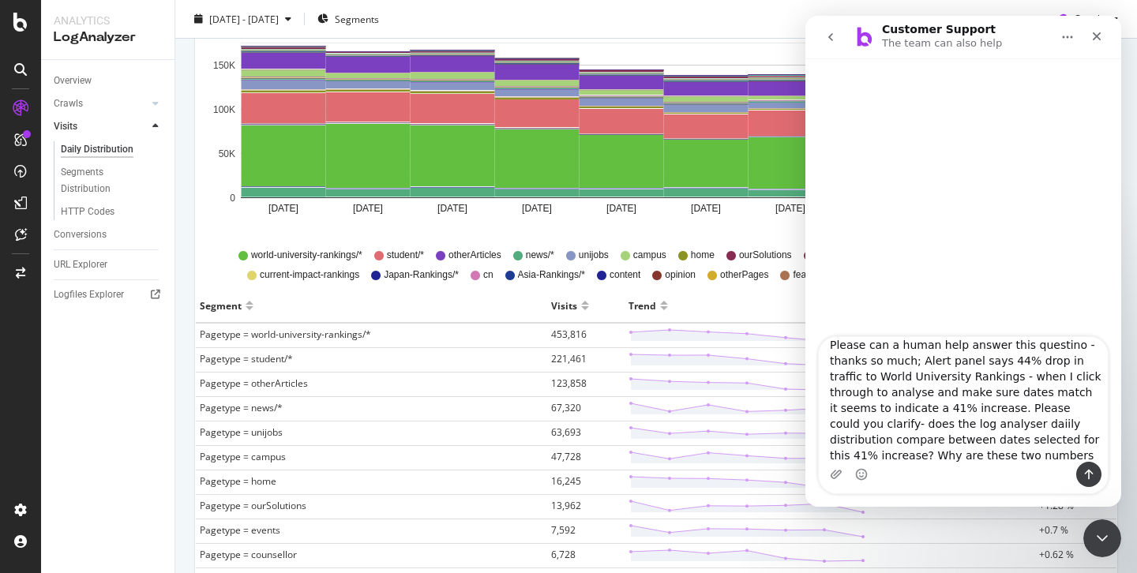
scroll to position [25, 0]
type textarea "Please can a human help answer this questino - thanks so much; Alert panel says…"
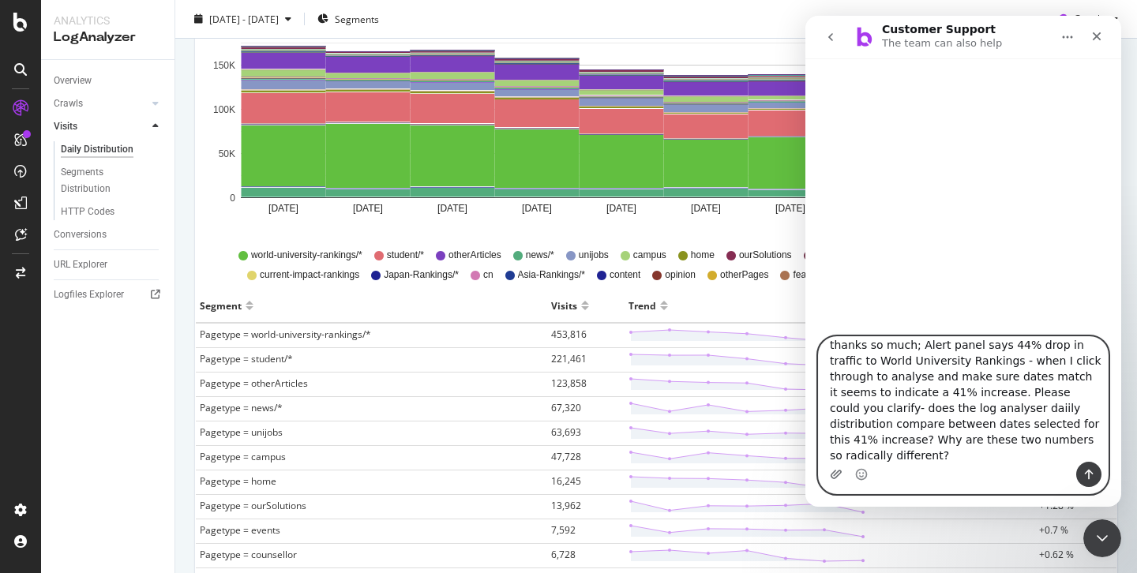
click at [837, 474] on icon "Upload attachment" at bounding box center [836, 474] width 13 height 13
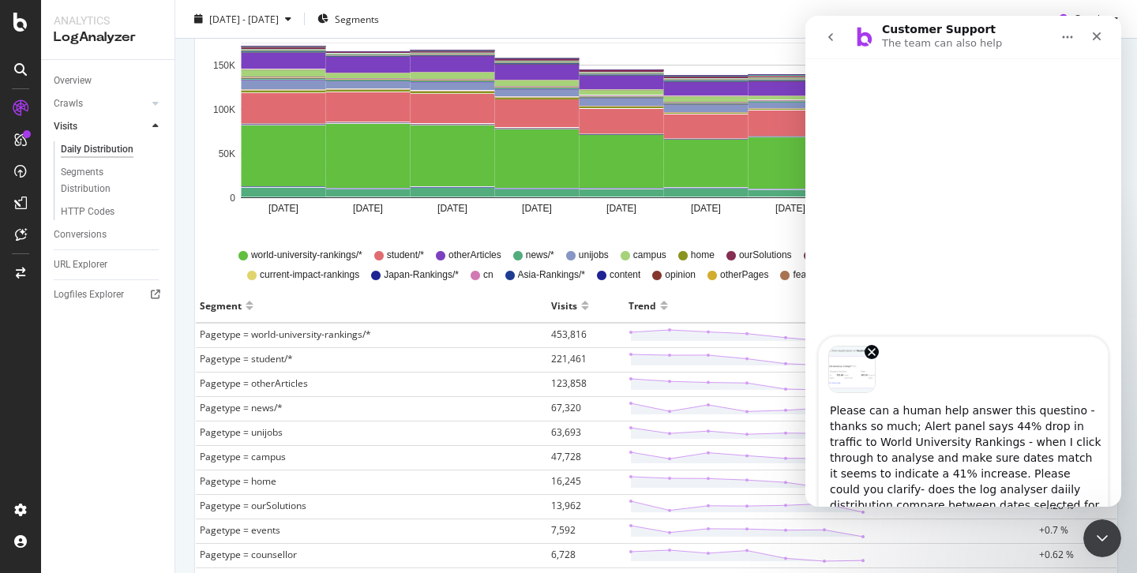
click at [855, 375] on img "Image previews" at bounding box center [852, 369] width 47 height 47
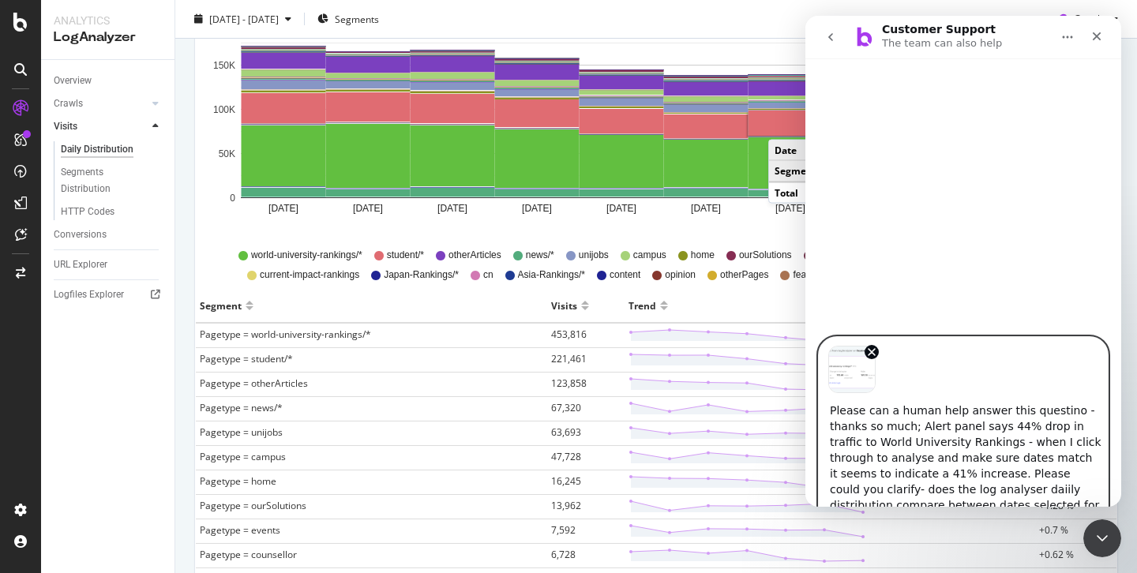
click at [1010, 442] on textarea "Please can a human help answer this questino - thanks so much; Alert panel says…" at bounding box center [963, 455] width 289 height 125
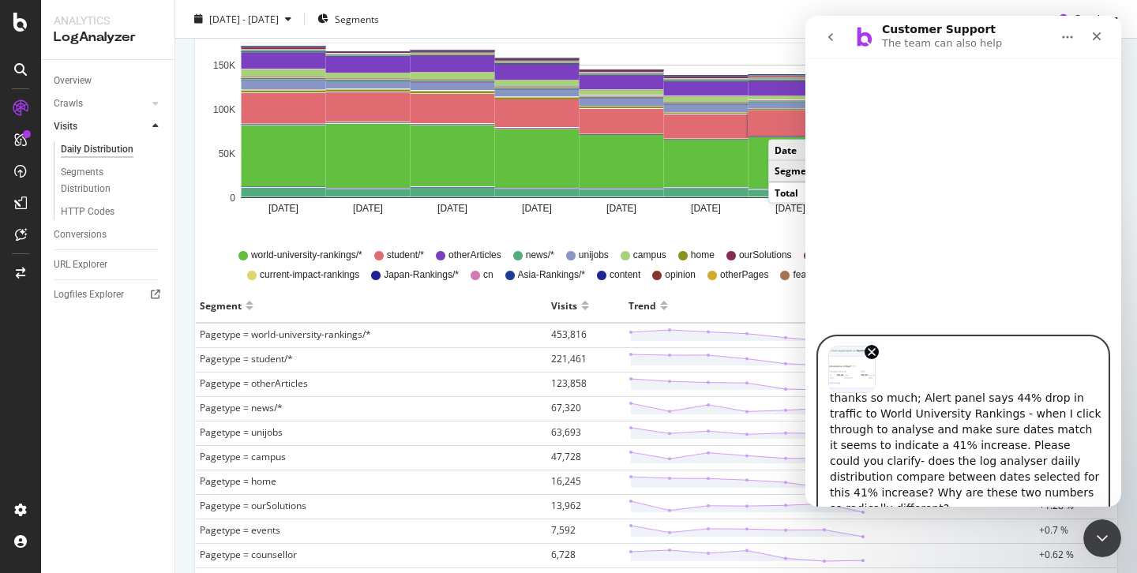
click at [910, 495] on textarea "Please can a human help answer this questino - thanks so much; Alert panel says…" at bounding box center [963, 455] width 289 height 125
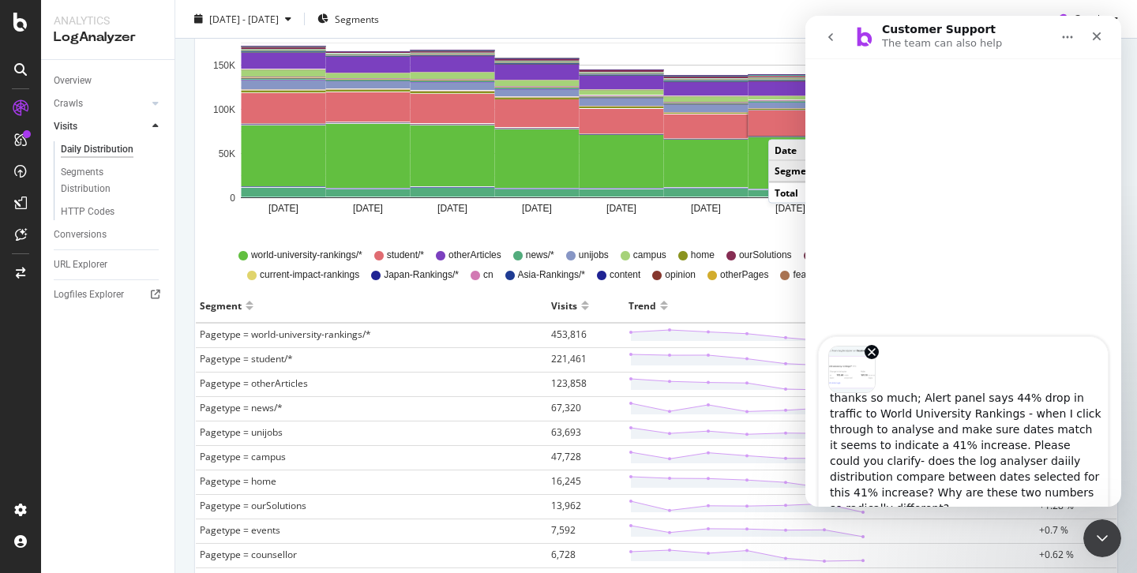
click at [914, 382] on div "Image previews" at bounding box center [963, 365] width 289 height 56
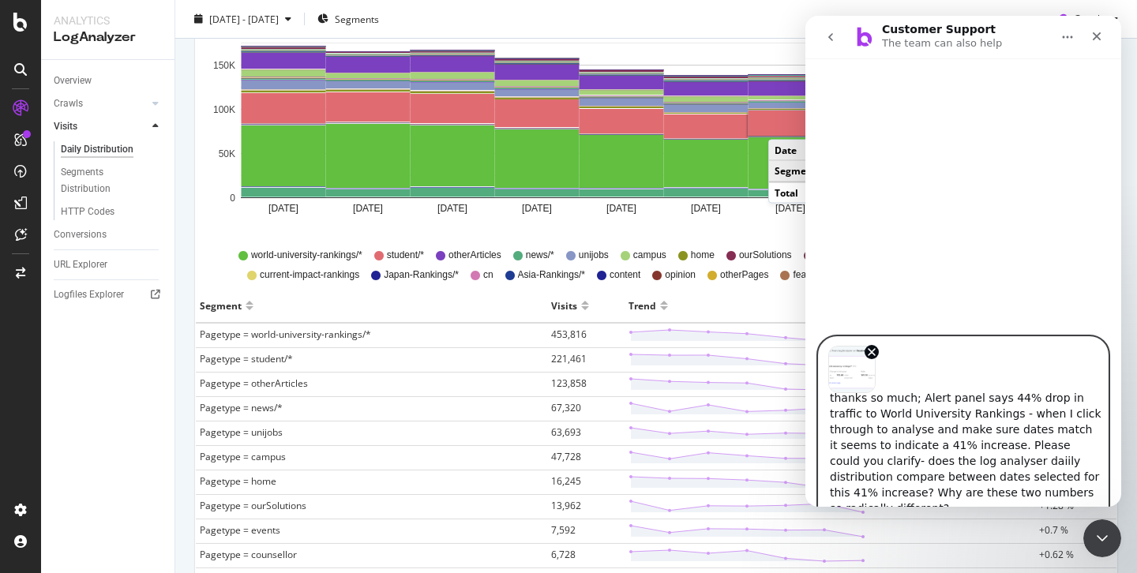
click at [919, 461] on textarea "Please can a human help answer this questino - thanks so much; Alert panel says…" at bounding box center [963, 455] width 289 height 125
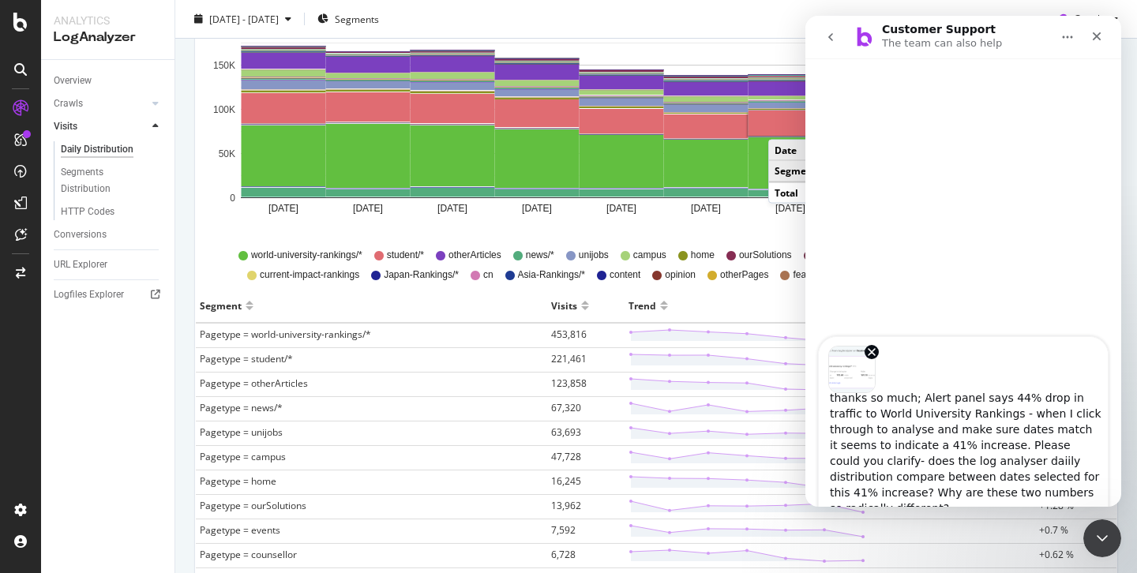
click at [896, 509] on td at bounding box center [831, 507] width 412 height 24
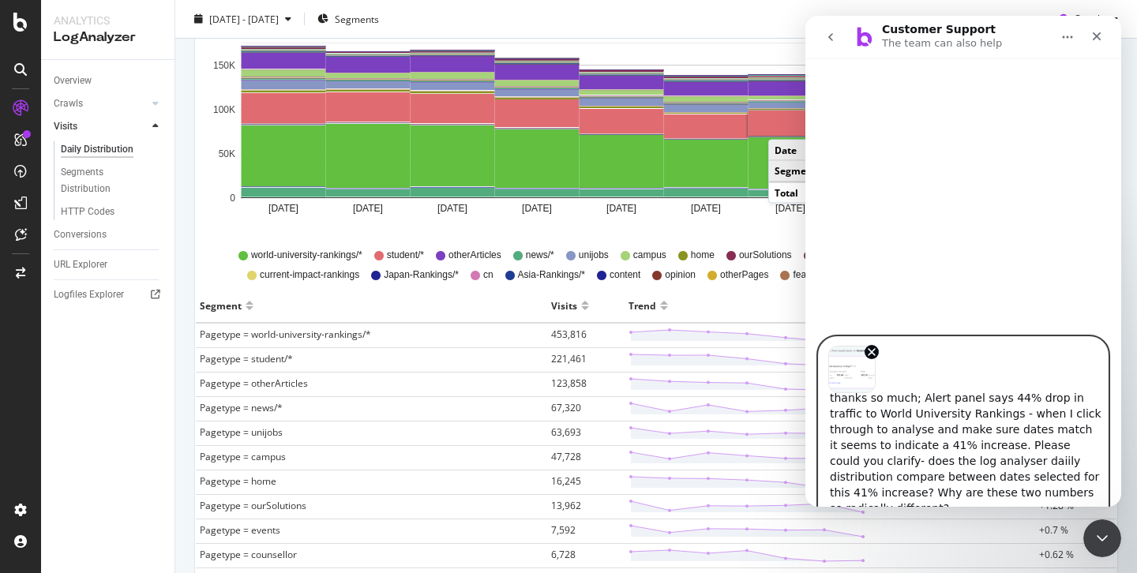
click at [892, 496] on textarea "Please can a human help answer this questino - thanks so much; Alert panel says…" at bounding box center [963, 455] width 289 height 125
click at [922, 505] on textarea "Please can a human help answer this questino - thanks so much; Alert panel says…" at bounding box center [963, 455] width 289 height 125
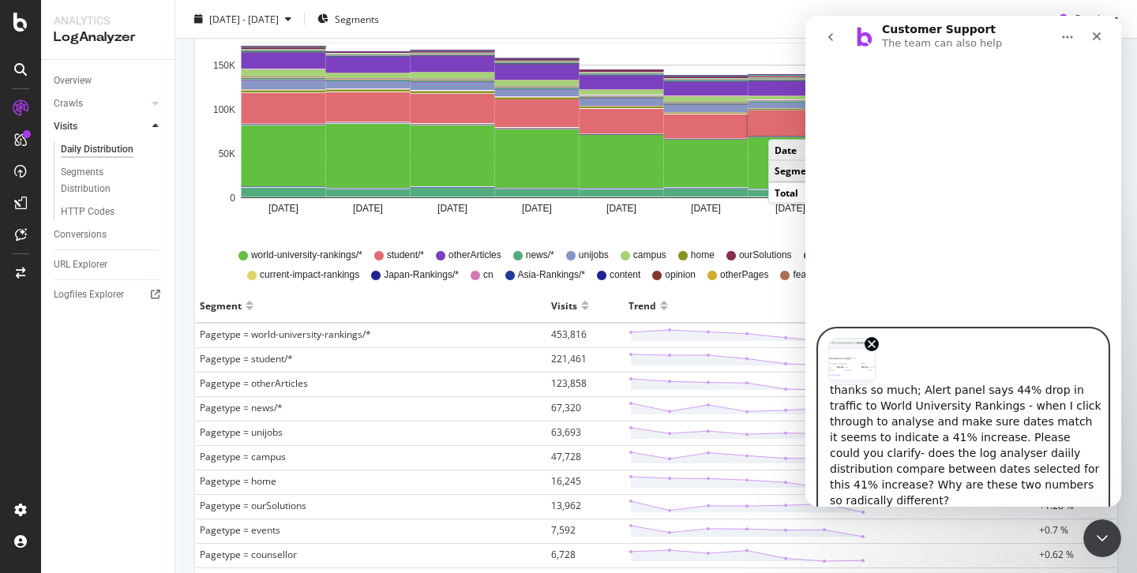
paste textarea "https://app.botify.com/the0/times-higher-education/logs/visits/daily-distributi…"
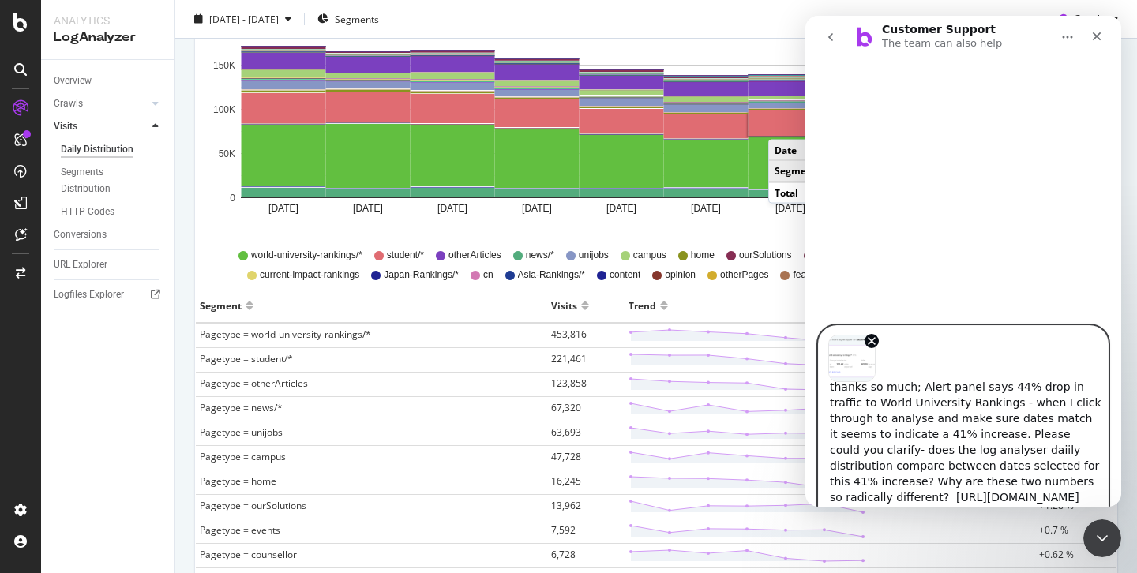
scroll to position [155, 0]
type textarea "Please can a human help answer this questino - thanks so much; Alert panel says…"
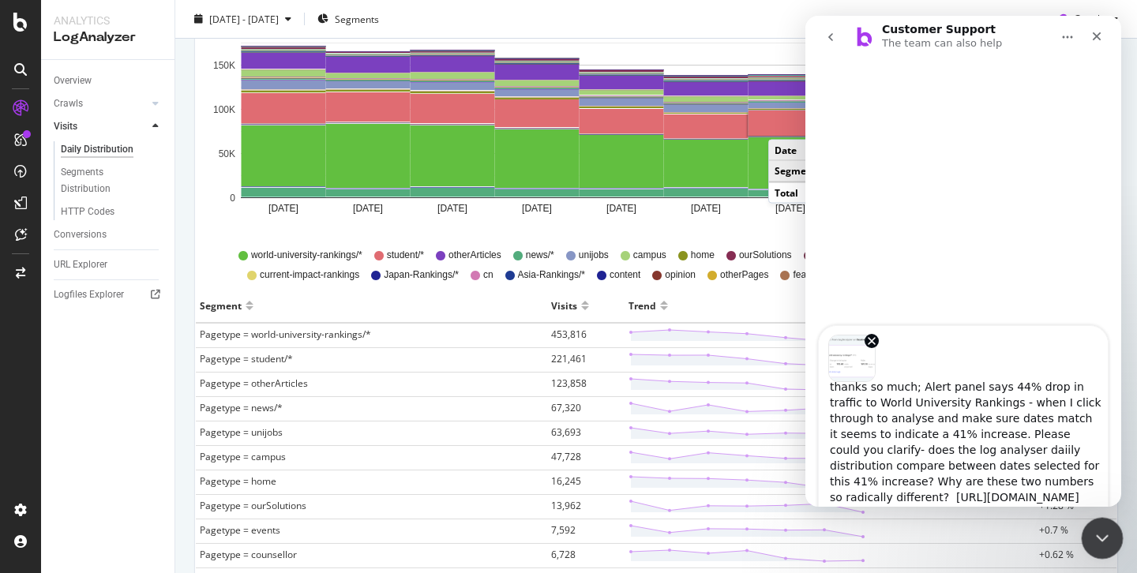
click at [1097, 525] on div "Close Intercom Messenger" at bounding box center [1100, 536] width 38 height 38
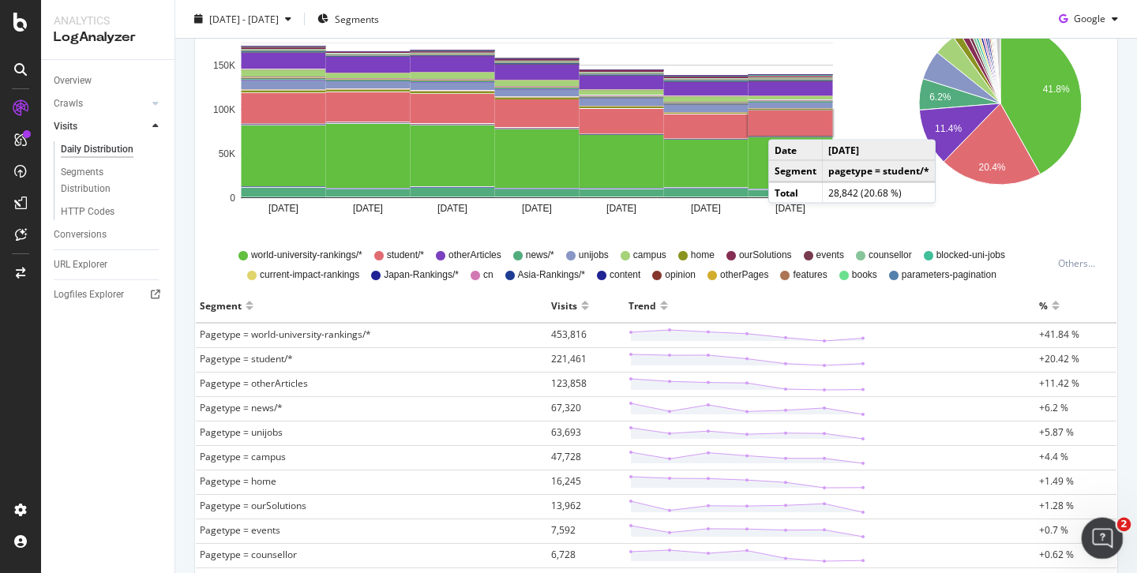
scroll to position [0, 0]
click at [1096, 529] on icon "Open Intercom Messenger" at bounding box center [1101, 537] width 26 height 26
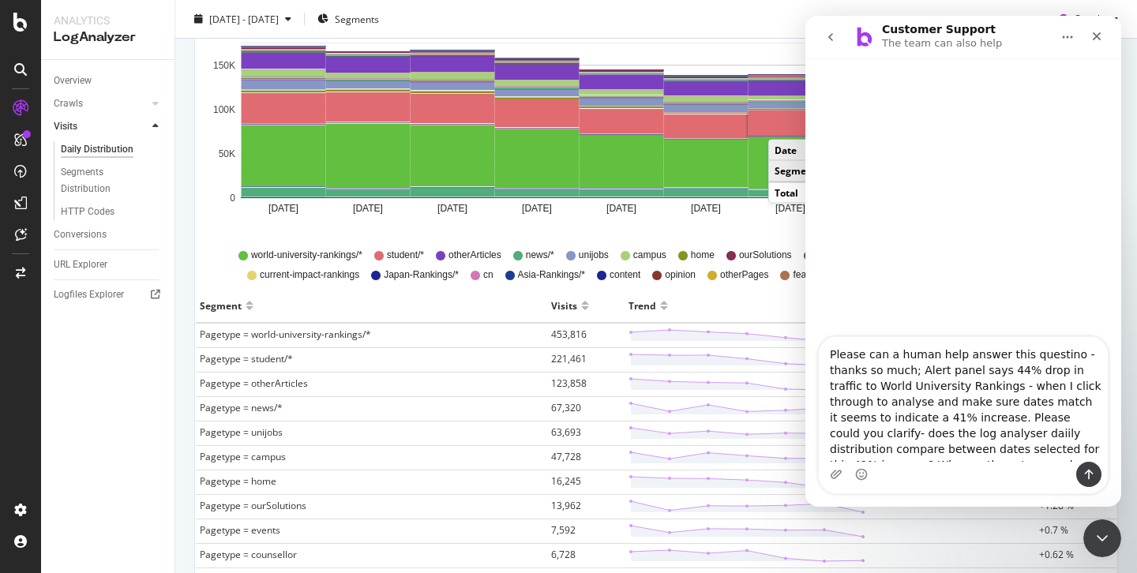
click at [1074, 449] on textarea "Please can a human help answer this questino - thanks so much; Alert panel says…" at bounding box center [963, 399] width 289 height 125
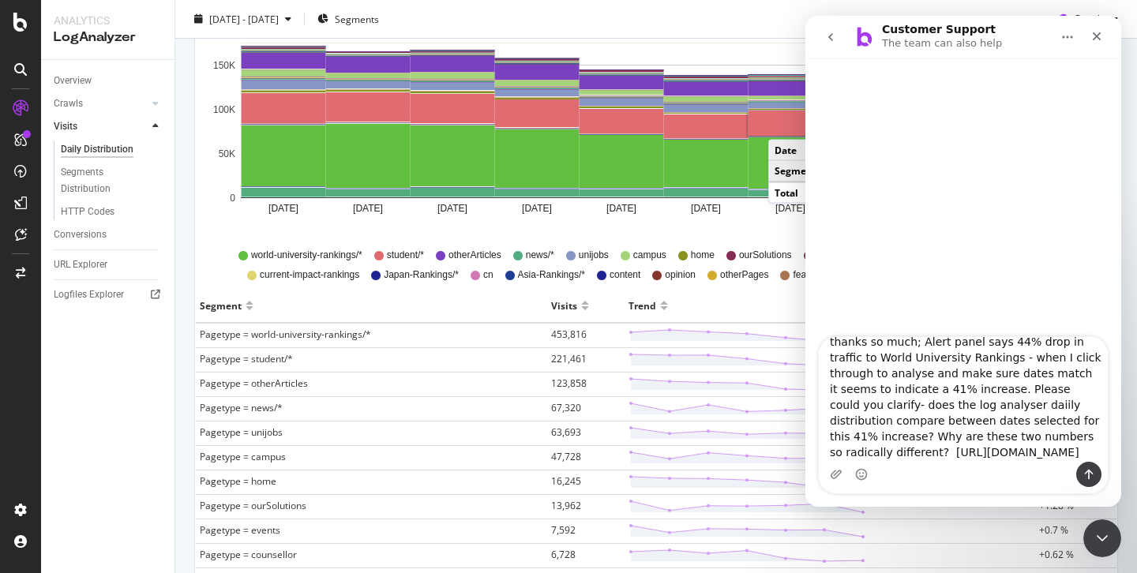
scroll to position [155, 0]
click at [1071, 456] on textarea "Please can a human help answer this questino - thanks so much; Alert panel says…" at bounding box center [963, 399] width 289 height 125
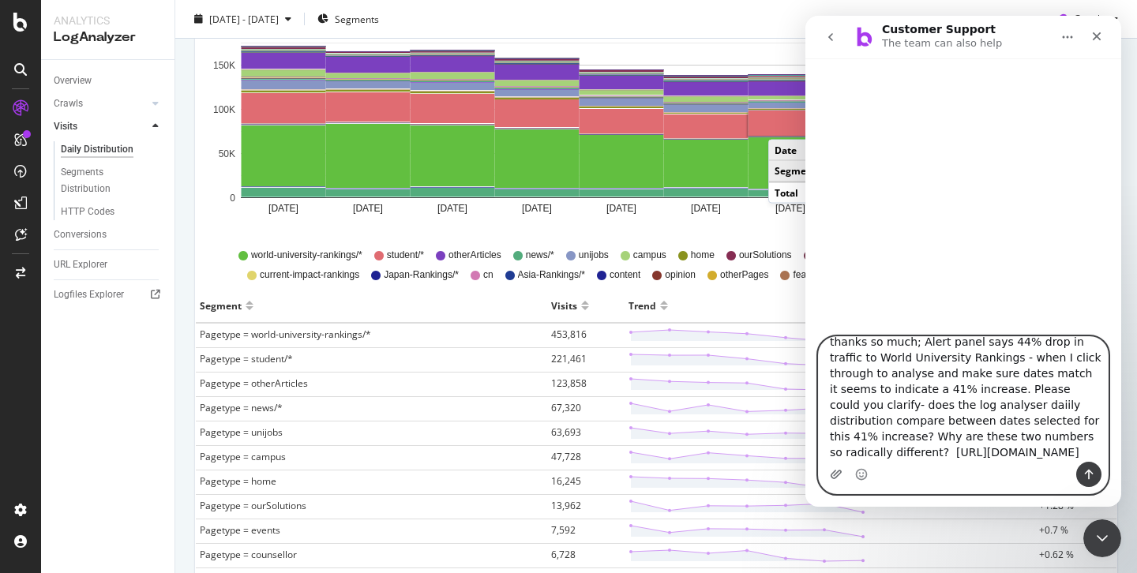
click at [832, 475] on icon "Upload attachment" at bounding box center [836, 474] width 11 height 9
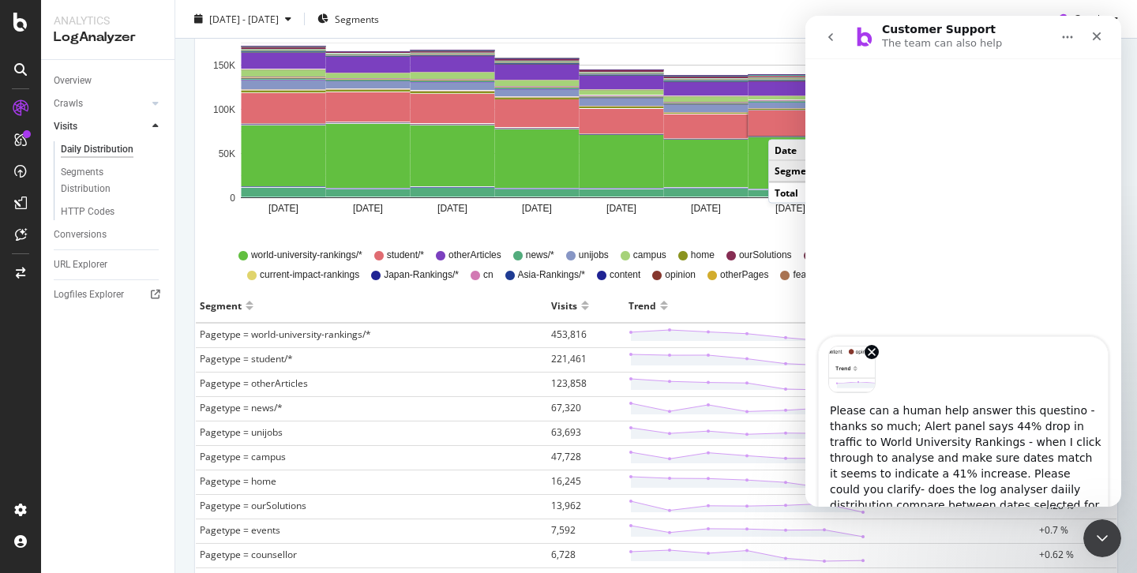
click at [918, 472] on textarea "Please can a human help answer this questino - thanks so much; Alert panel says…" at bounding box center [963, 455] width 289 height 125
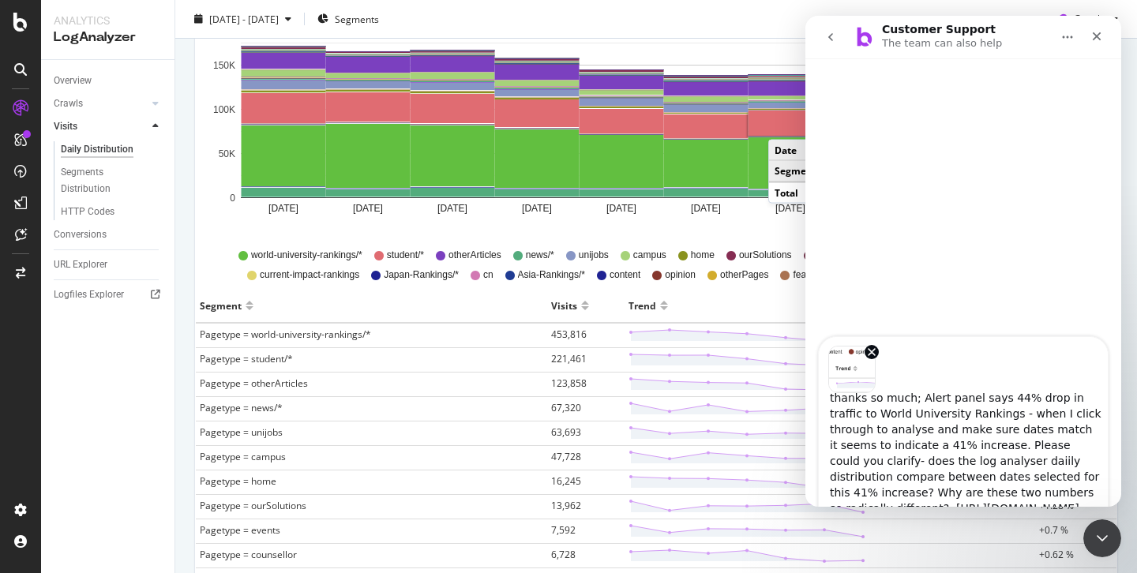
click at [915, 362] on div "Image previews" at bounding box center [963, 365] width 289 height 56
click at [1099, 531] on icon "Close Intercom Messenger" at bounding box center [1100, 536] width 19 height 19
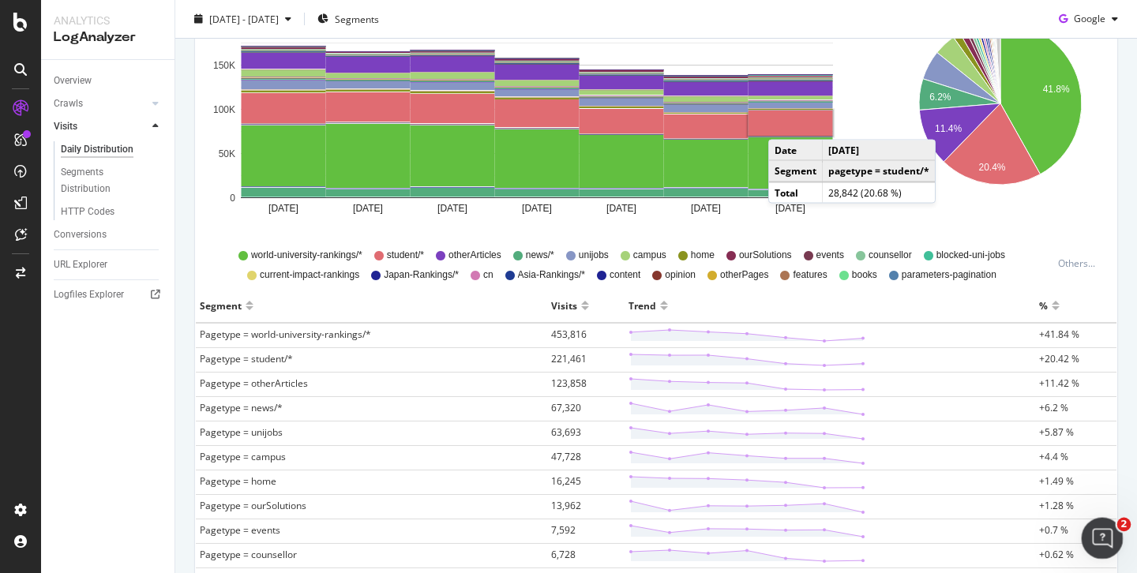
click at [1101, 526] on icon "Open Intercom Messenger" at bounding box center [1101, 537] width 26 height 26
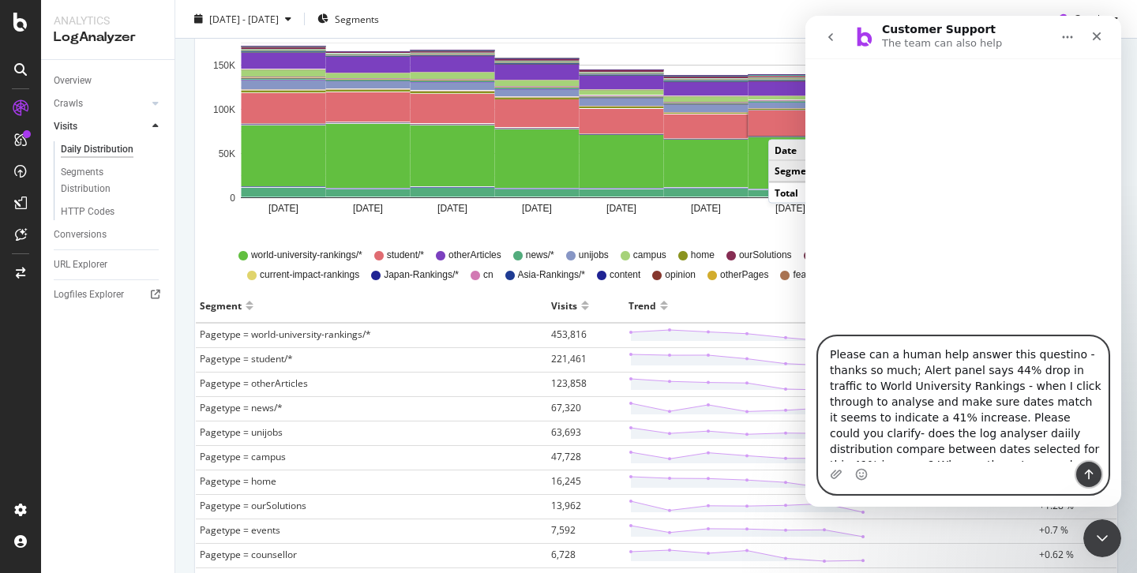
click at [1084, 472] on icon "Send a message…" at bounding box center [1089, 474] width 13 height 13
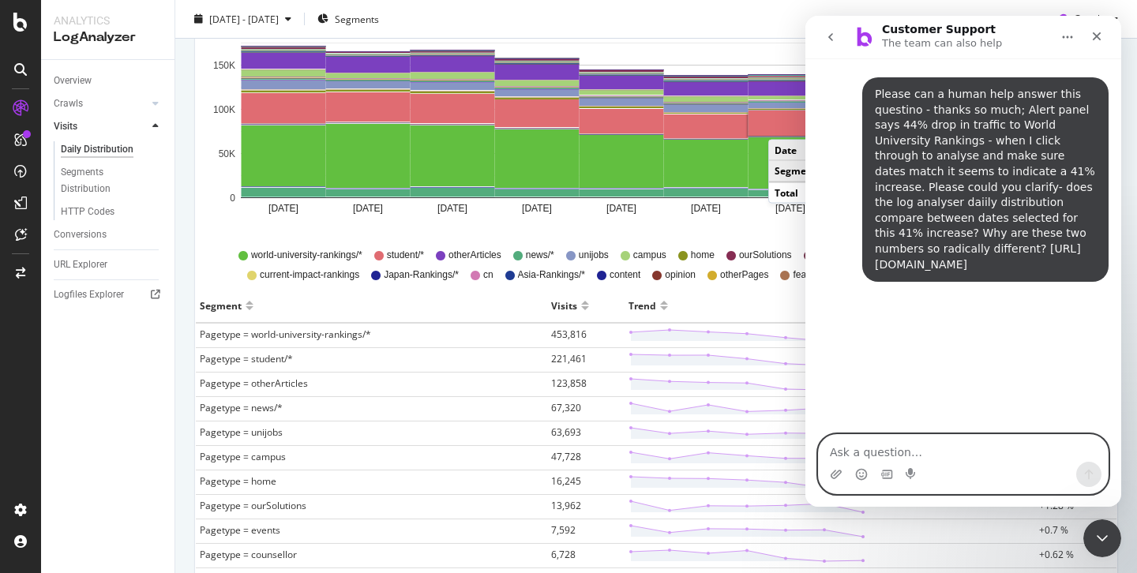
scroll to position [0, 0]
click at [836, 473] on main "Customer Support The team can also help Please can a human help answer this que…" at bounding box center [964, 261] width 316 height 491
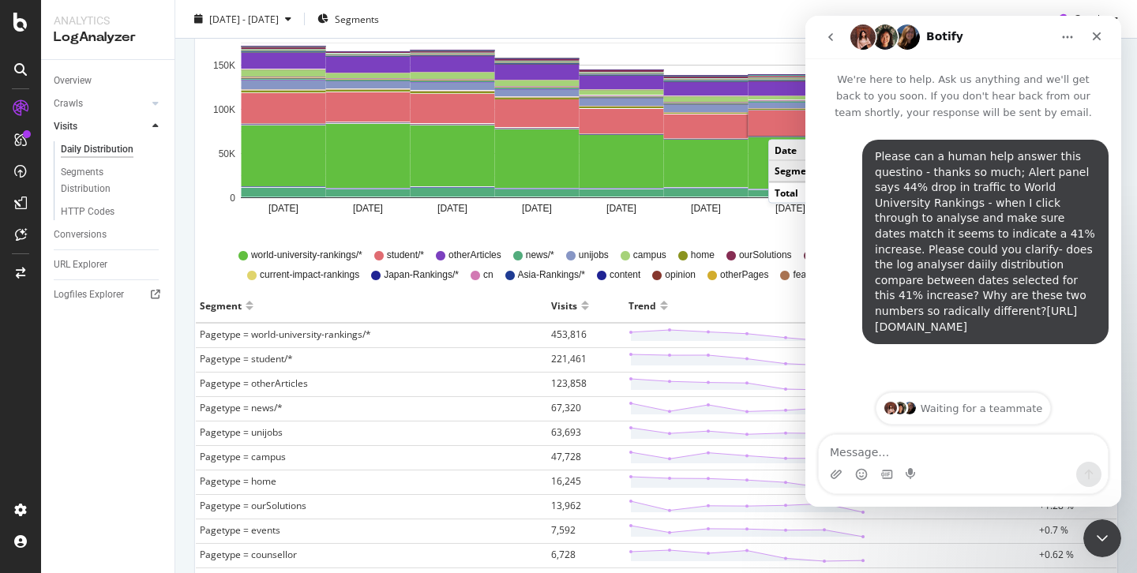
scroll to position [95, 0]
click at [836, 473] on icon "Upload attachment" at bounding box center [836, 474] width 11 height 9
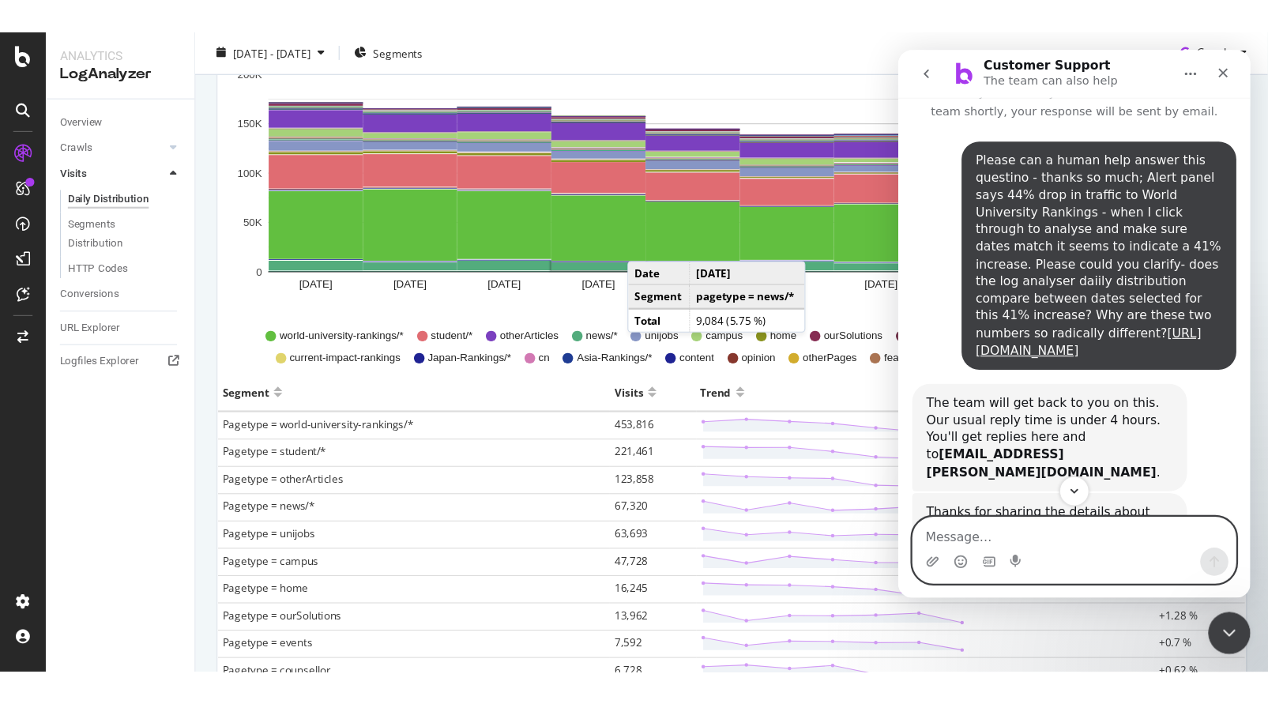
scroll to position [259, 0]
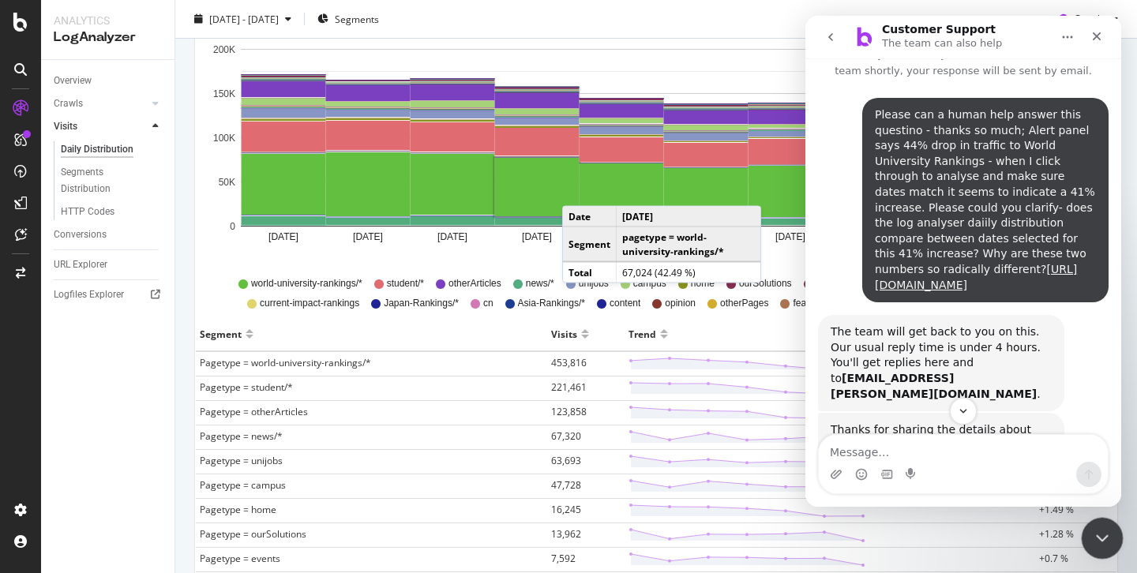
click at [1100, 529] on icon "Close Intercom Messenger" at bounding box center [1100, 536] width 19 height 19
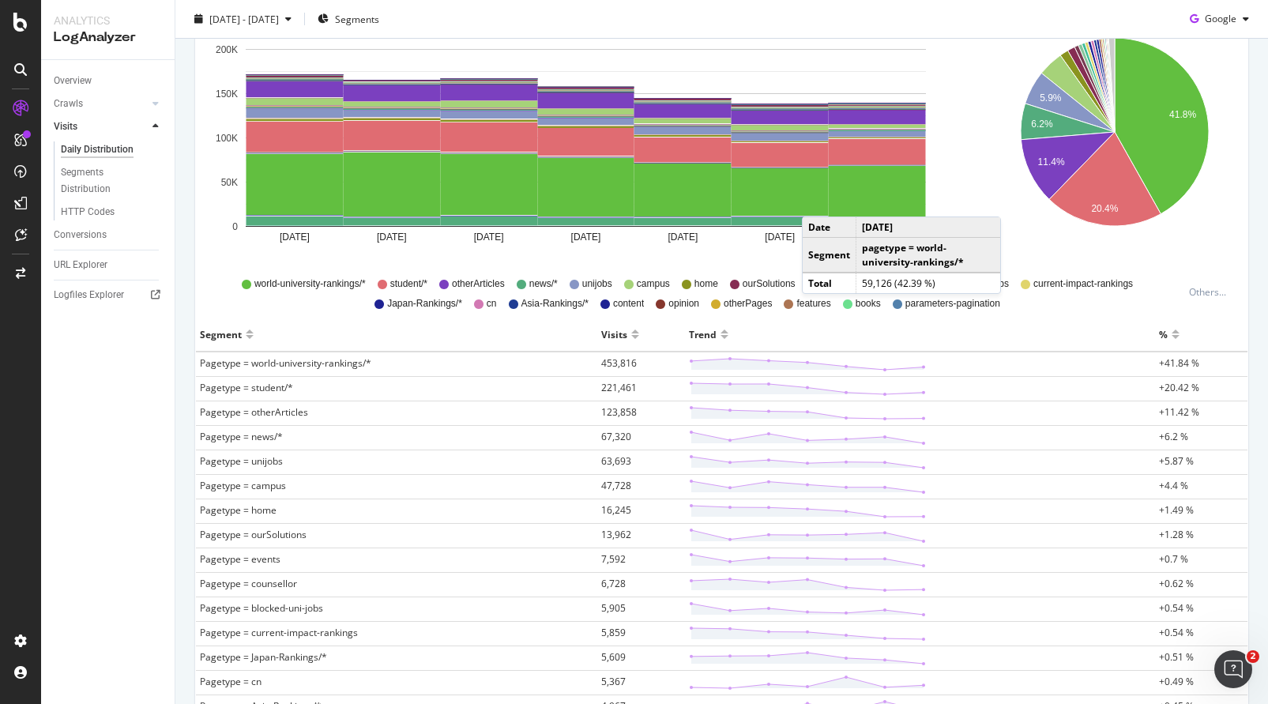
scroll to position [43, 0]
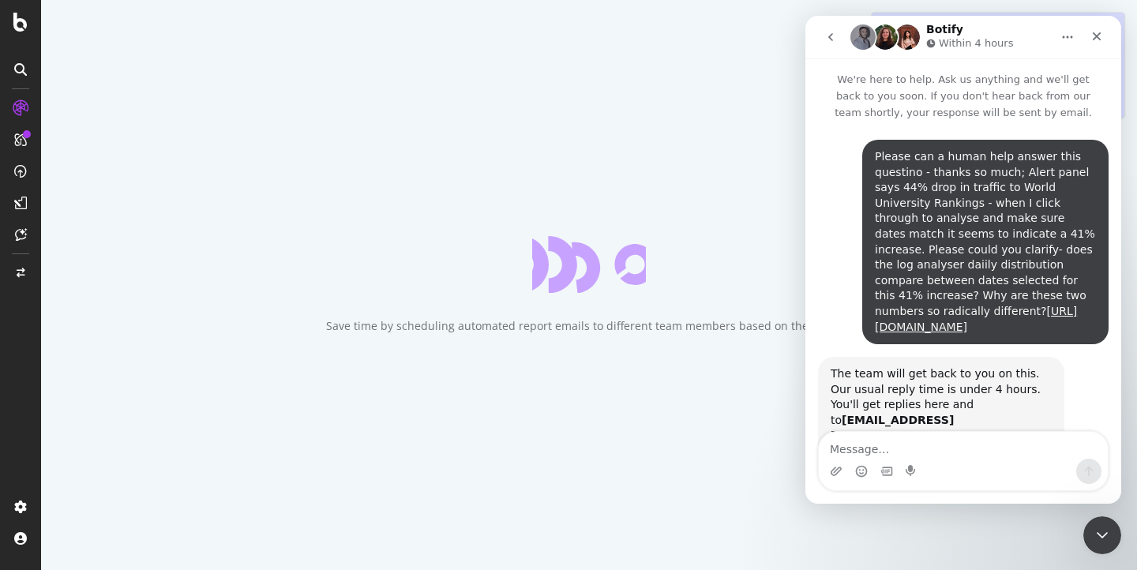
scroll to position [461, 0]
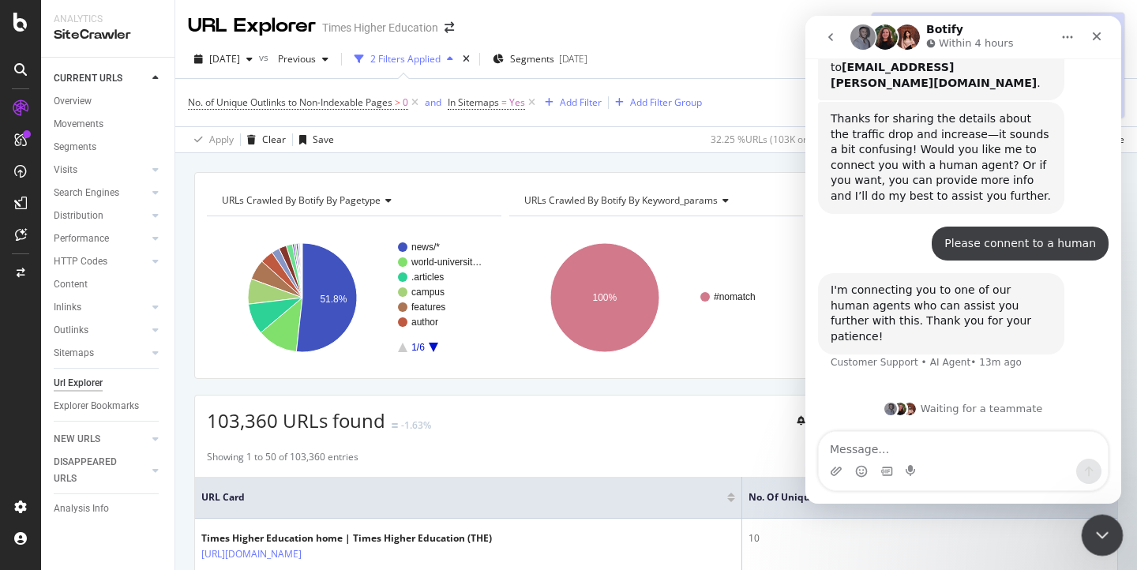
click at [1098, 530] on icon "Close Intercom Messenger" at bounding box center [1100, 533] width 19 height 19
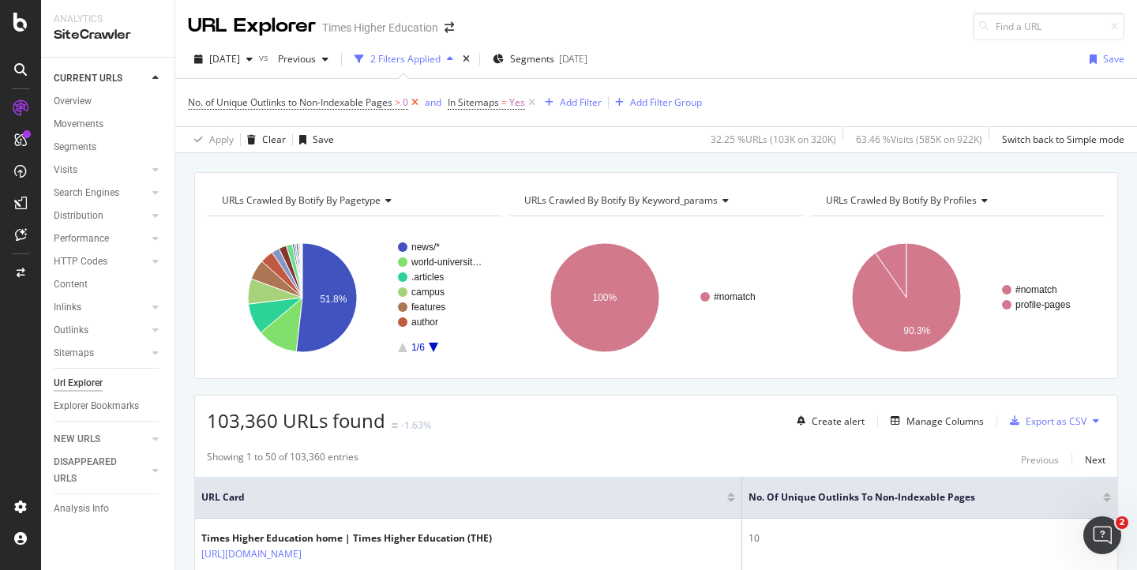
click at [417, 103] on icon at bounding box center [414, 103] width 13 height 16
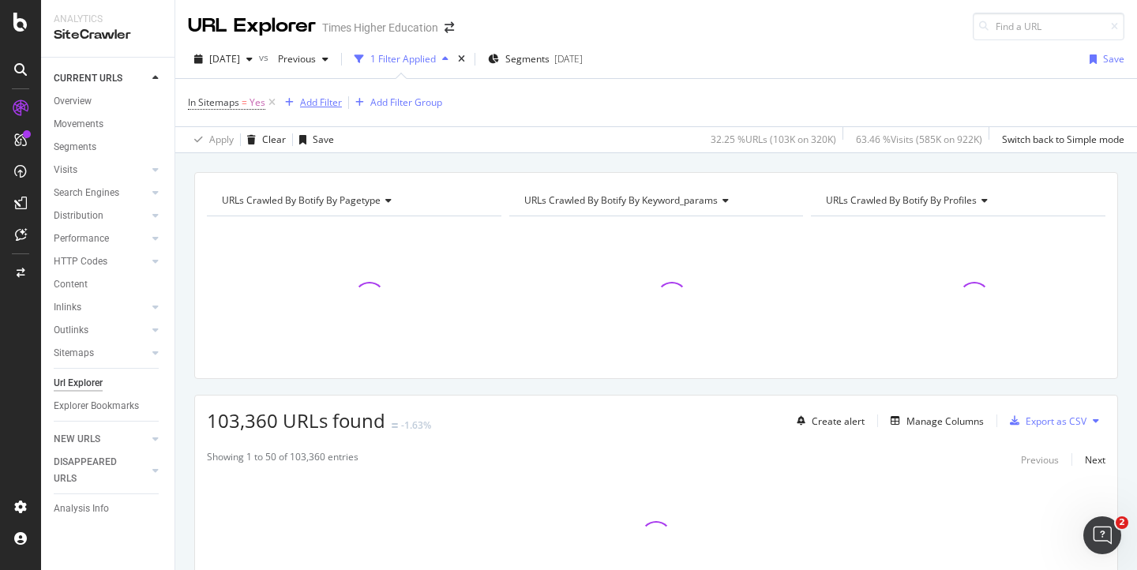
drag, startPoint x: 272, startPoint y: 99, endPoint x: 238, endPoint y: 107, distance: 35.8
click at [272, 99] on icon at bounding box center [271, 103] width 13 height 16
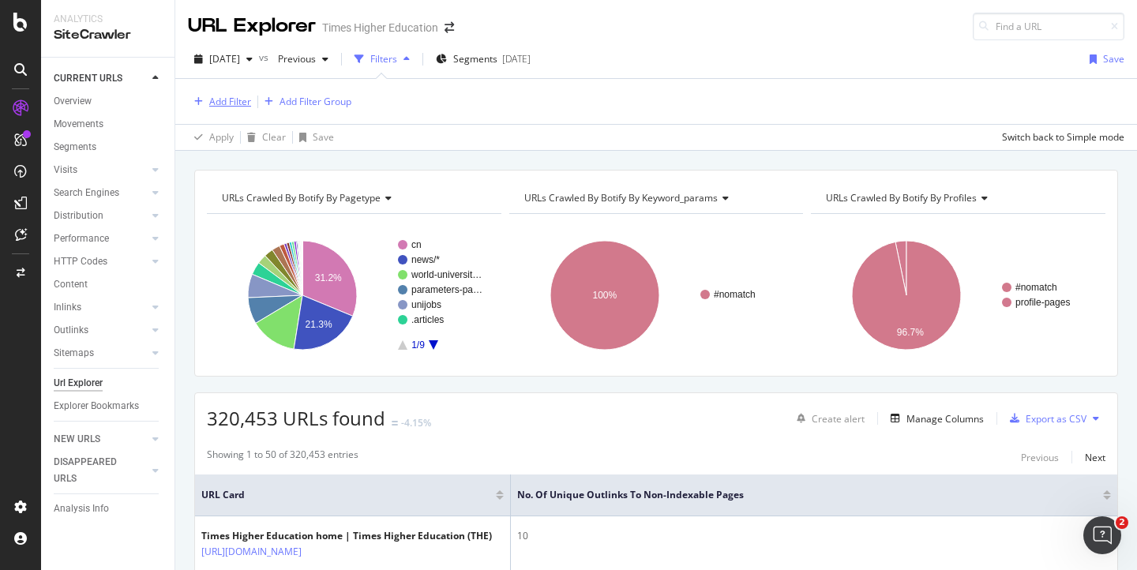
click at [224, 101] on div "Add Filter" at bounding box center [230, 101] width 42 height 13
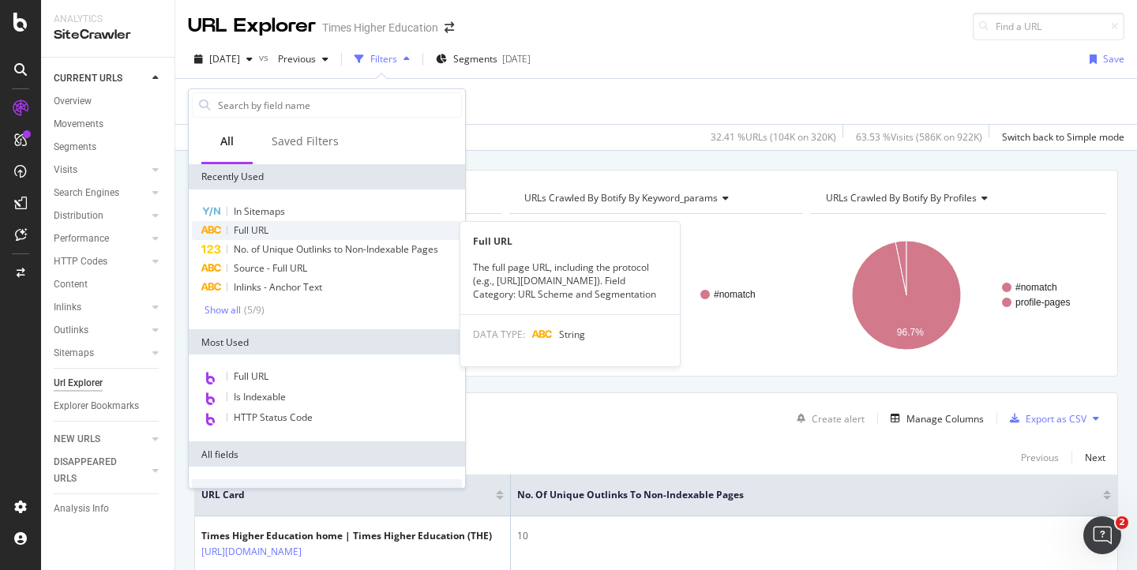
click at [248, 235] on span "Full URL" at bounding box center [251, 230] width 35 height 13
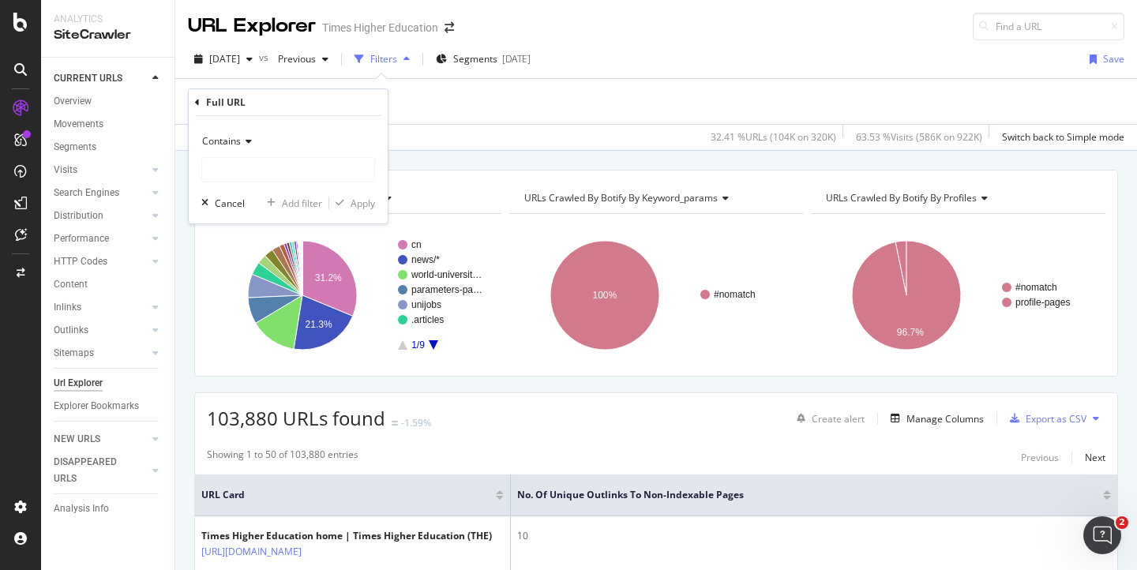
click at [220, 143] on span "Contains" at bounding box center [221, 140] width 39 height 13
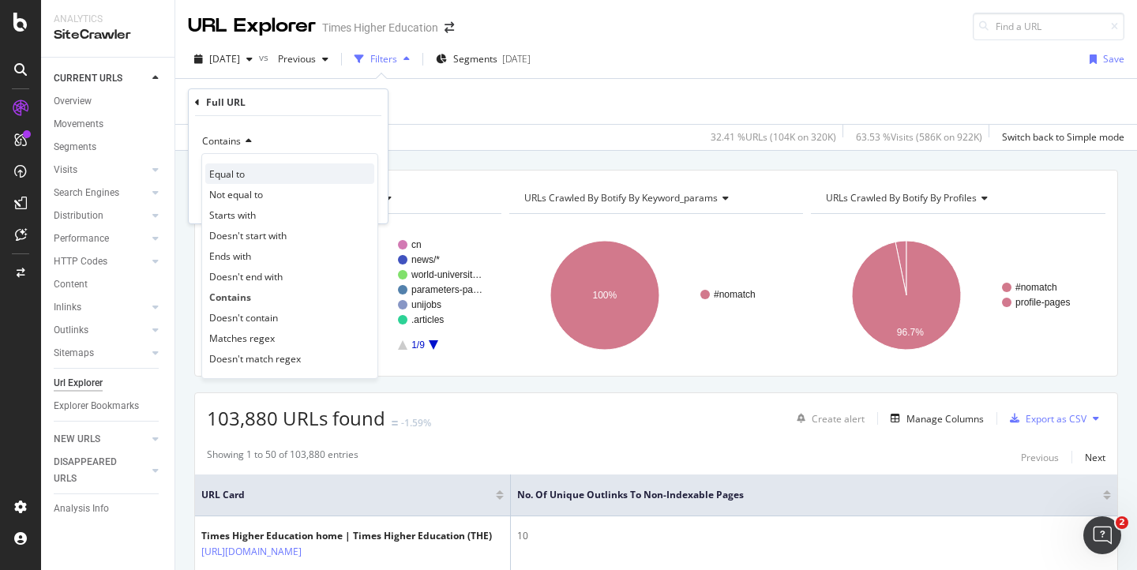
click at [225, 174] on span "Equal to" at bounding box center [227, 173] width 36 height 13
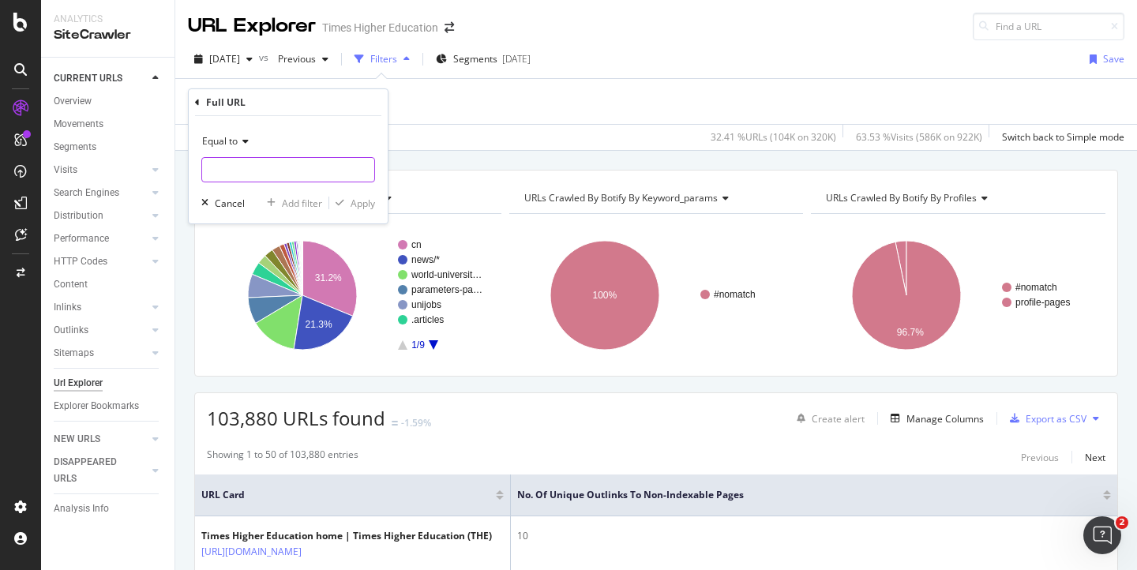
click at [225, 174] on input "text" at bounding box center [288, 169] width 172 height 25
paste input "[URL][DOMAIN_NAME]"
type input "[URL][DOMAIN_NAME]"
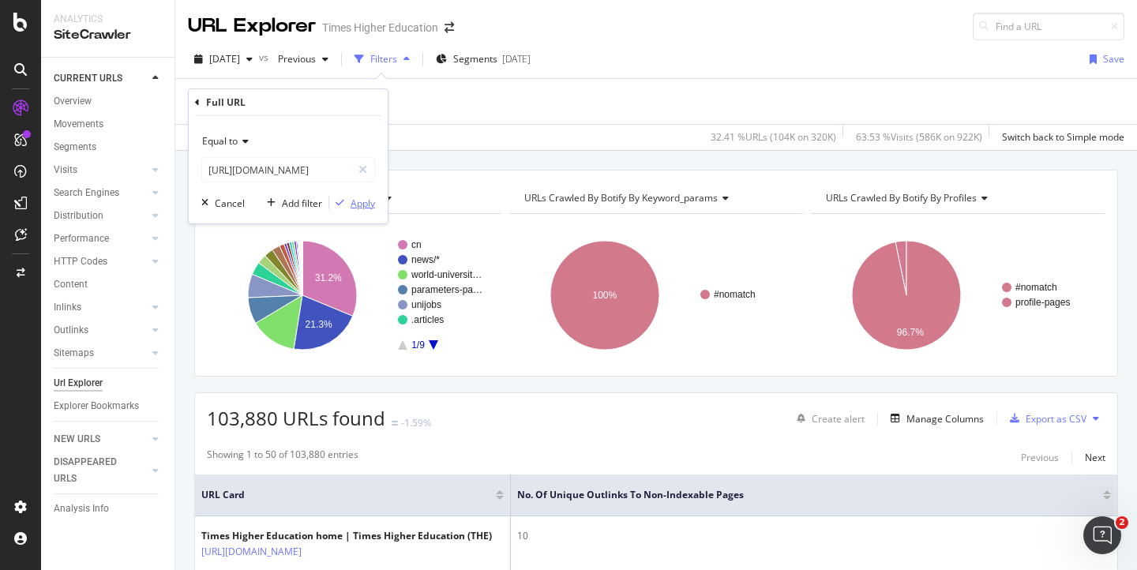
click at [356, 205] on div "Apply" at bounding box center [363, 203] width 24 height 13
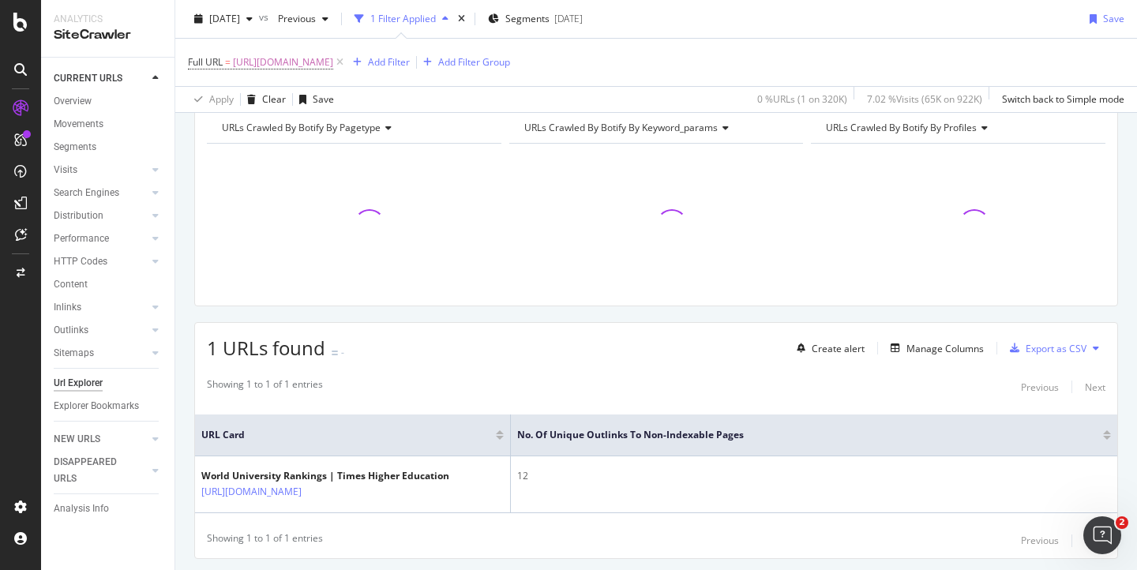
scroll to position [88, 0]
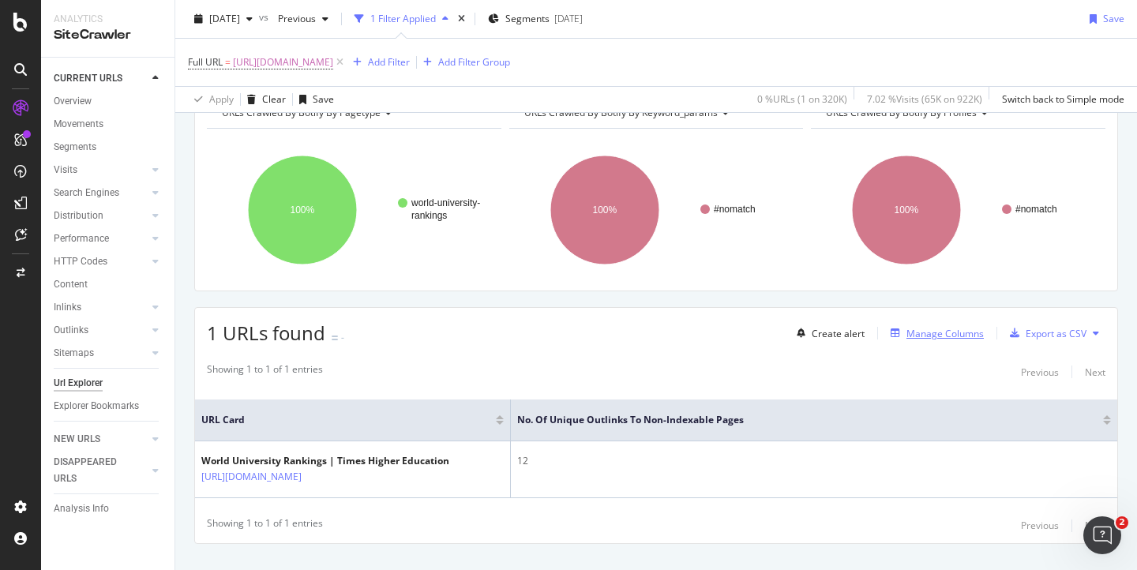
click at [911, 327] on div "Manage Columns" at bounding box center [945, 333] width 77 height 13
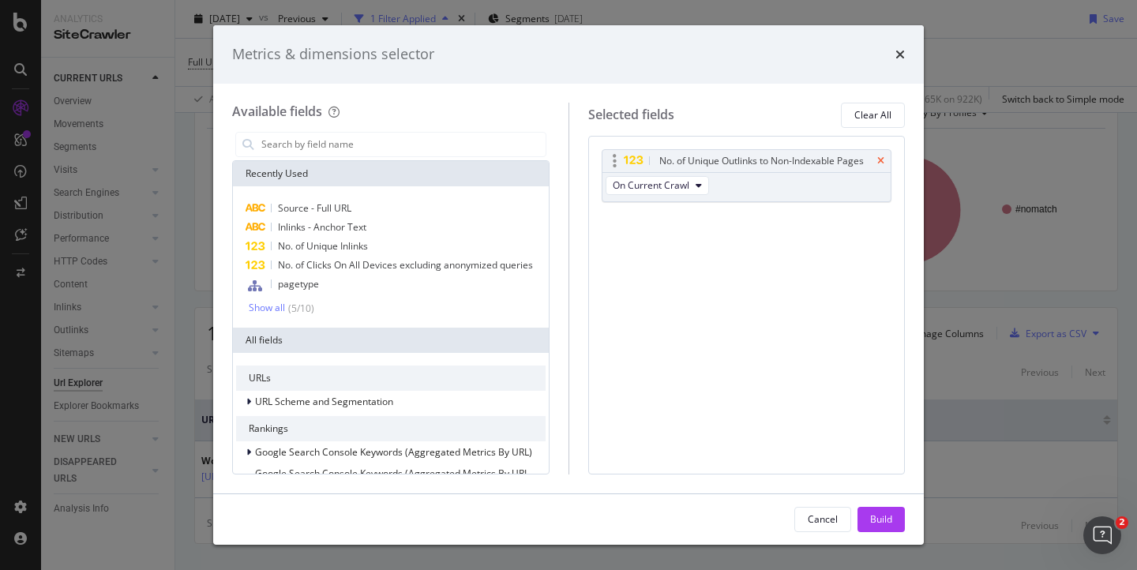
click at [882, 160] on icon "times" at bounding box center [881, 160] width 7 height 9
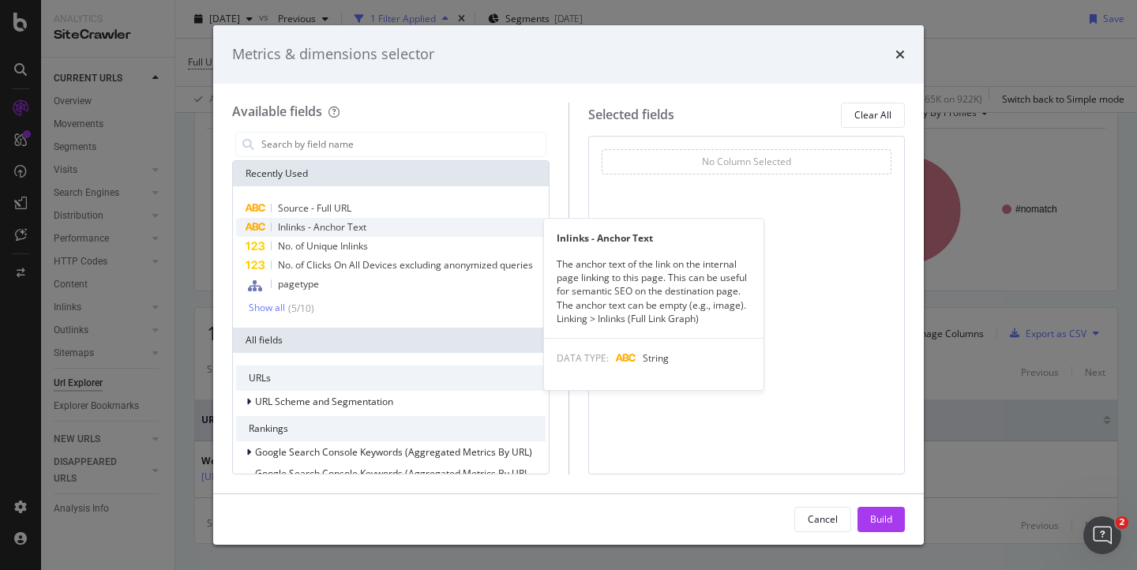
click at [309, 230] on span "Inlinks - Anchor Text" at bounding box center [322, 226] width 88 height 13
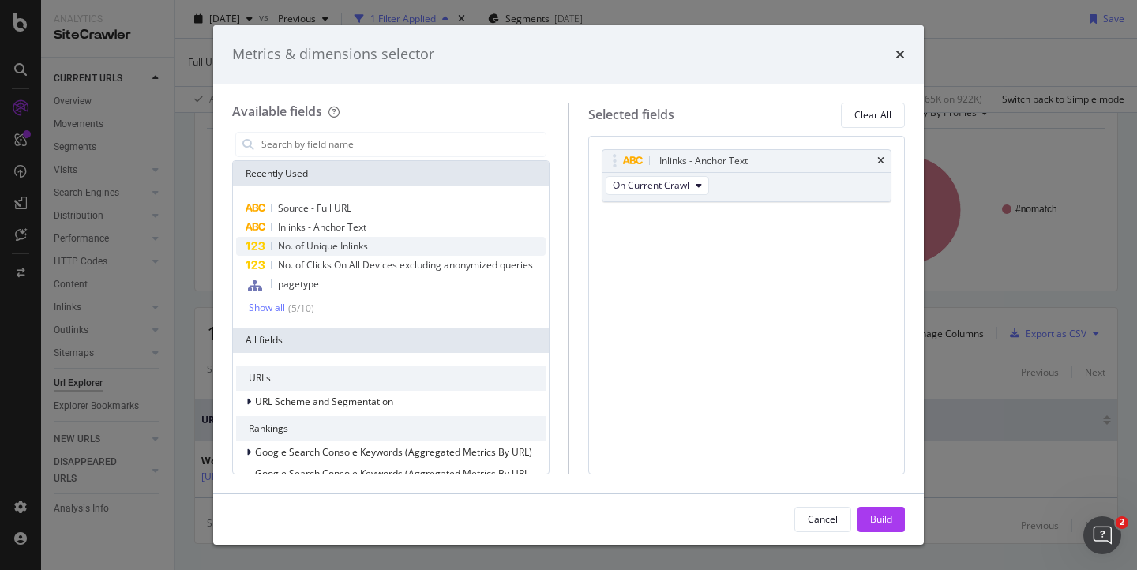
click at [306, 246] on span "No. of Unique Inlinks" at bounding box center [323, 245] width 90 height 13
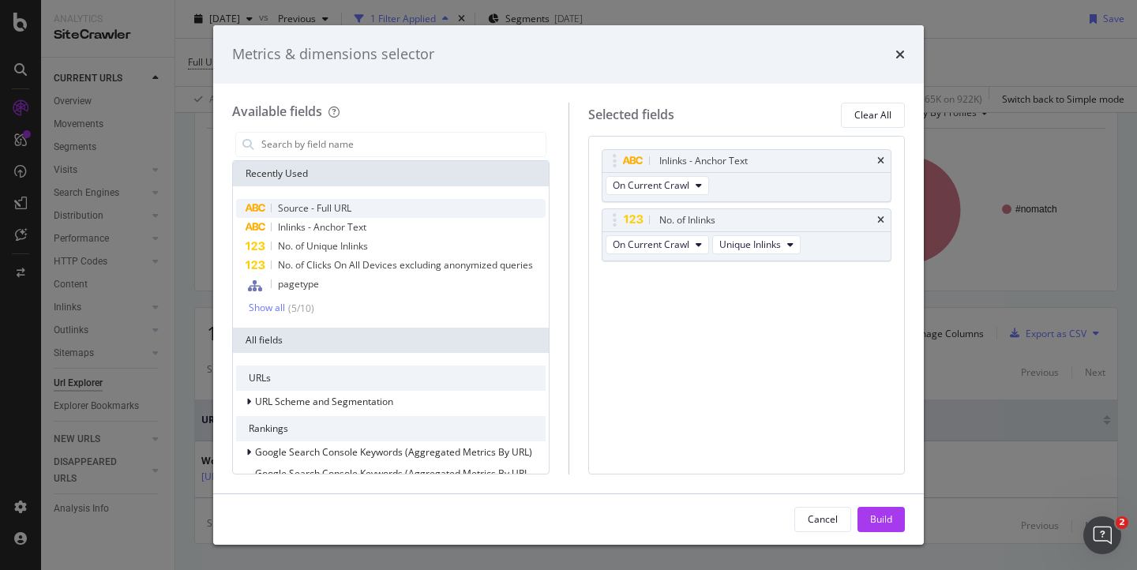
click at [312, 208] on span "Source - Full URL" at bounding box center [314, 207] width 73 height 13
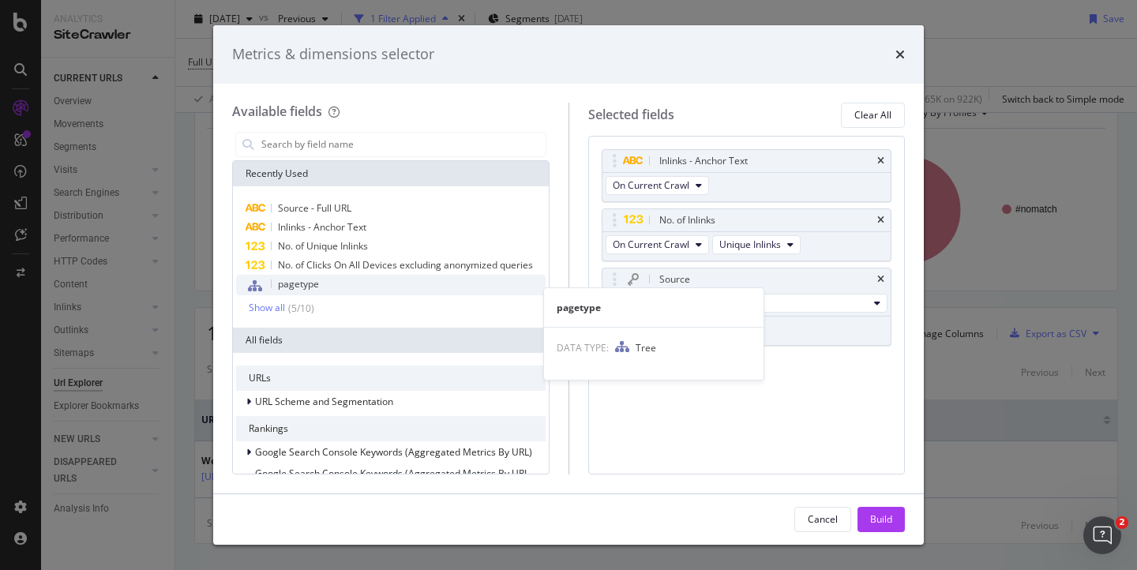
click at [284, 291] on span "pagetype" at bounding box center [298, 283] width 41 height 13
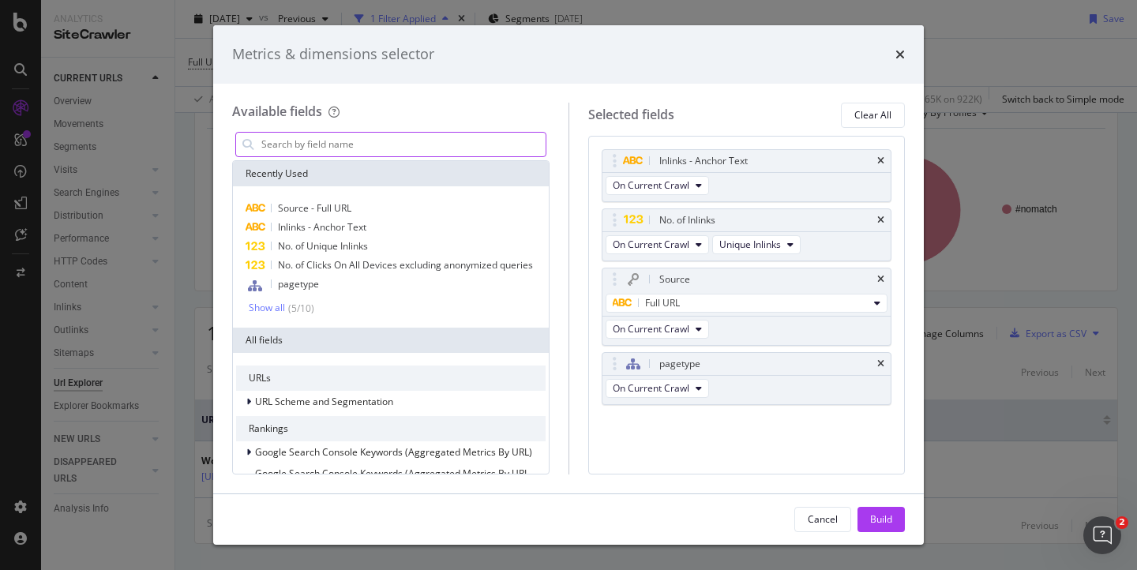
click at [294, 145] on input "modal" at bounding box center [403, 145] width 286 height 24
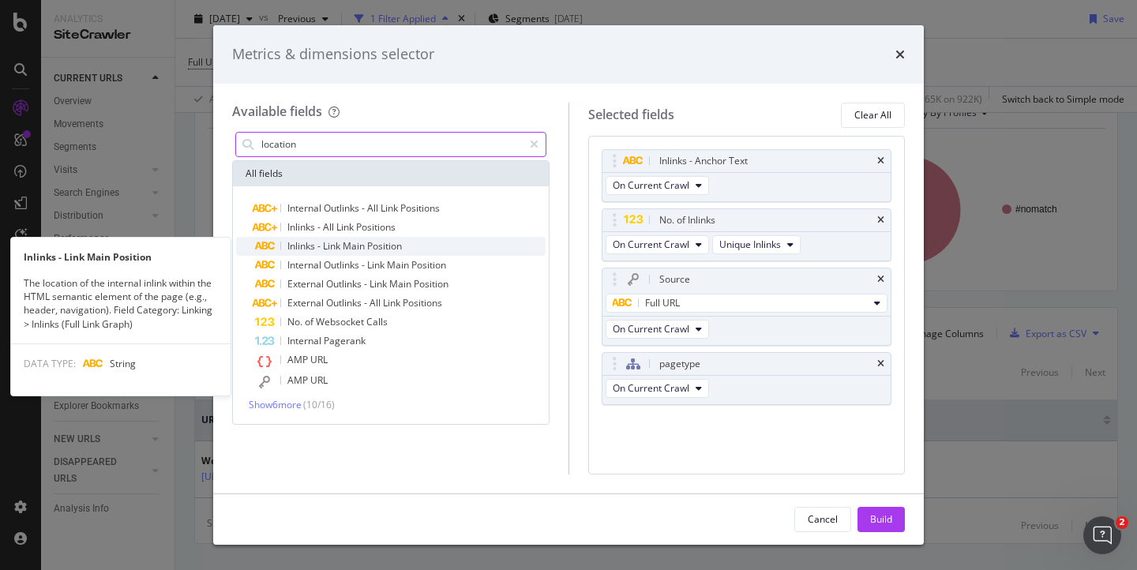
type input "location"
click at [331, 246] on span "Link" at bounding box center [333, 245] width 20 height 13
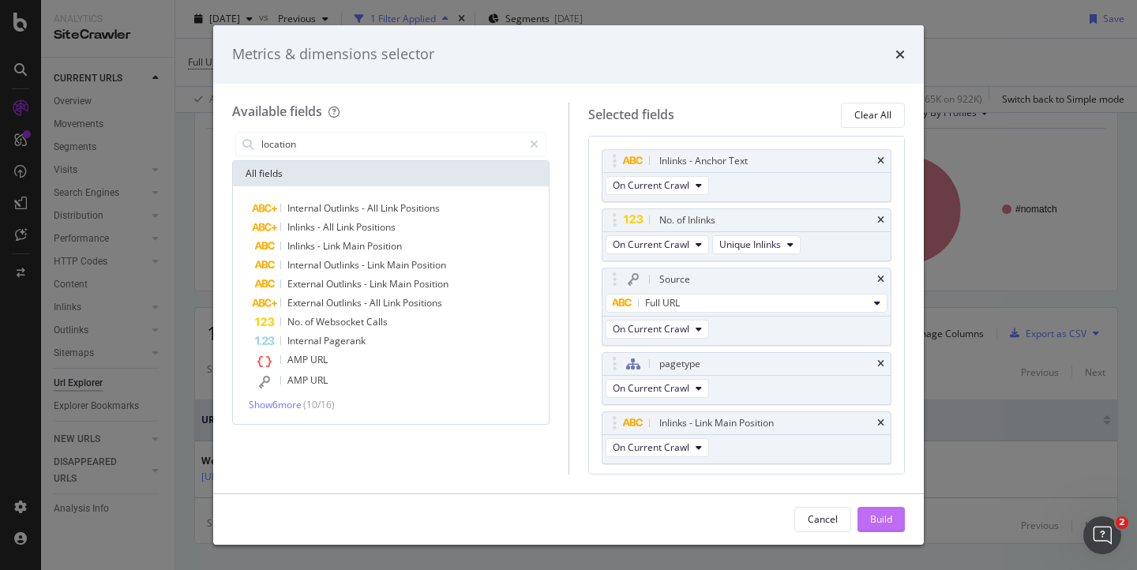
click at [887, 517] on div "Build" at bounding box center [881, 519] width 22 height 13
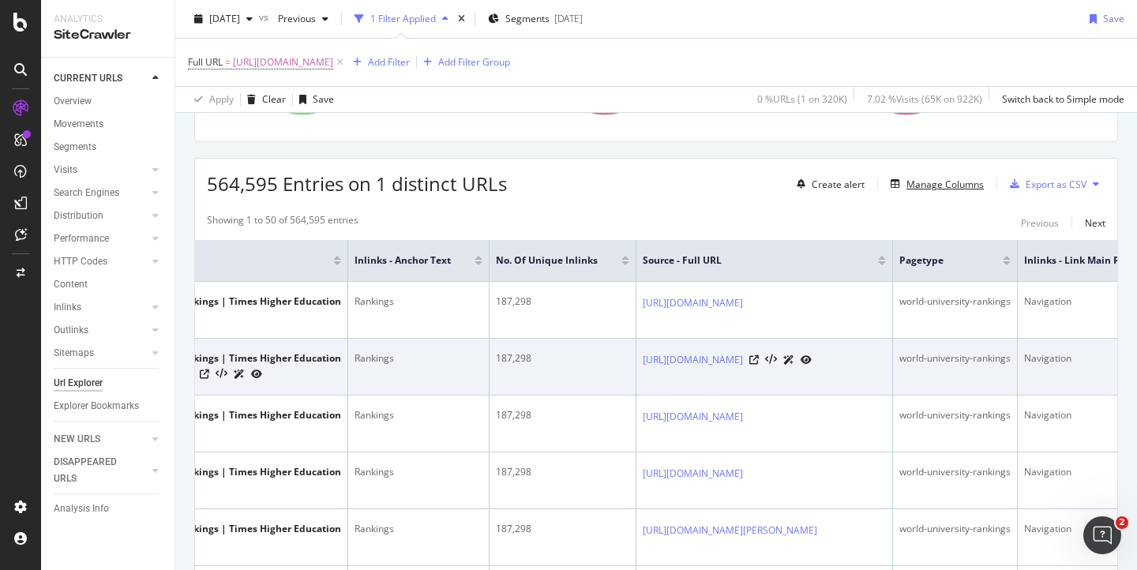
scroll to position [0, 111]
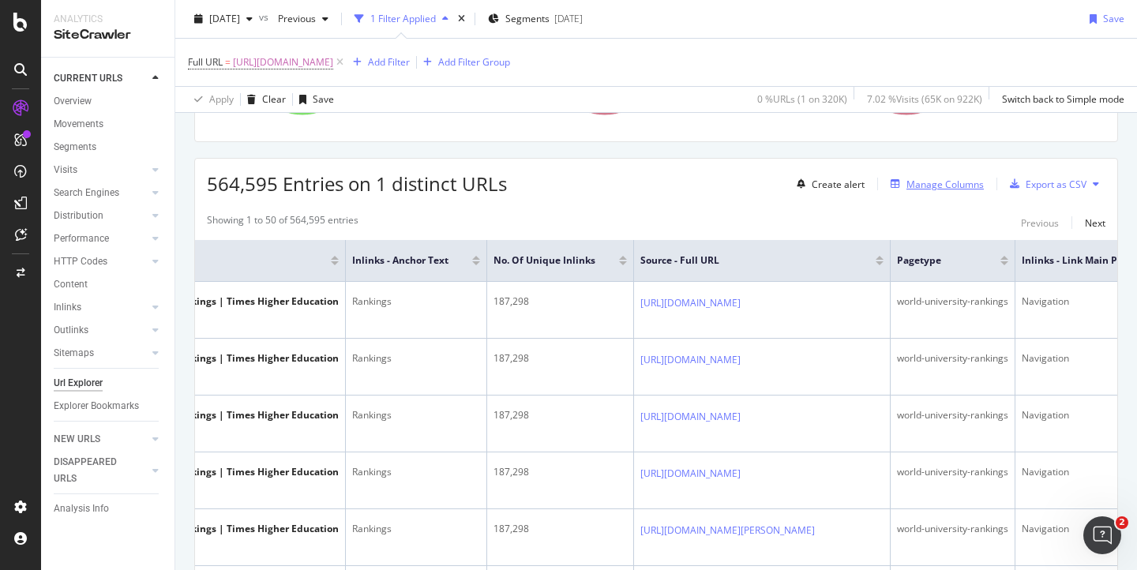
click at [938, 183] on div "Manage Columns" at bounding box center [945, 184] width 77 height 13
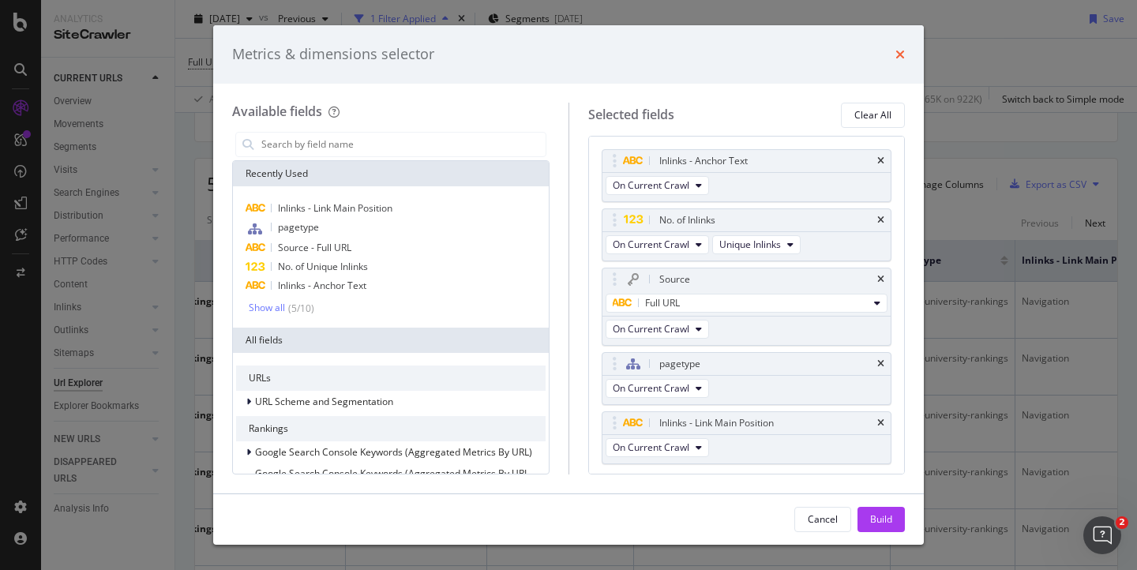
click at [896, 57] on icon "times" at bounding box center [900, 54] width 9 height 13
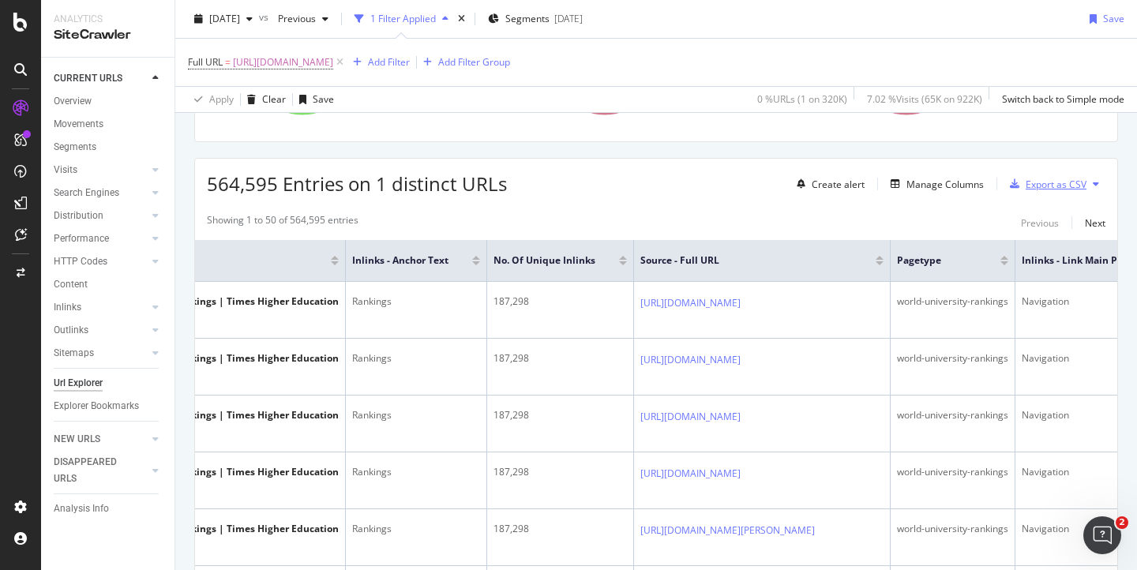
click at [1031, 190] on div "Export as CSV" at bounding box center [1056, 184] width 61 height 13
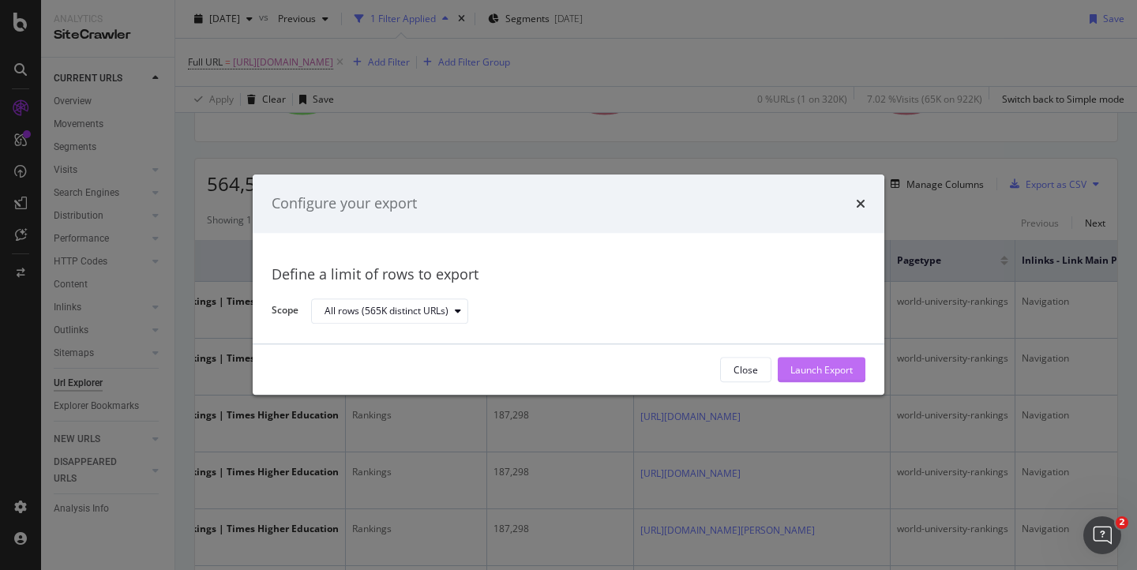
click at [807, 370] on div "Launch Export" at bounding box center [822, 369] width 62 height 13
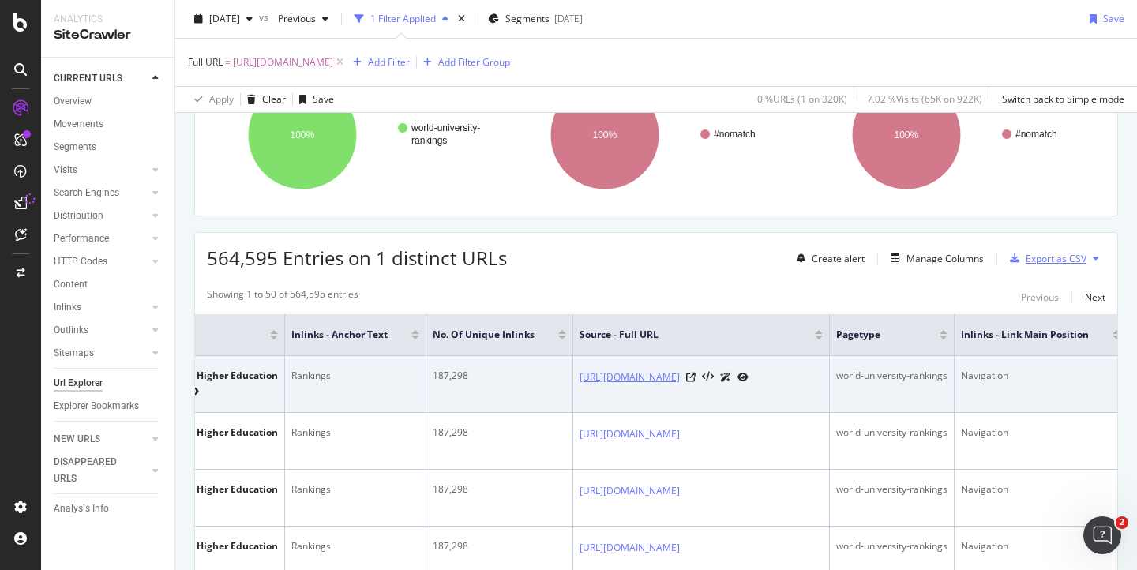
scroll to position [0, 0]
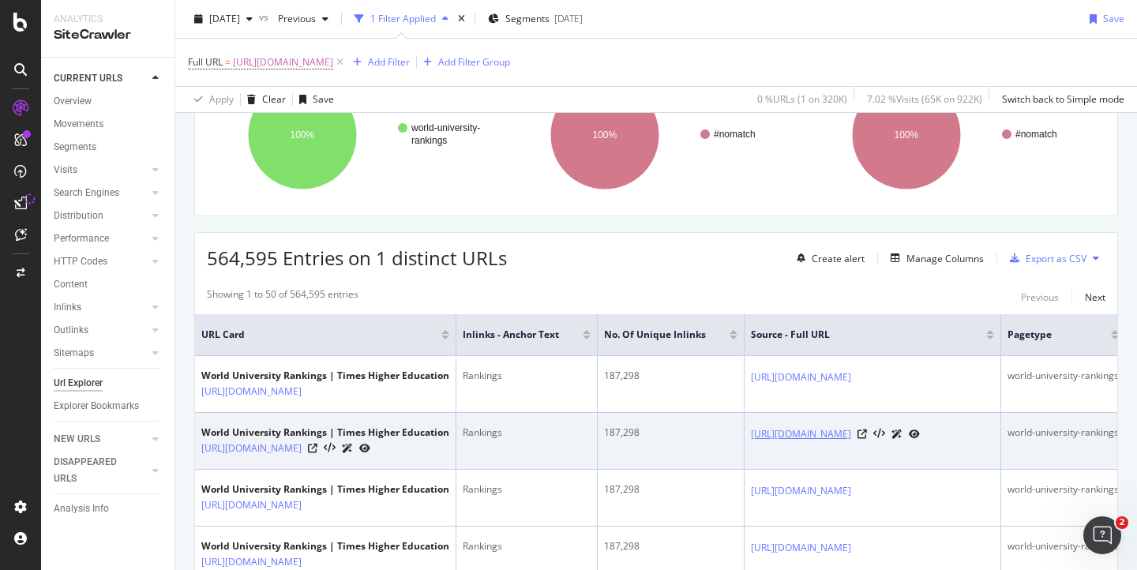
click at [851, 434] on link "[URL][DOMAIN_NAME]" at bounding box center [801, 435] width 100 height 16
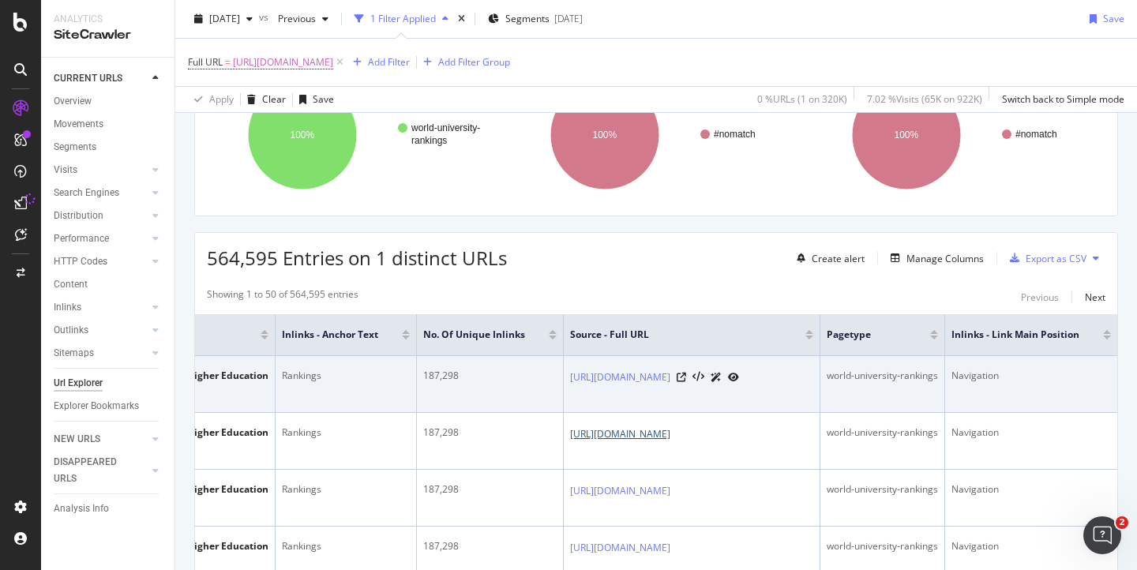
scroll to position [0, 349]
click at [686, 382] on icon at bounding box center [681, 377] width 9 height 9
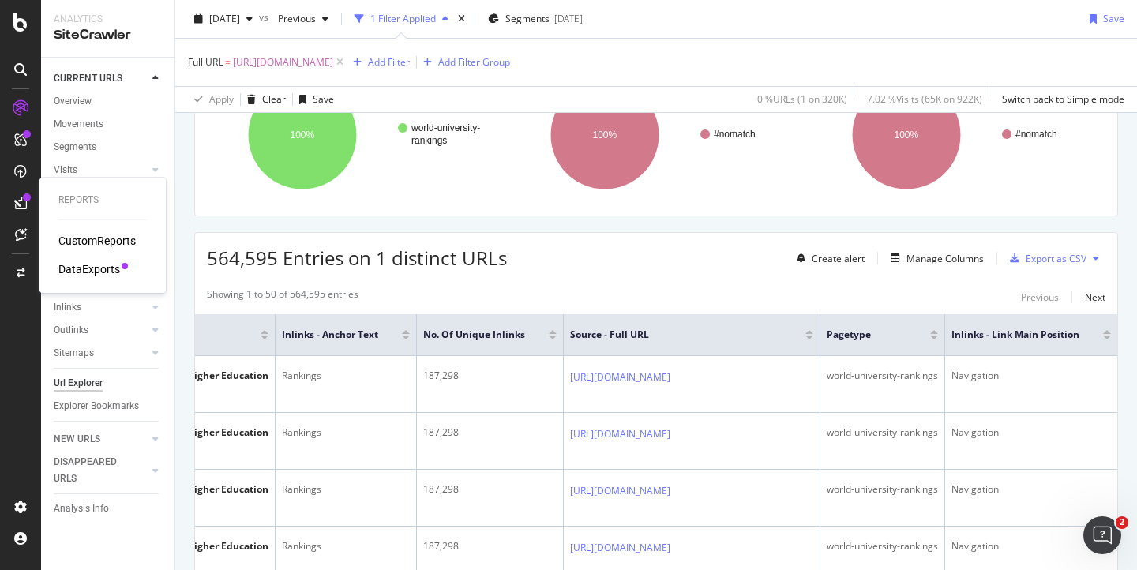
click at [78, 271] on div "DataExports" at bounding box center [89, 269] width 62 height 16
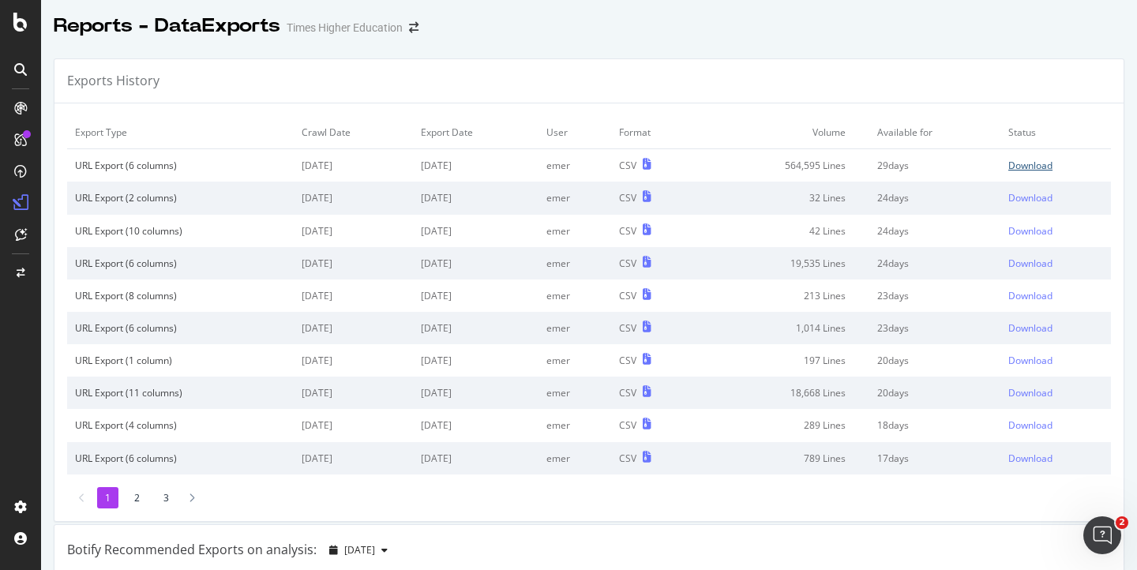
click at [1024, 162] on div "Download" at bounding box center [1031, 165] width 44 height 13
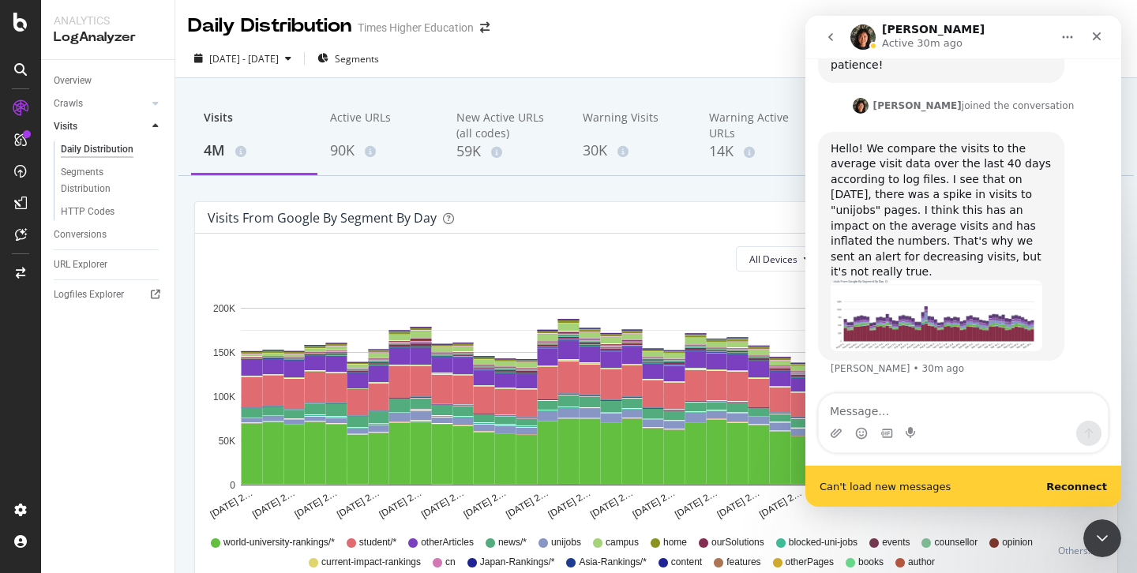
scroll to position [718, 0]
